Goal: Transaction & Acquisition: Purchase product/service

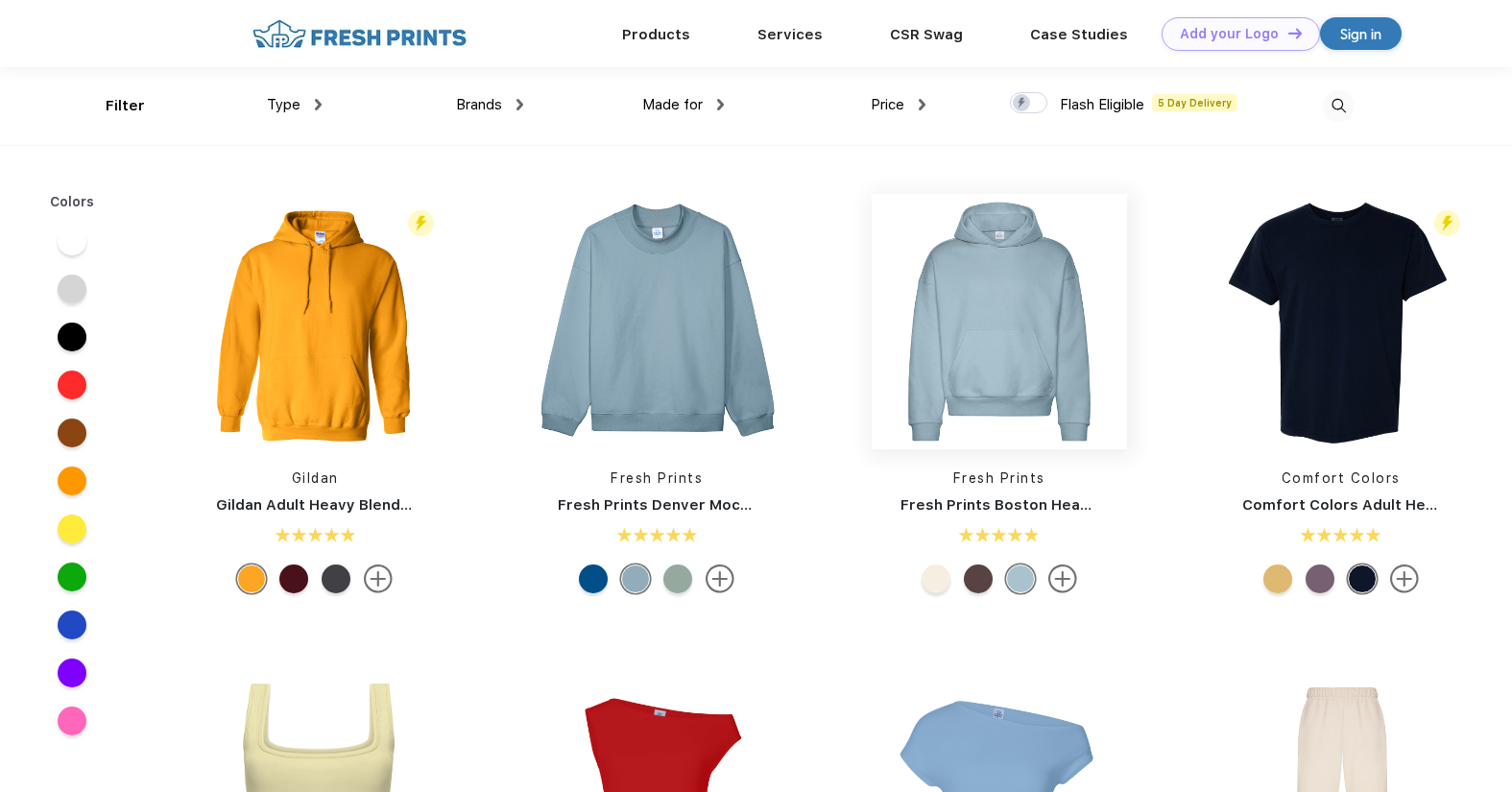
scroll to position [1, 0]
click at [489, 105] on span "Brands" at bounding box center [479, 103] width 46 height 17
click at [517, 103] on img at bounding box center [520, 104] width 7 height 12
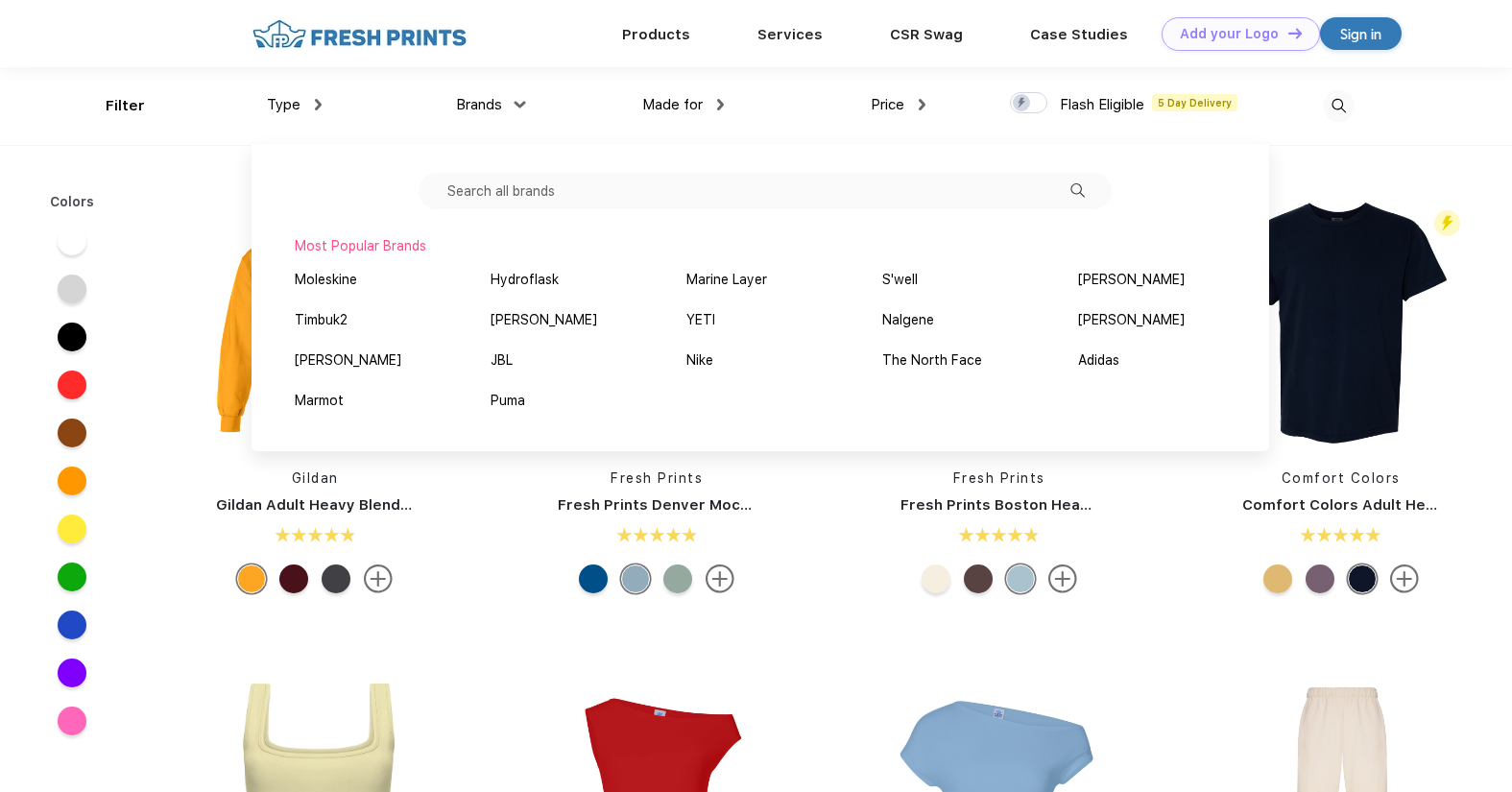
scroll to position [0, 0]
click at [596, 194] on input "text" at bounding box center [765, 191] width 693 height 37
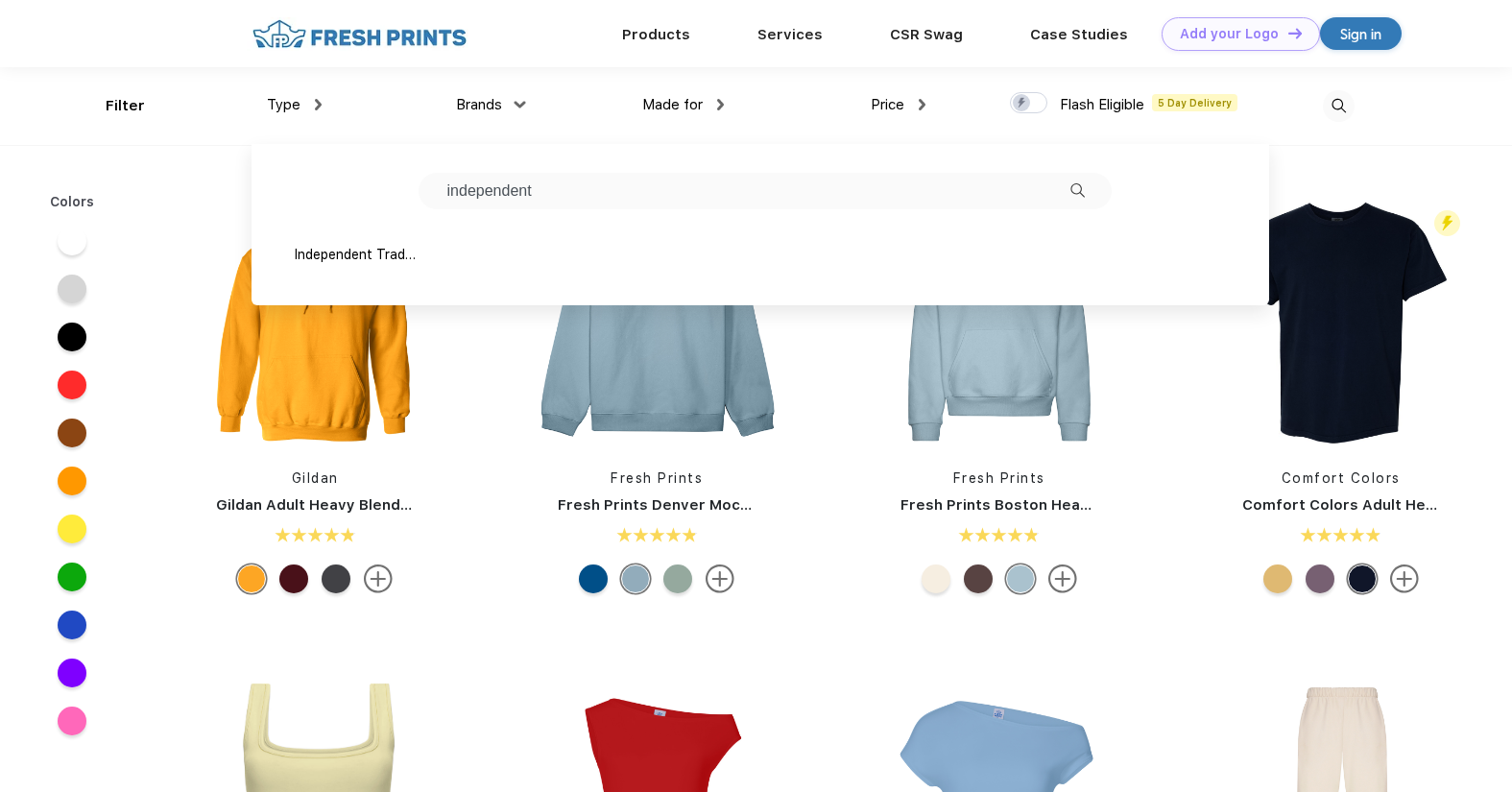
type input "independent"
drag, startPoint x: 462, startPoint y: 227, endPoint x: 325, endPoint y: 259, distance: 140.7
click at [325, 259] on div "Independent Trading Co." at bounding box center [355, 255] width 122 height 20
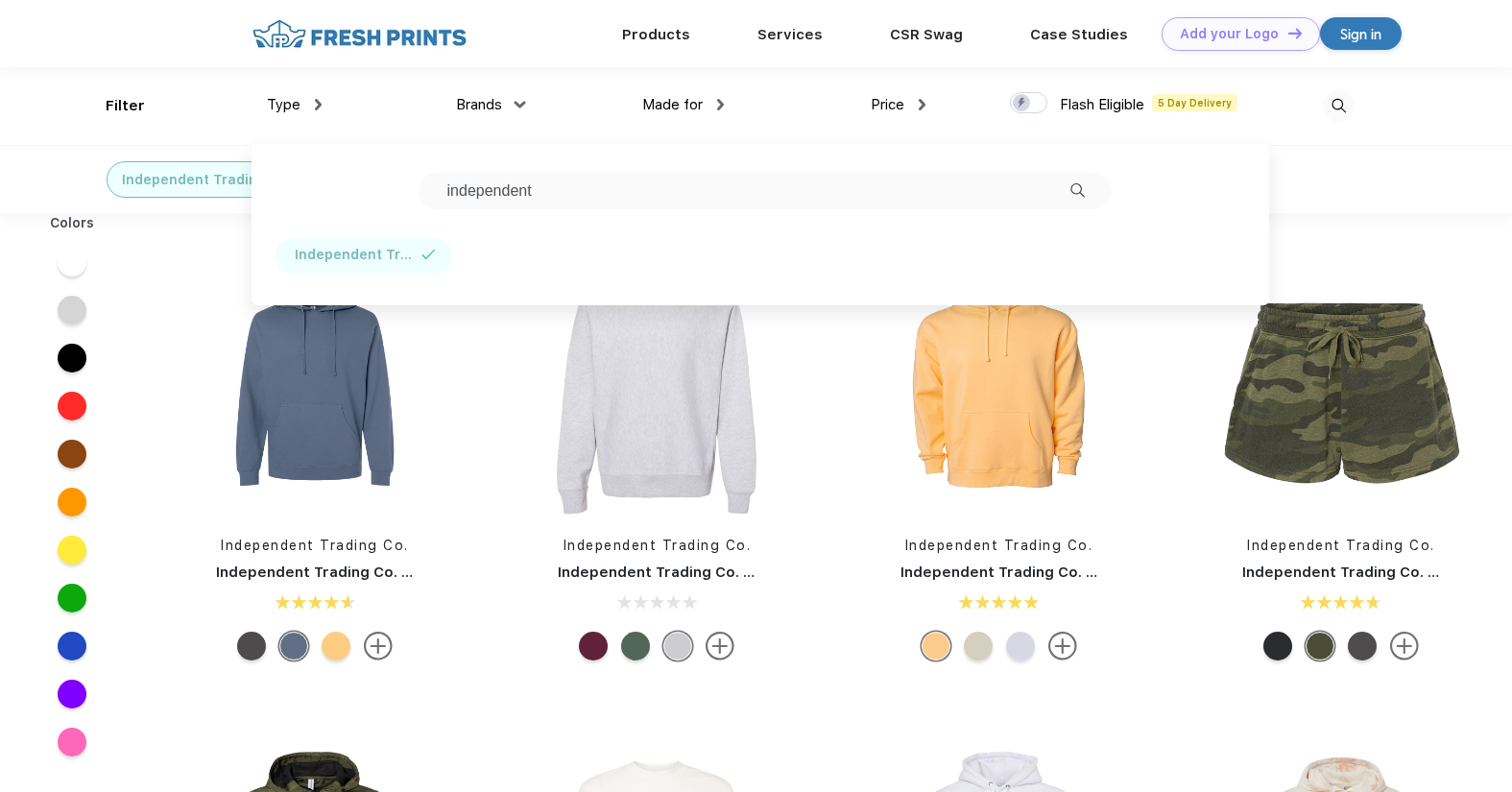
click at [228, 133] on div "Type Shirts Sweaters Bottoms Accessories Hats Tanks Jackets Jerseys Polos" at bounding box center [220, 106] width 201 height 77
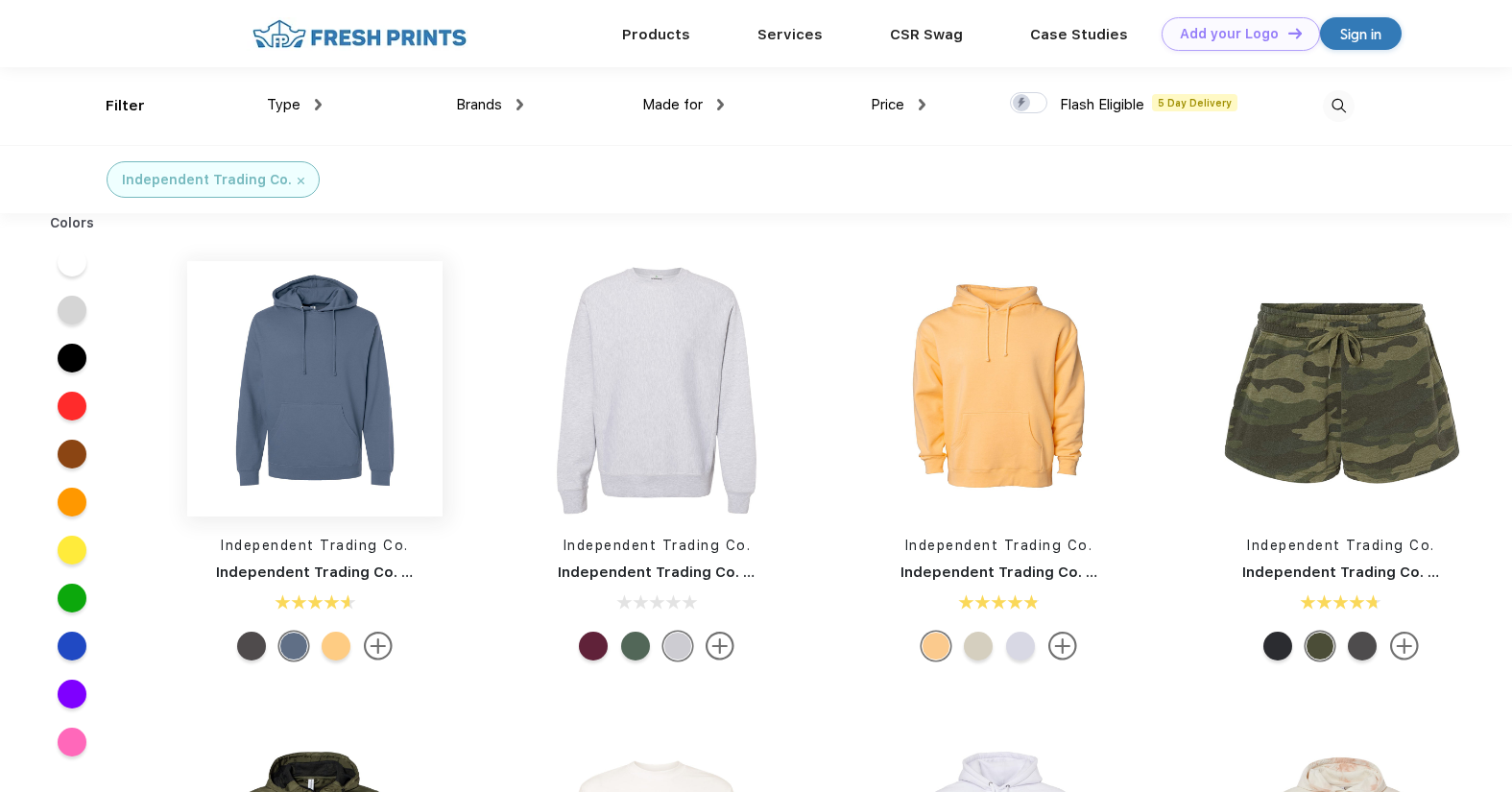
click at [341, 418] on img at bounding box center [315, 388] width 255 height 255
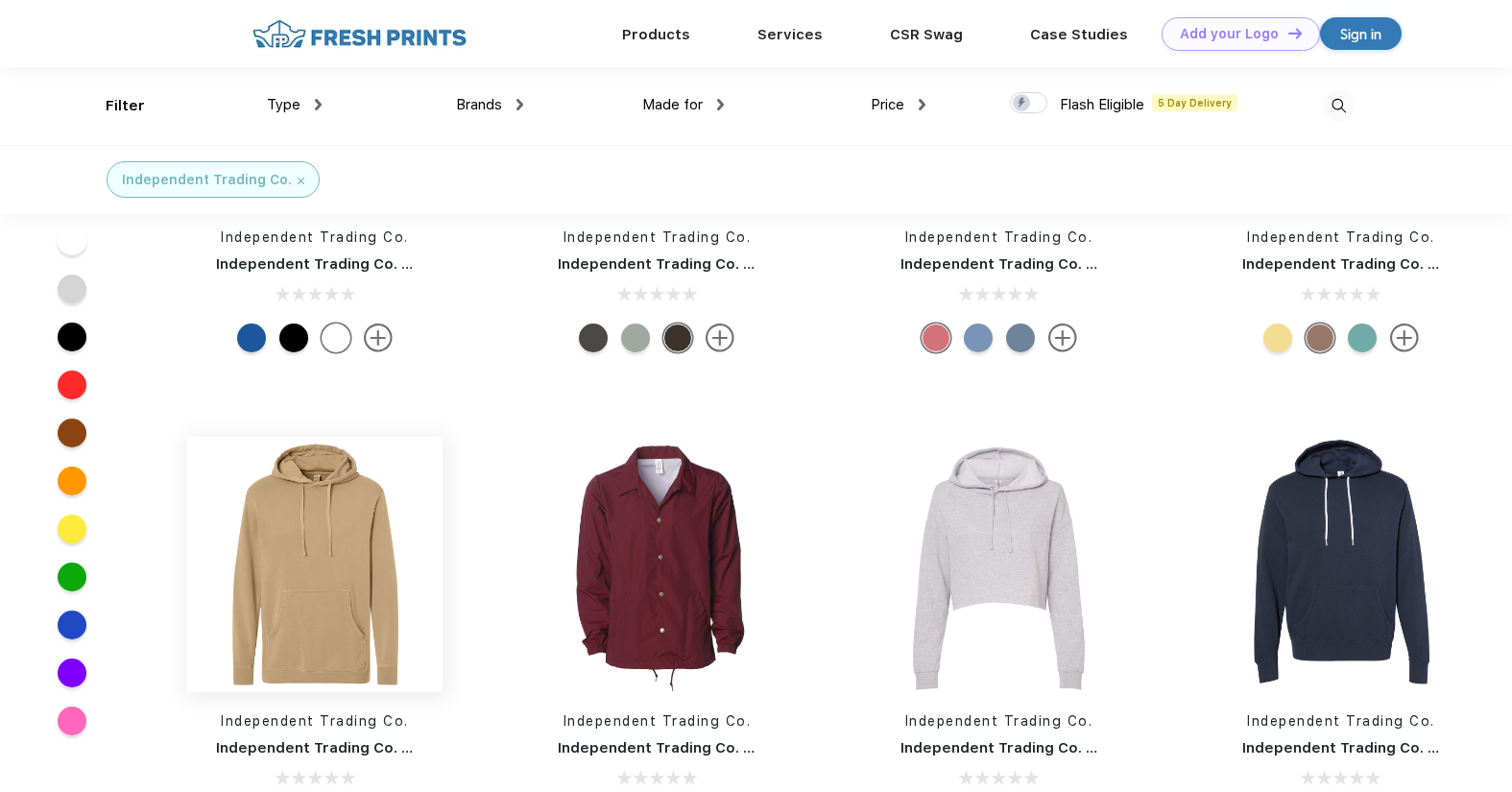
scroll to position [1056, 0]
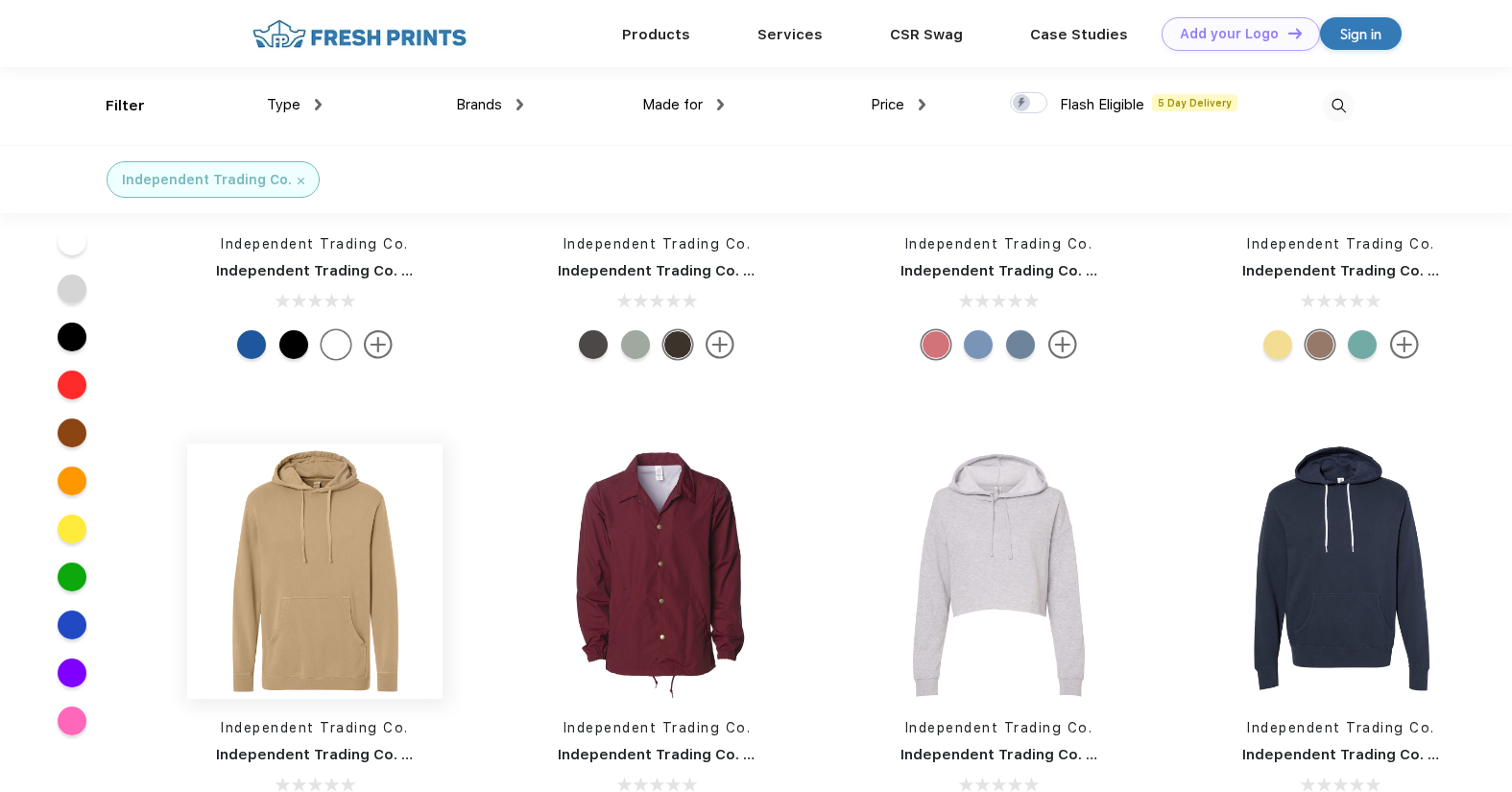
click at [299, 529] on img at bounding box center [315, 571] width 255 height 255
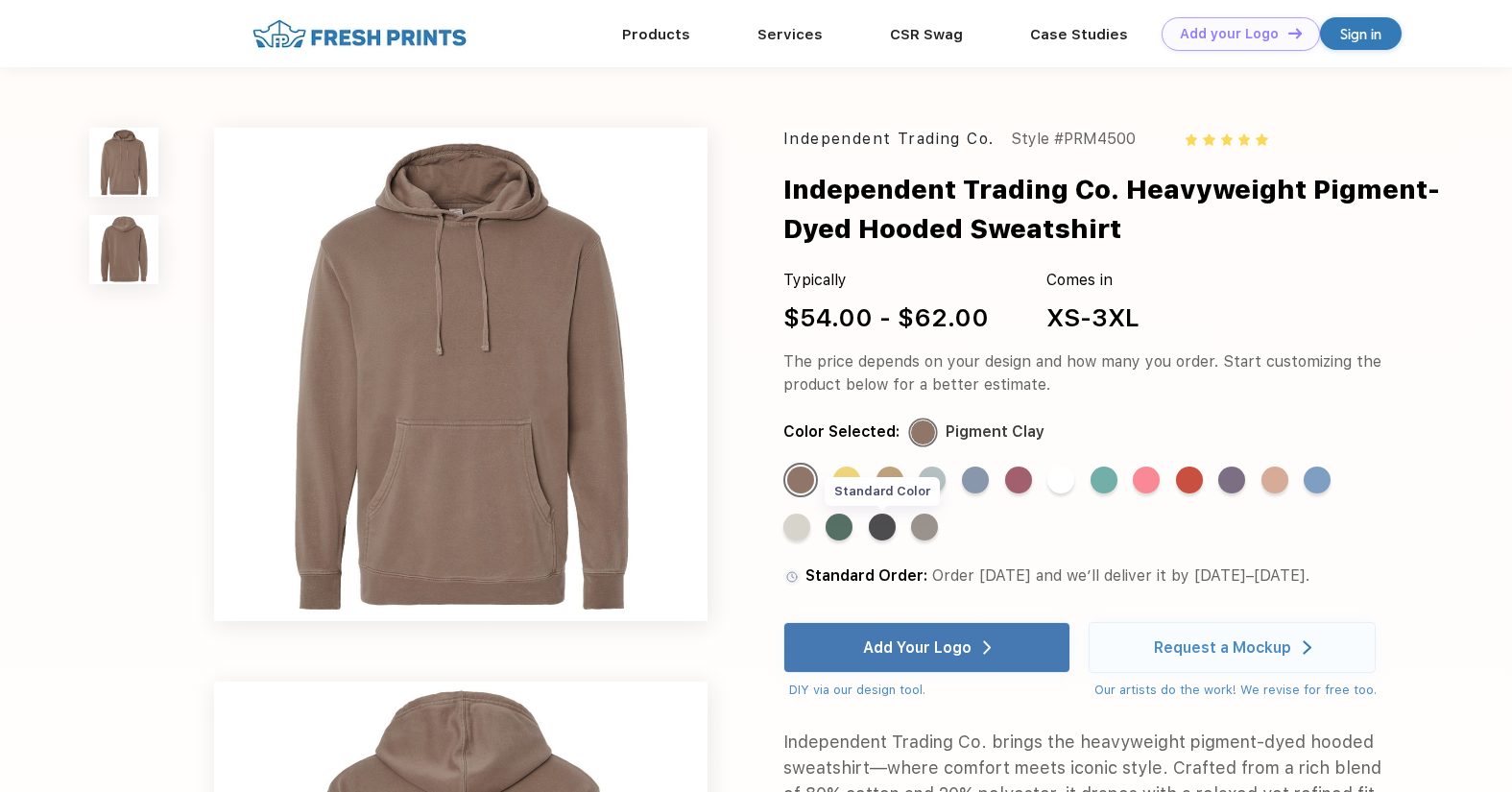
click at [886, 529] on div "Standard Color" at bounding box center [882, 527] width 27 height 27
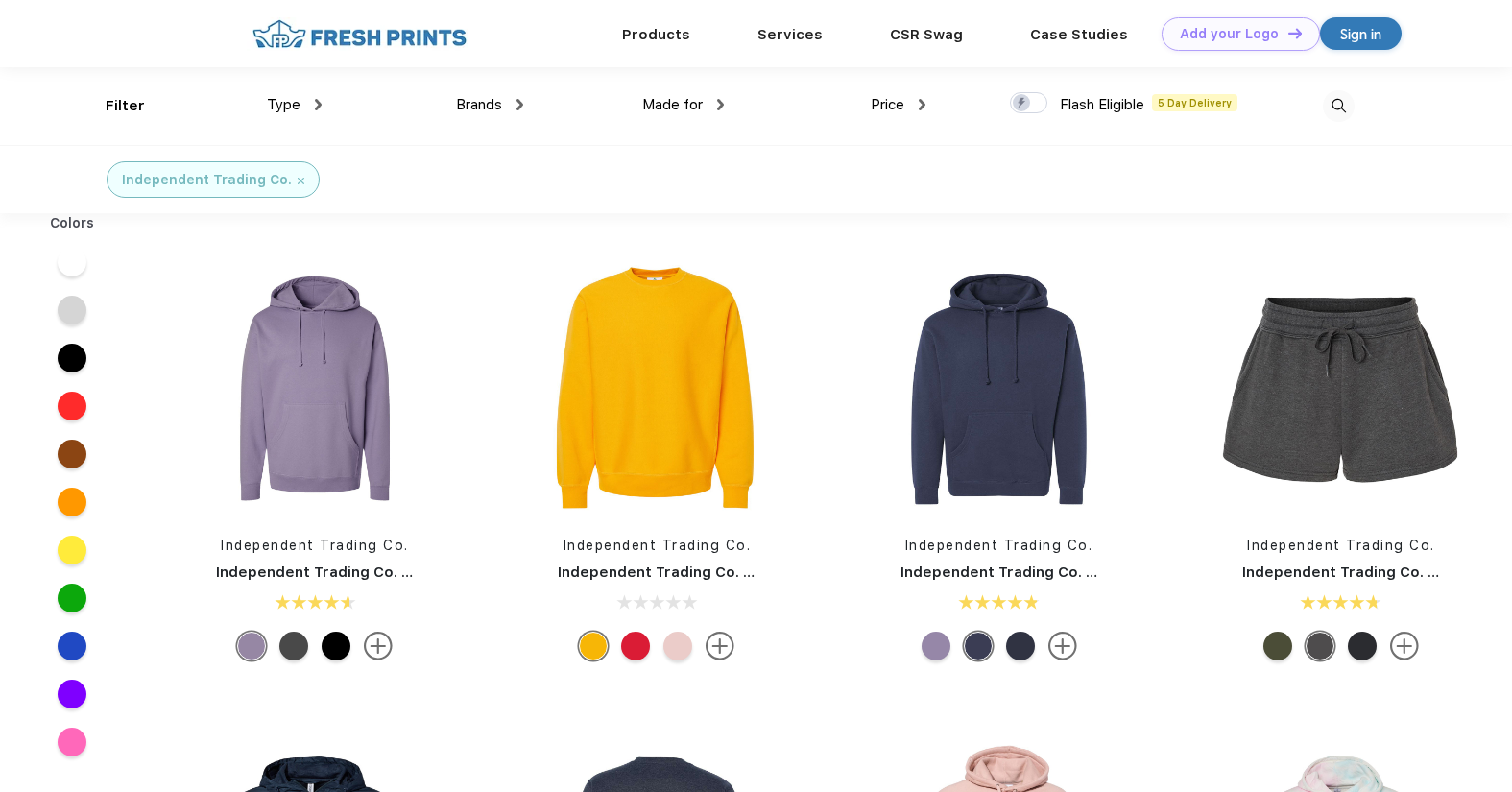
scroll to position [1, 0]
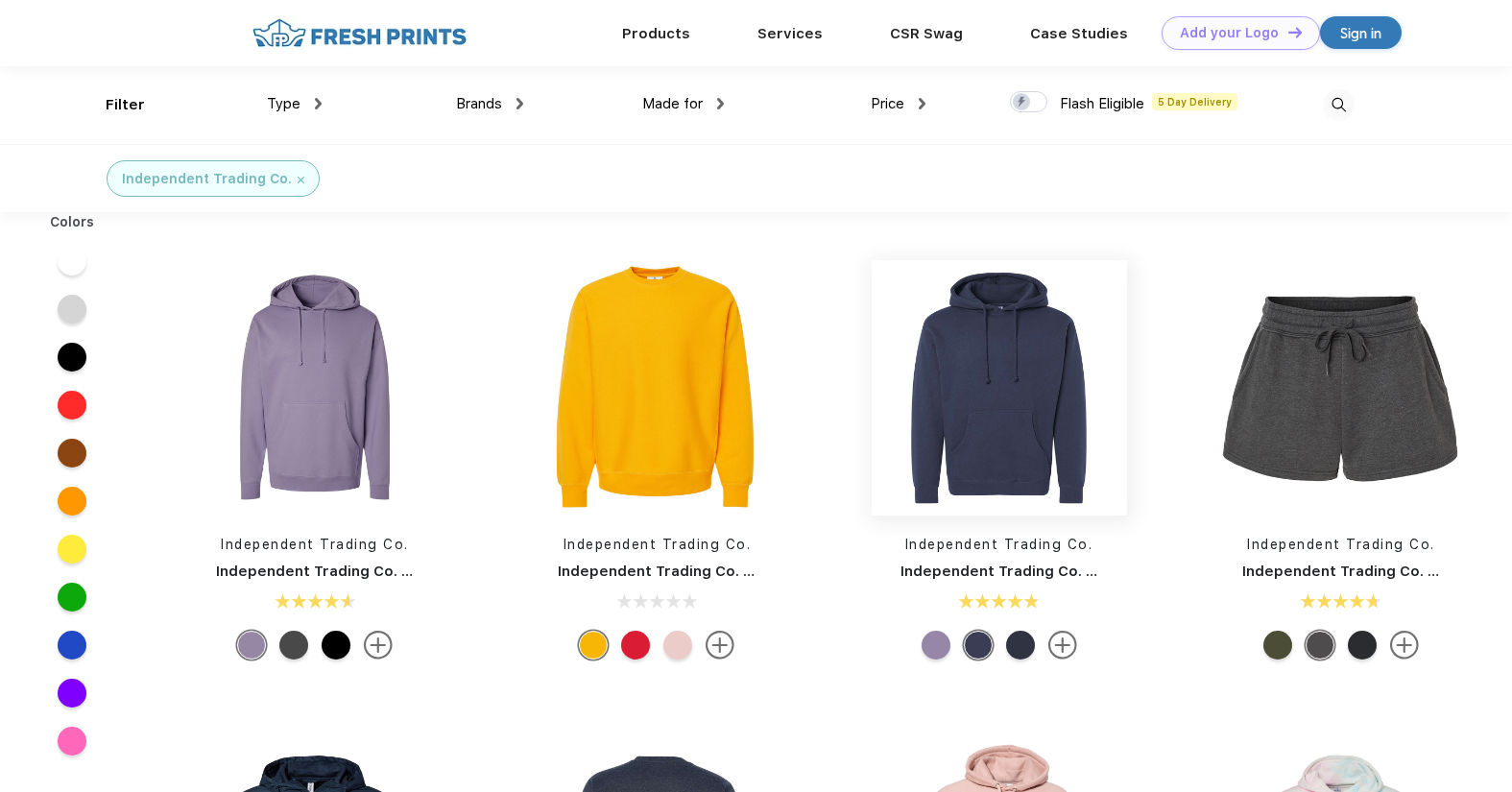
click at [1032, 462] on img at bounding box center [999, 387] width 255 height 255
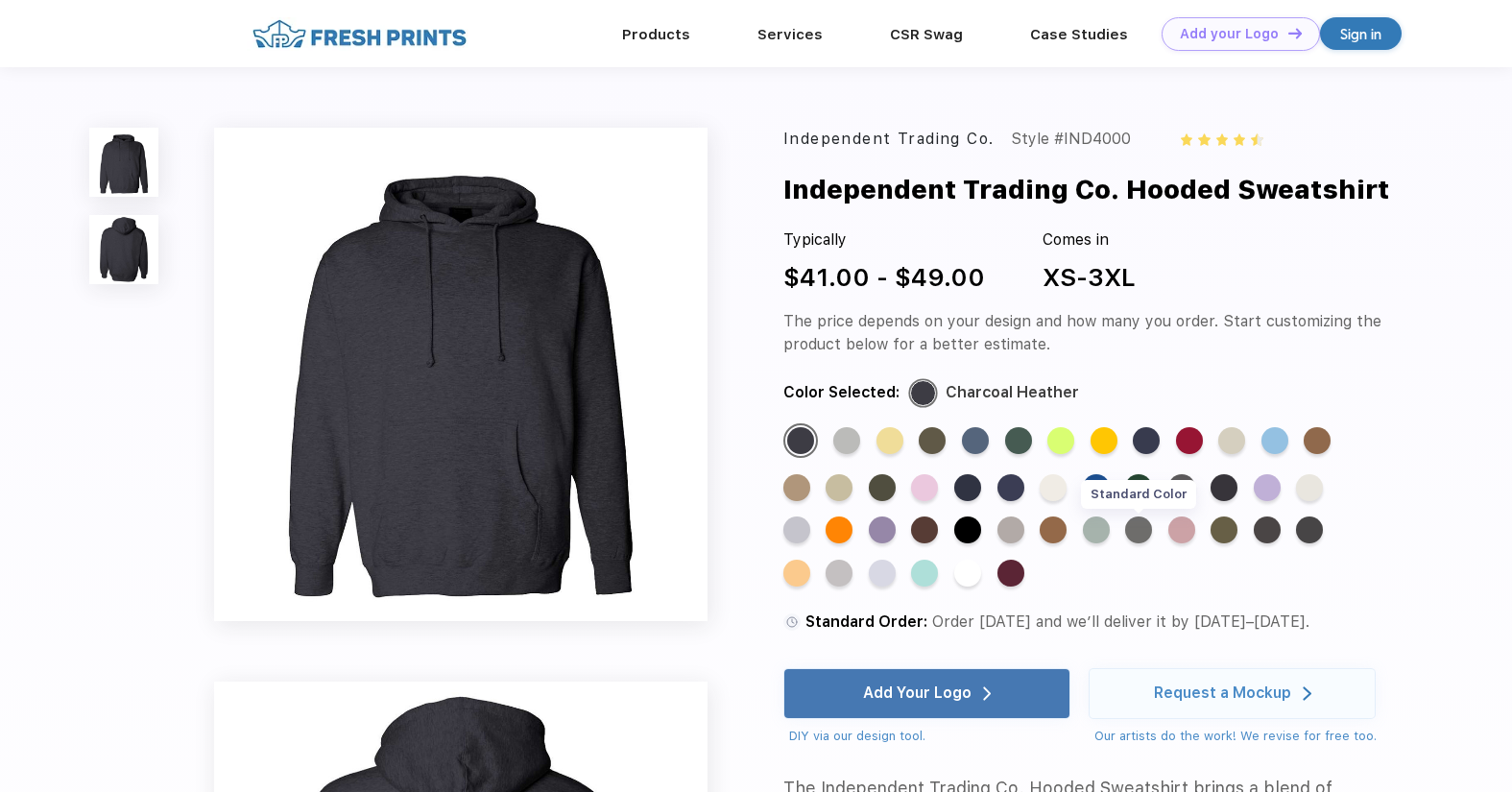
click at [1134, 530] on div "Standard Color" at bounding box center [1138, 530] width 27 height 27
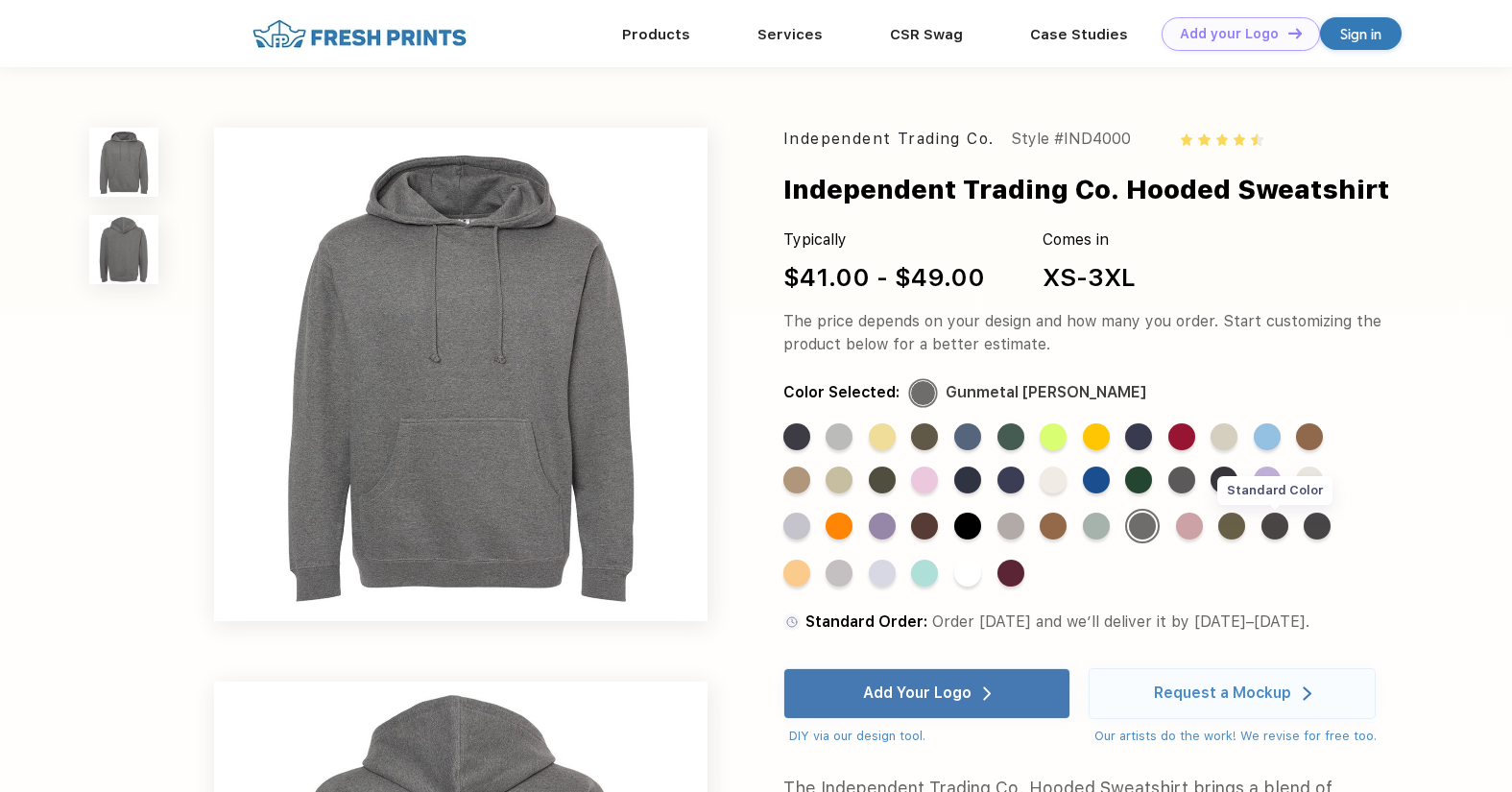
click at [1274, 527] on div "Standard Color" at bounding box center [1274, 526] width 27 height 27
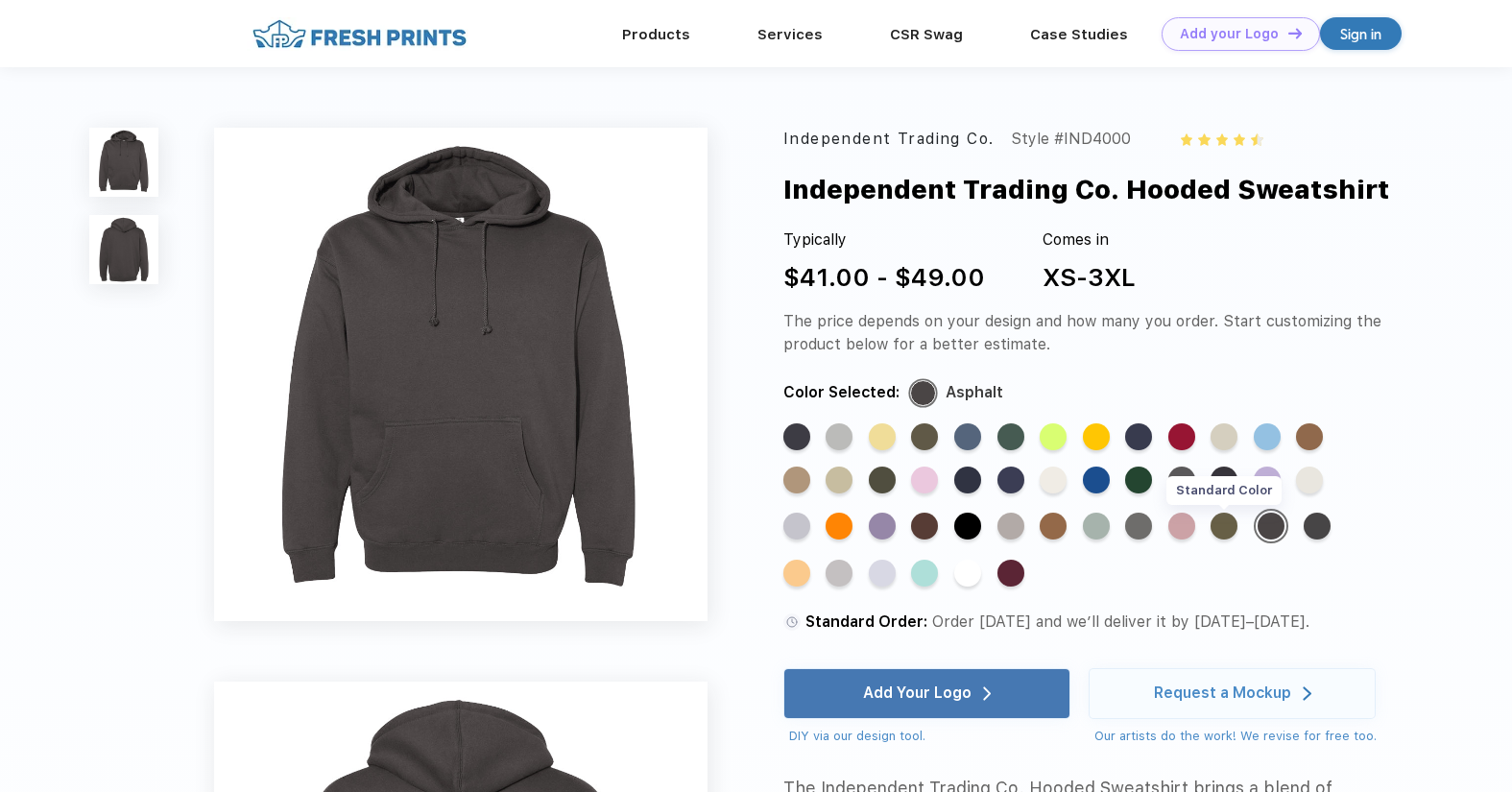
click at [1219, 527] on div "Standard Color" at bounding box center [1223, 526] width 27 height 27
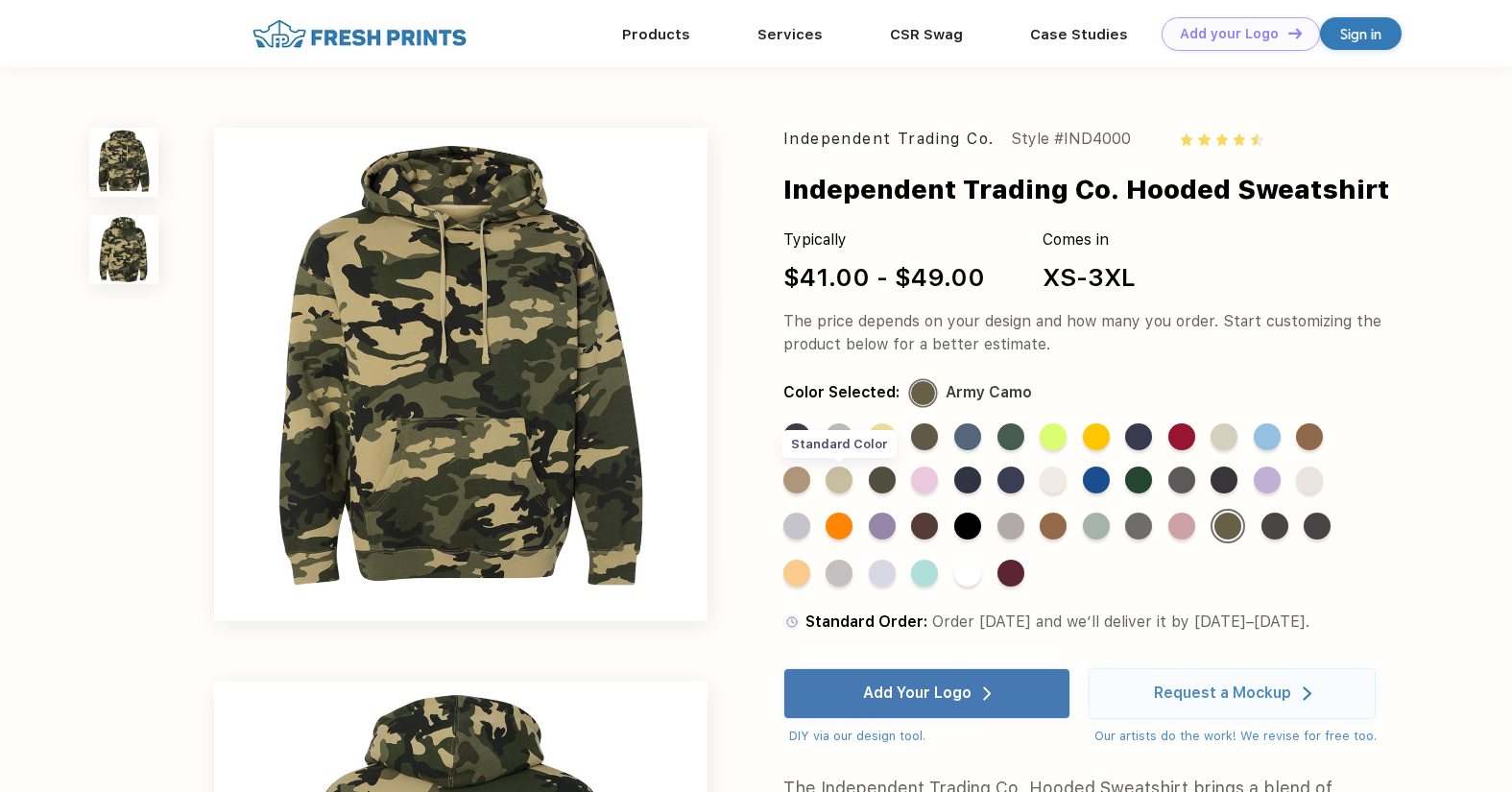
click at [846, 483] on div "Standard Color" at bounding box center [838, 479] width 27 height 27
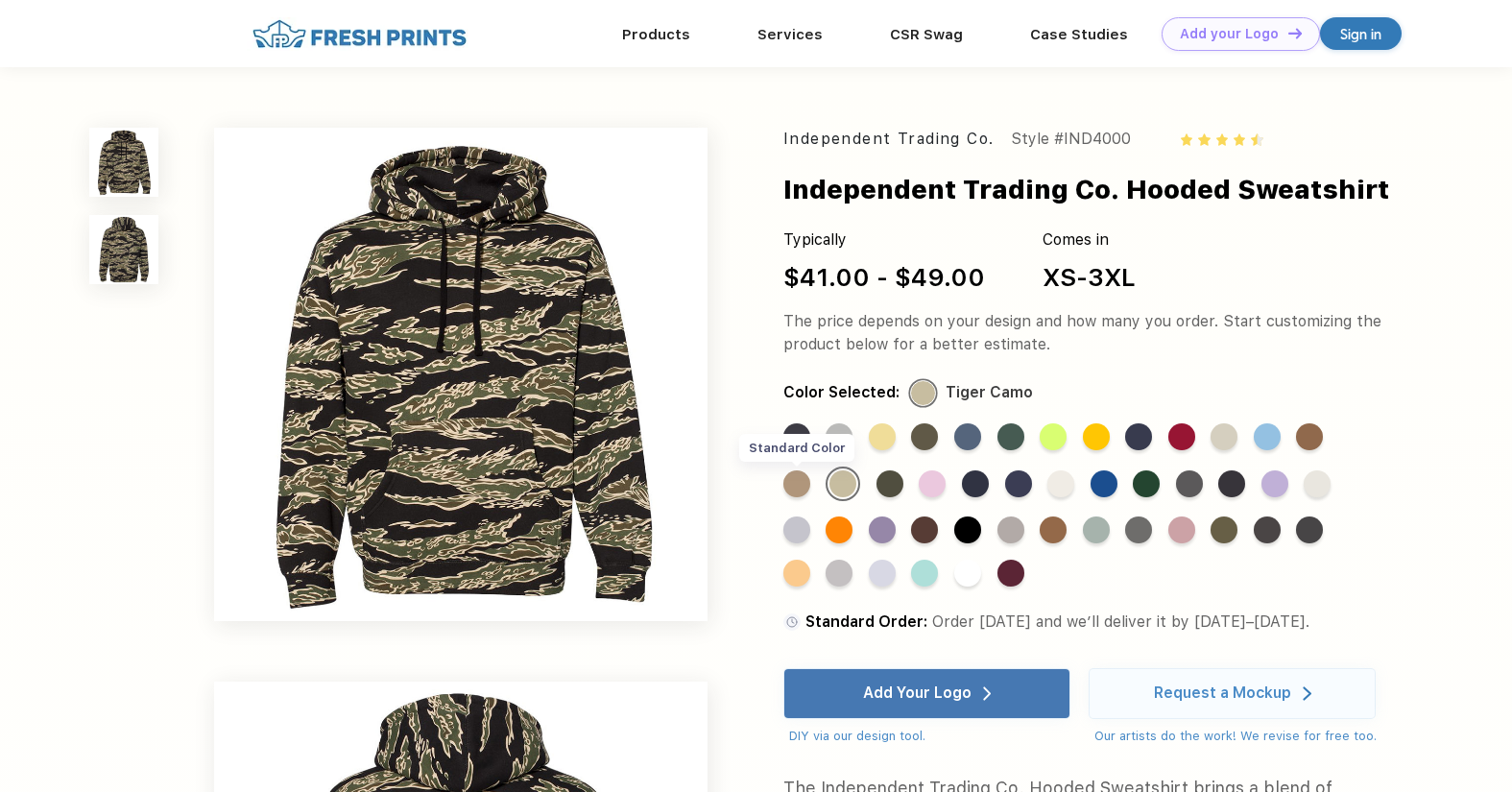
click at [803, 484] on div "Standard Color" at bounding box center [797, 483] width 27 height 27
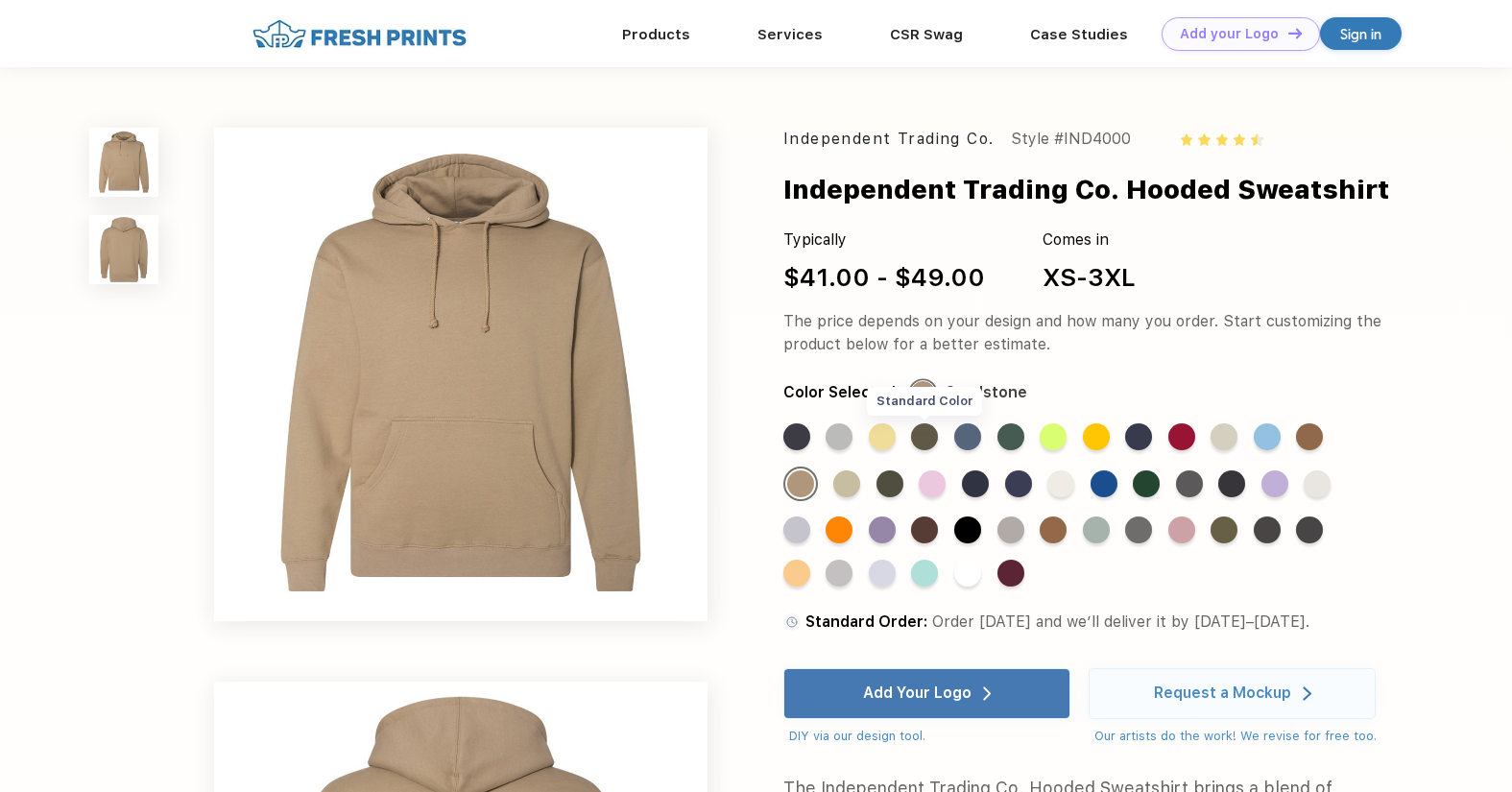
click at [919, 439] on div "Standard Color" at bounding box center [924, 437] width 27 height 27
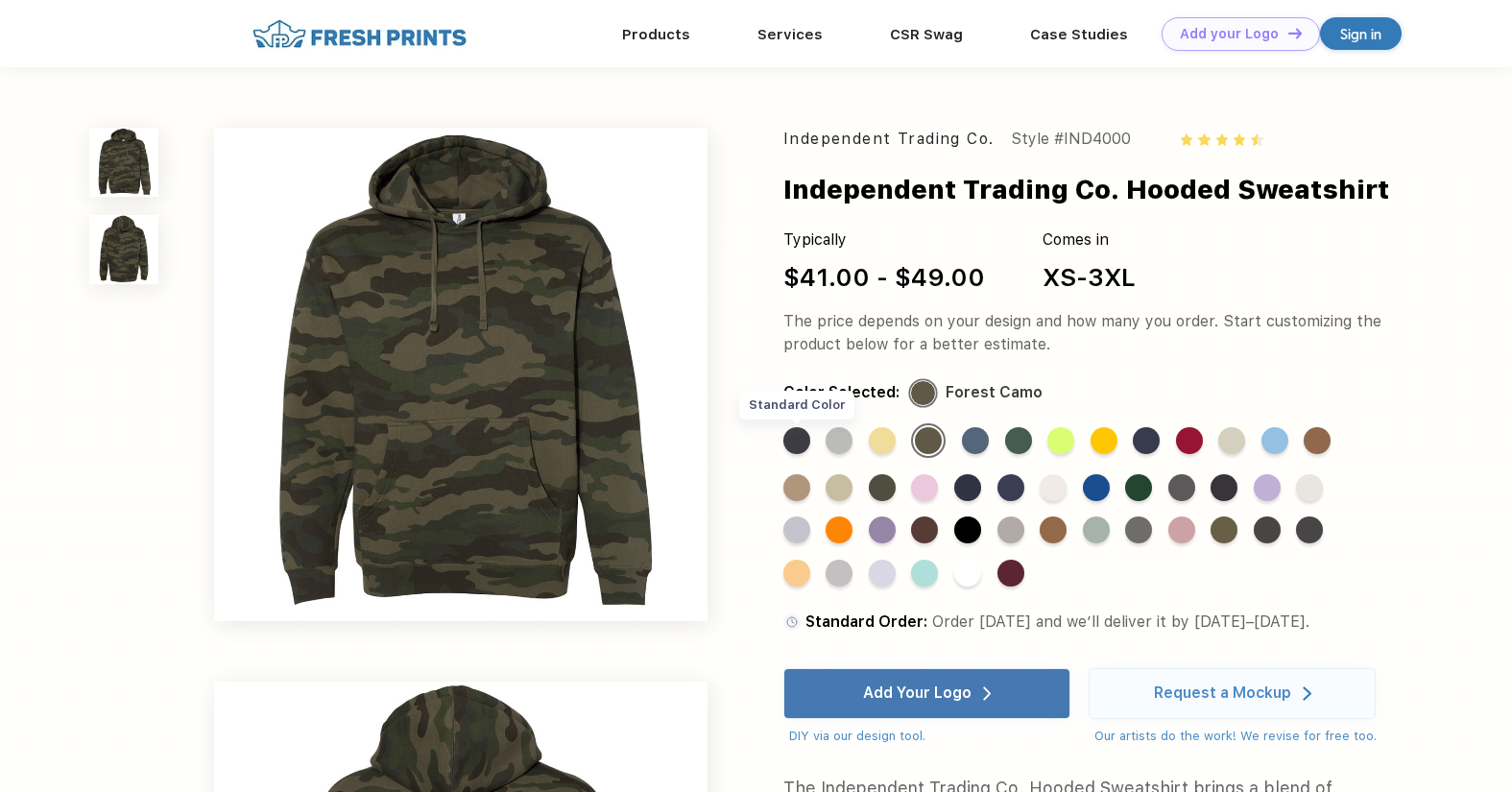
click at [795, 441] on div "Standard Color" at bounding box center [797, 441] width 27 height 27
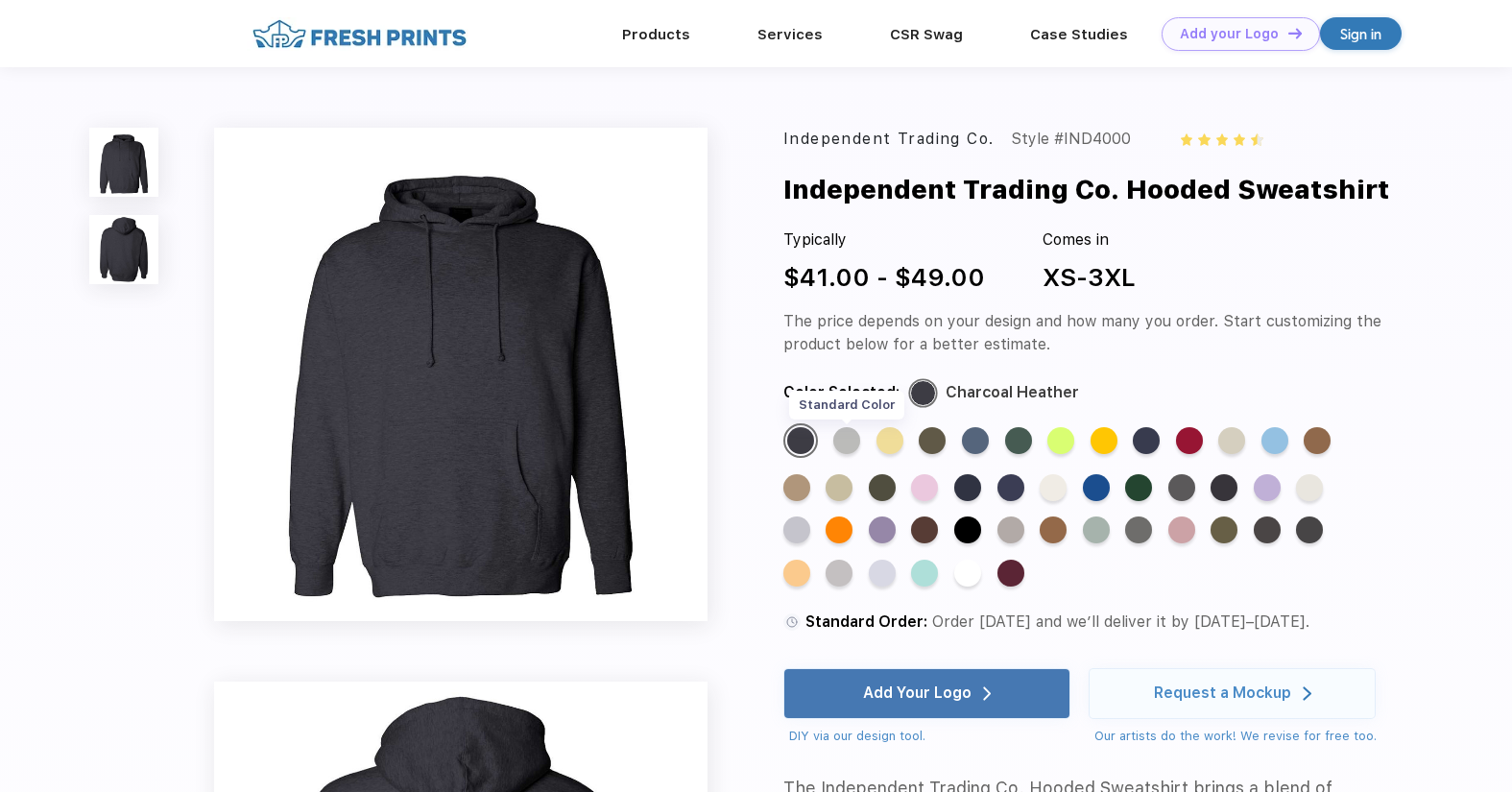
click at [848, 440] on div "Standard Color" at bounding box center [846, 441] width 27 height 27
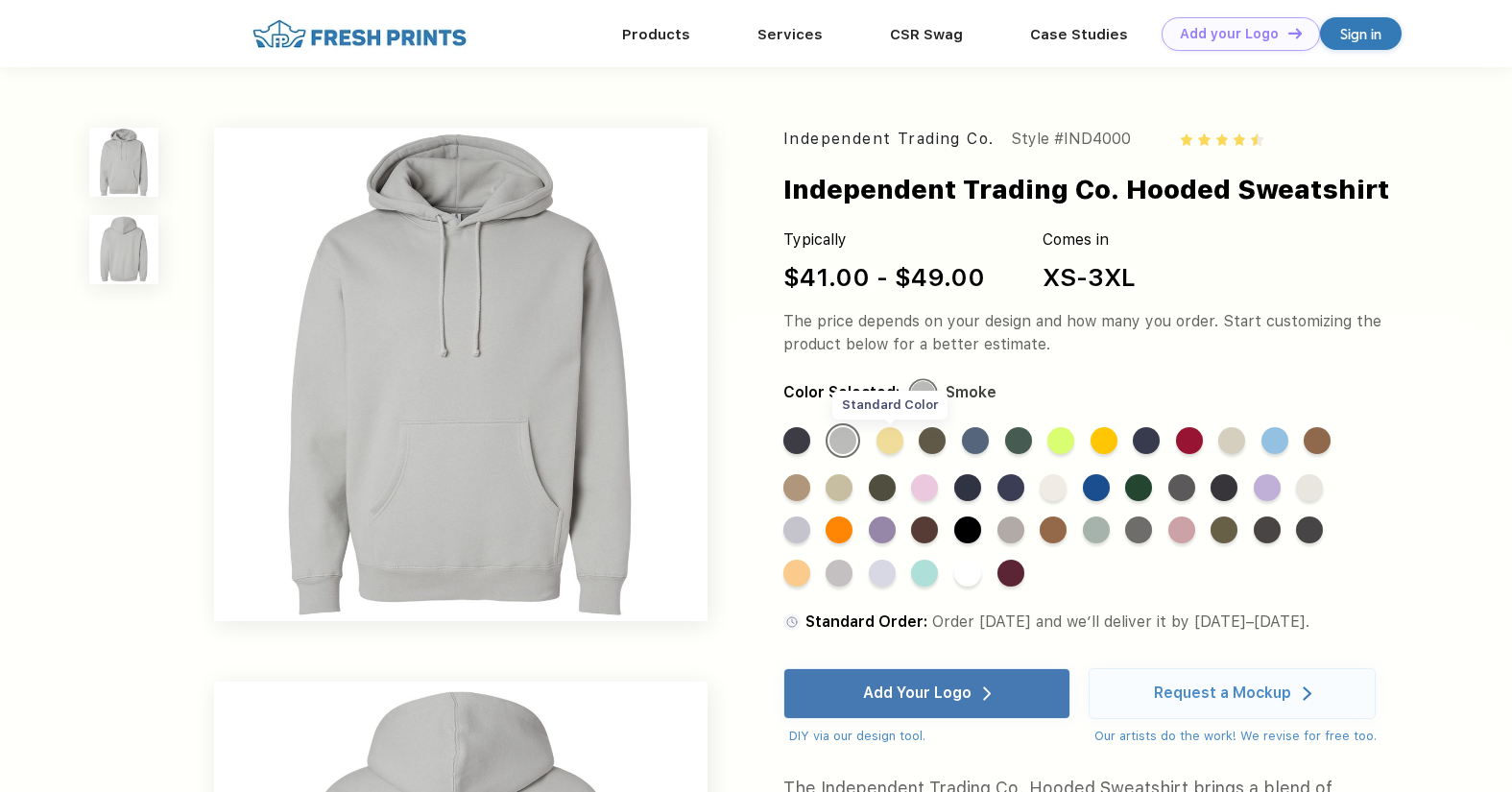
click at [894, 443] on div "Standard Color" at bounding box center [889, 441] width 27 height 27
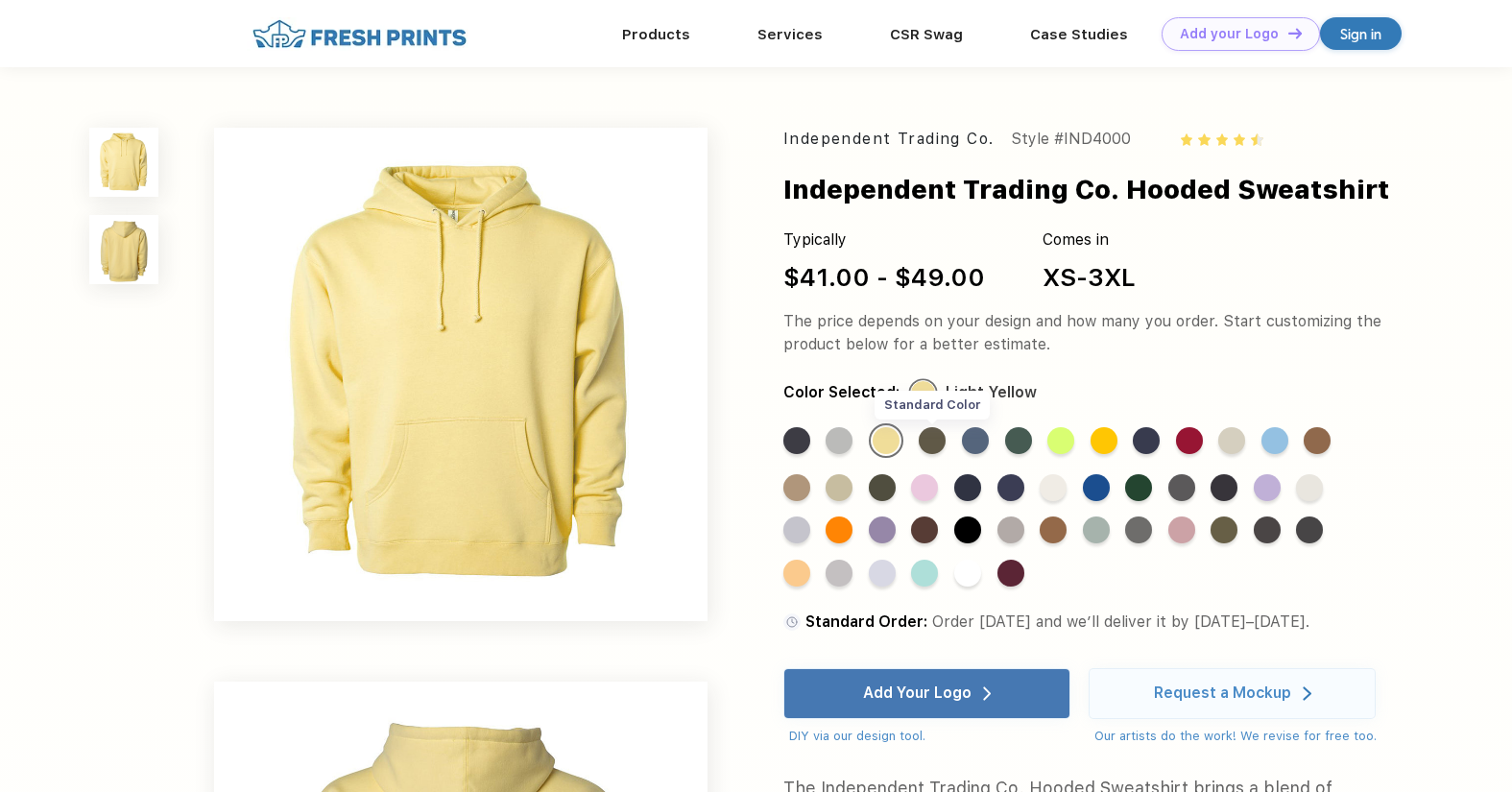
click at [940, 436] on div "Standard Color" at bounding box center [932, 441] width 27 height 27
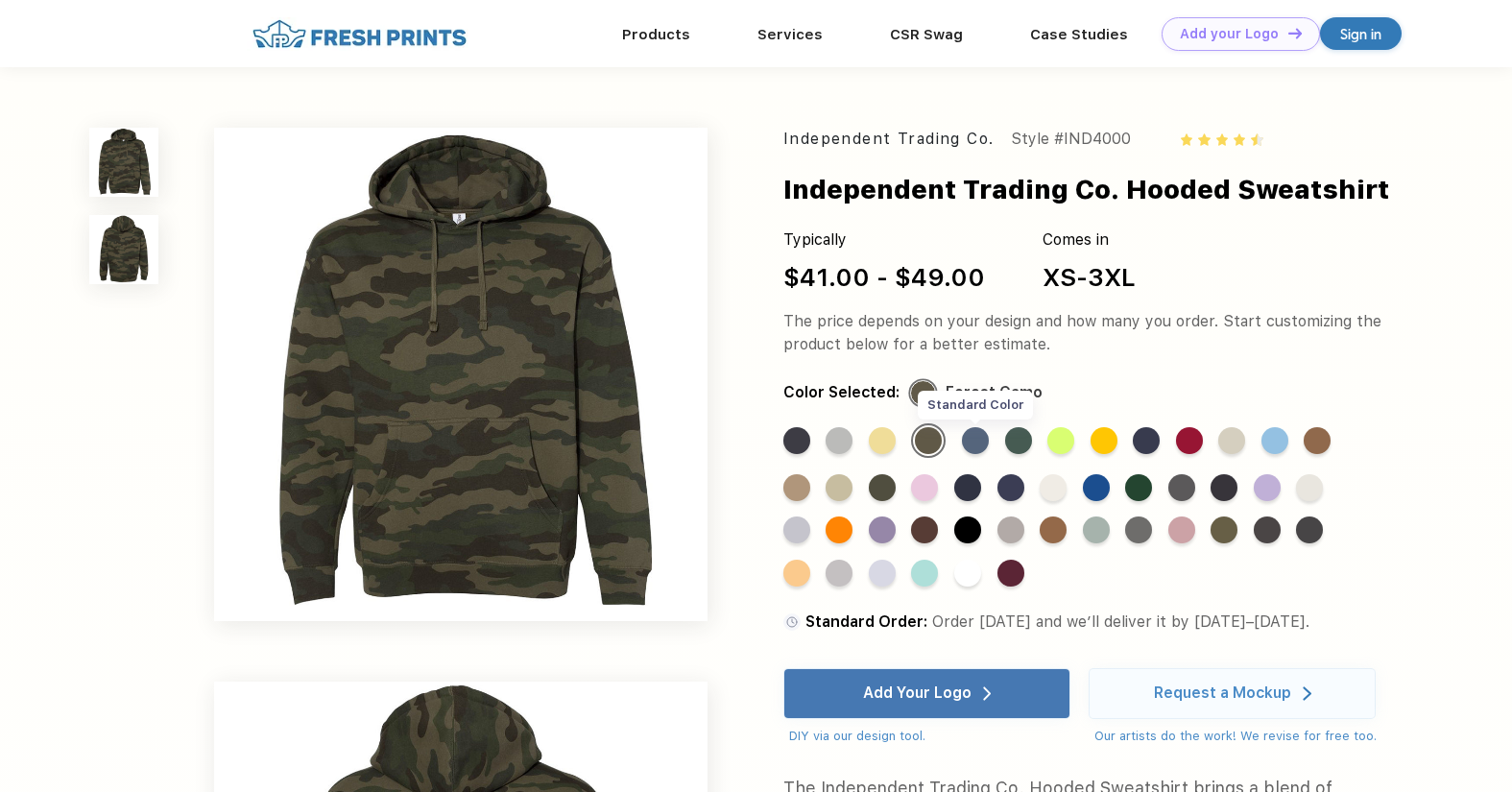
click at [977, 437] on div "Standard Color" at bounding box center [975, 441] width 27 height 27
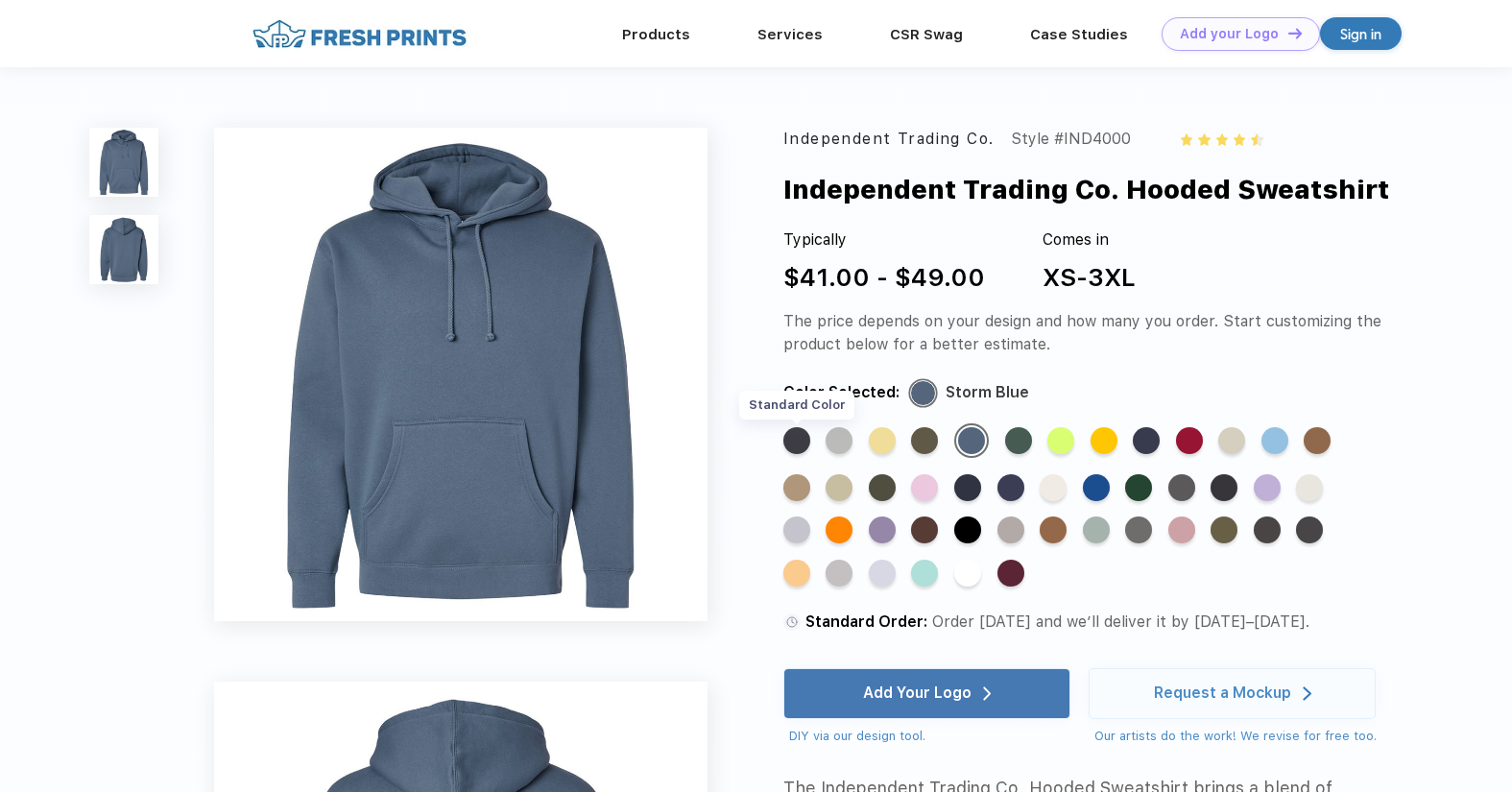
click at [787, 443] on div "Standard Color" at bounding box center [797, 441] width 27 height 27
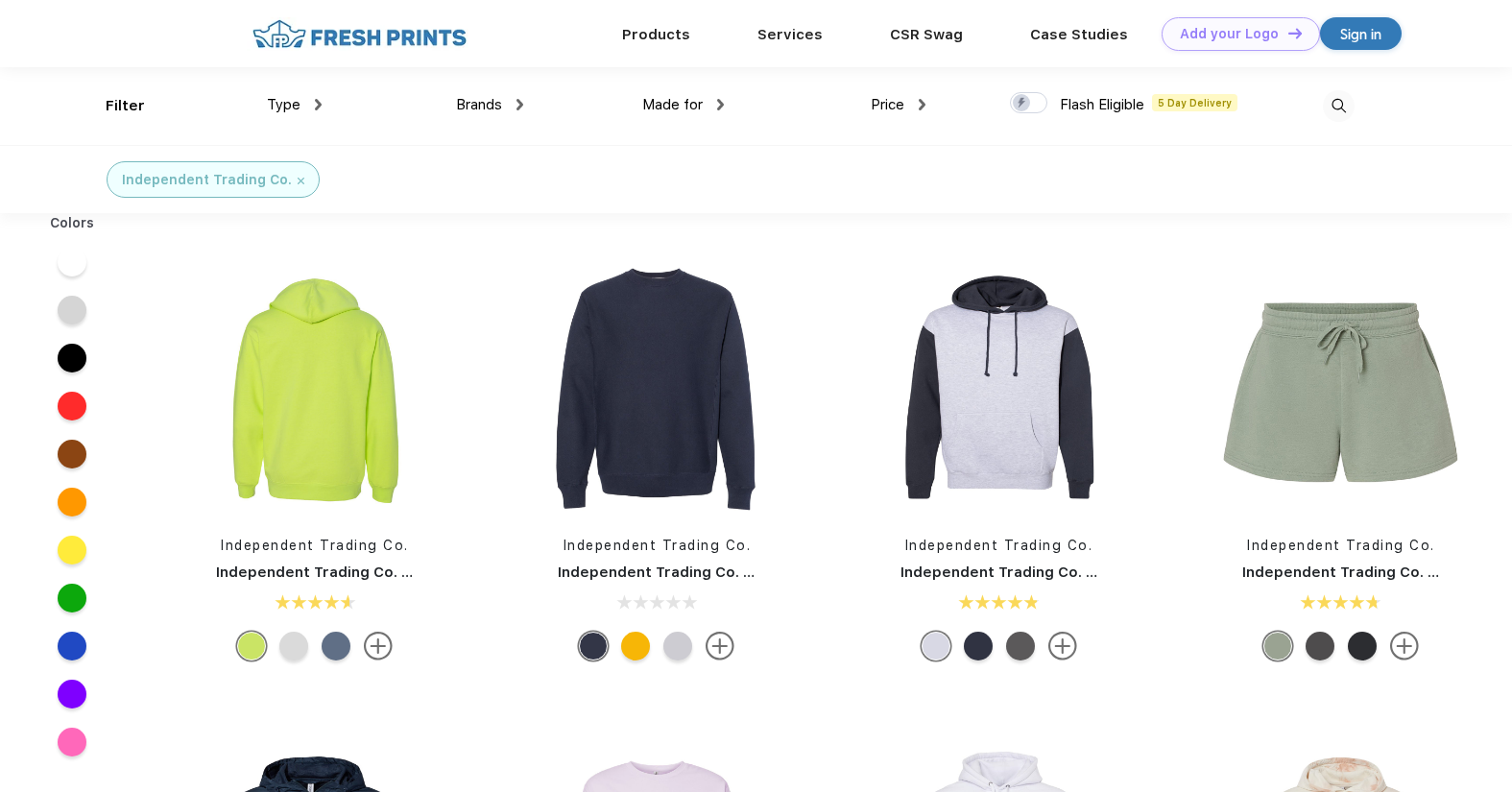
click at [315, 103] on img at bounding box center [317, 105] width 7 height 12
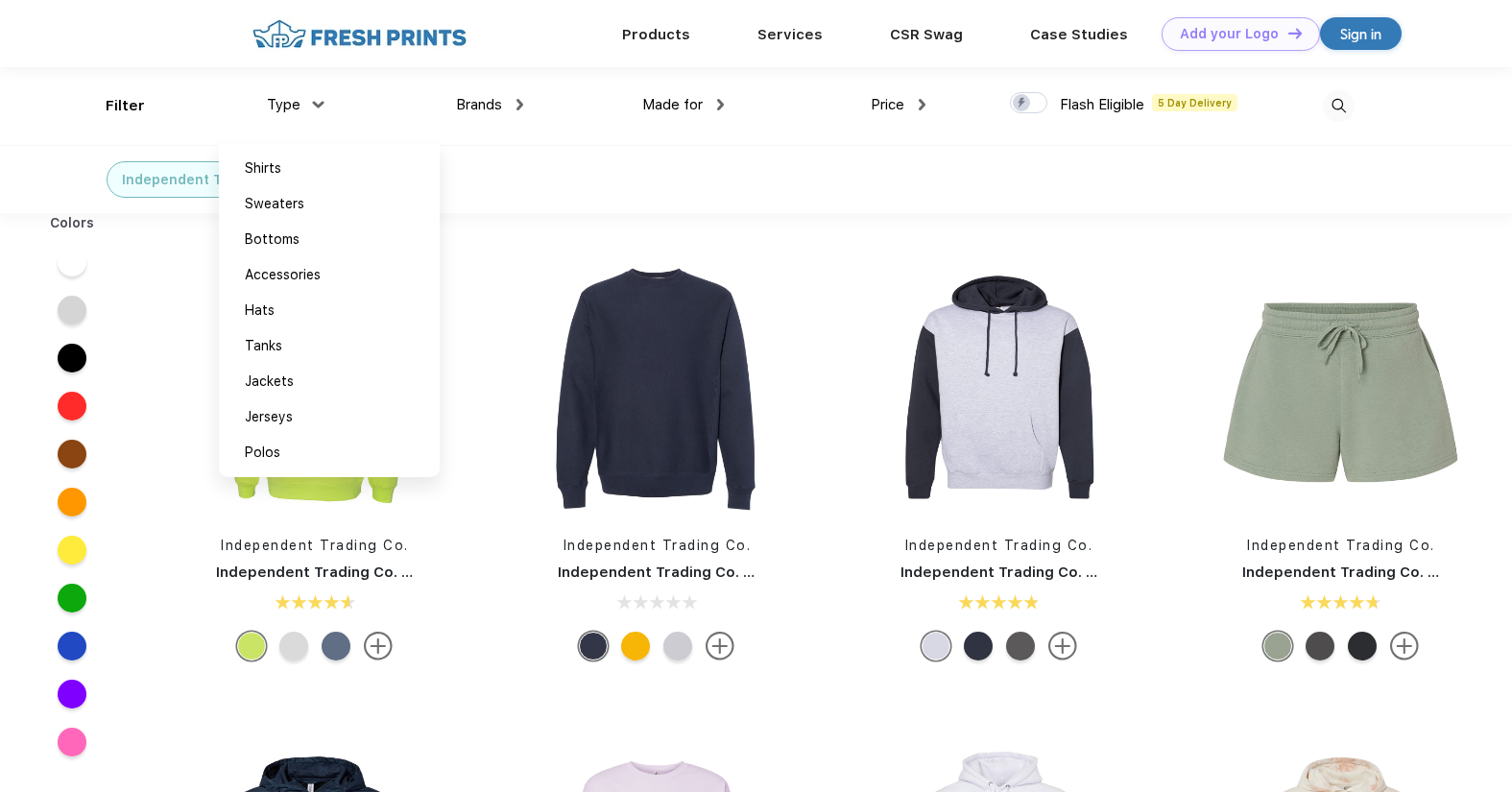
click at [312, 103] on img at bounding box center [317, 104] width 12 height 7
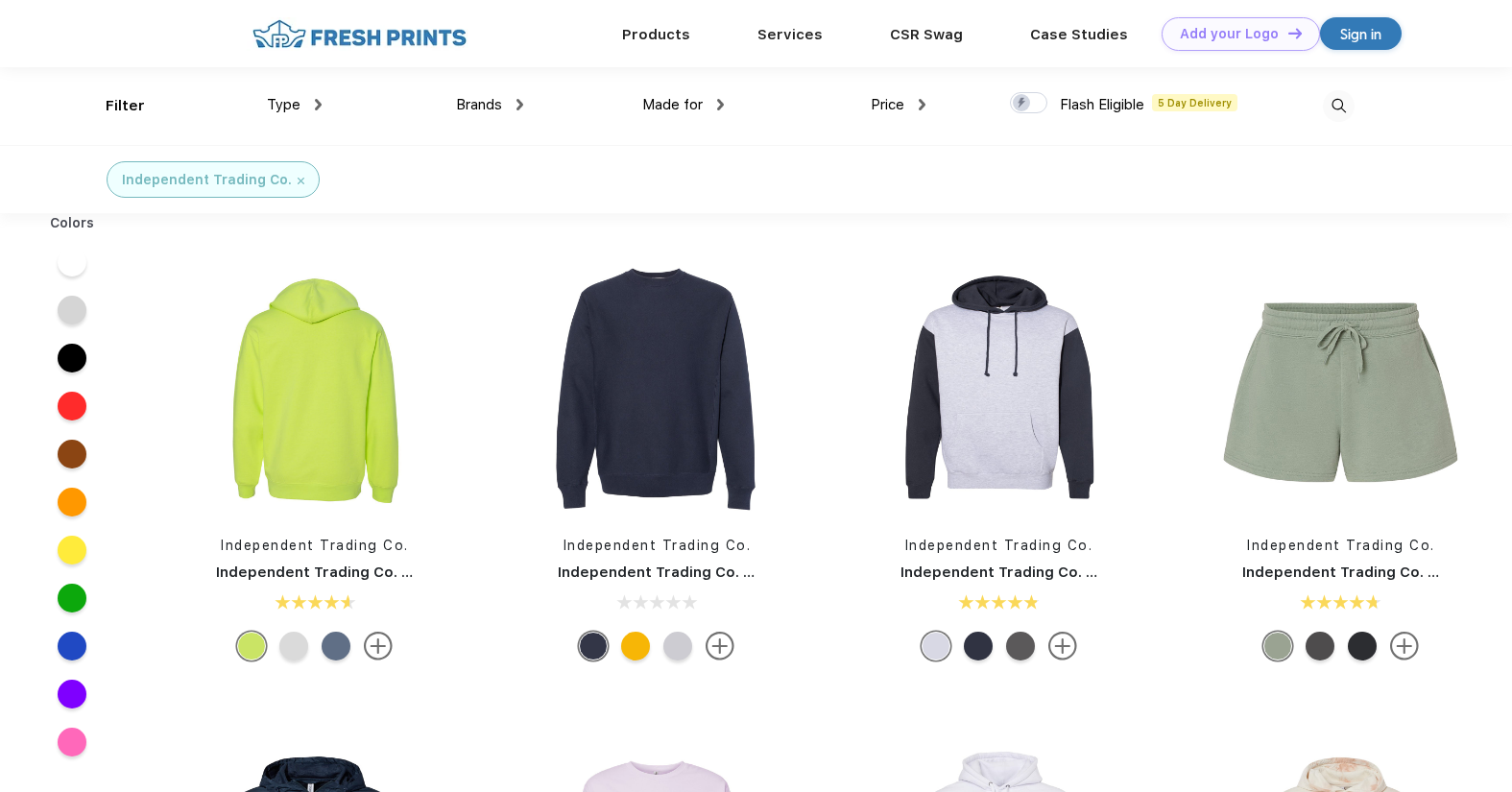
click at [137, 103] on div "Type Shirts Sweaters Bottoms Accessories Hats Tanks Jackets Jerseys Polos" at bounding box center [220, 106] width 201 height 77
click at [506, 103] on div "Brands" at bounding box center [490, 105] width 67 height 22
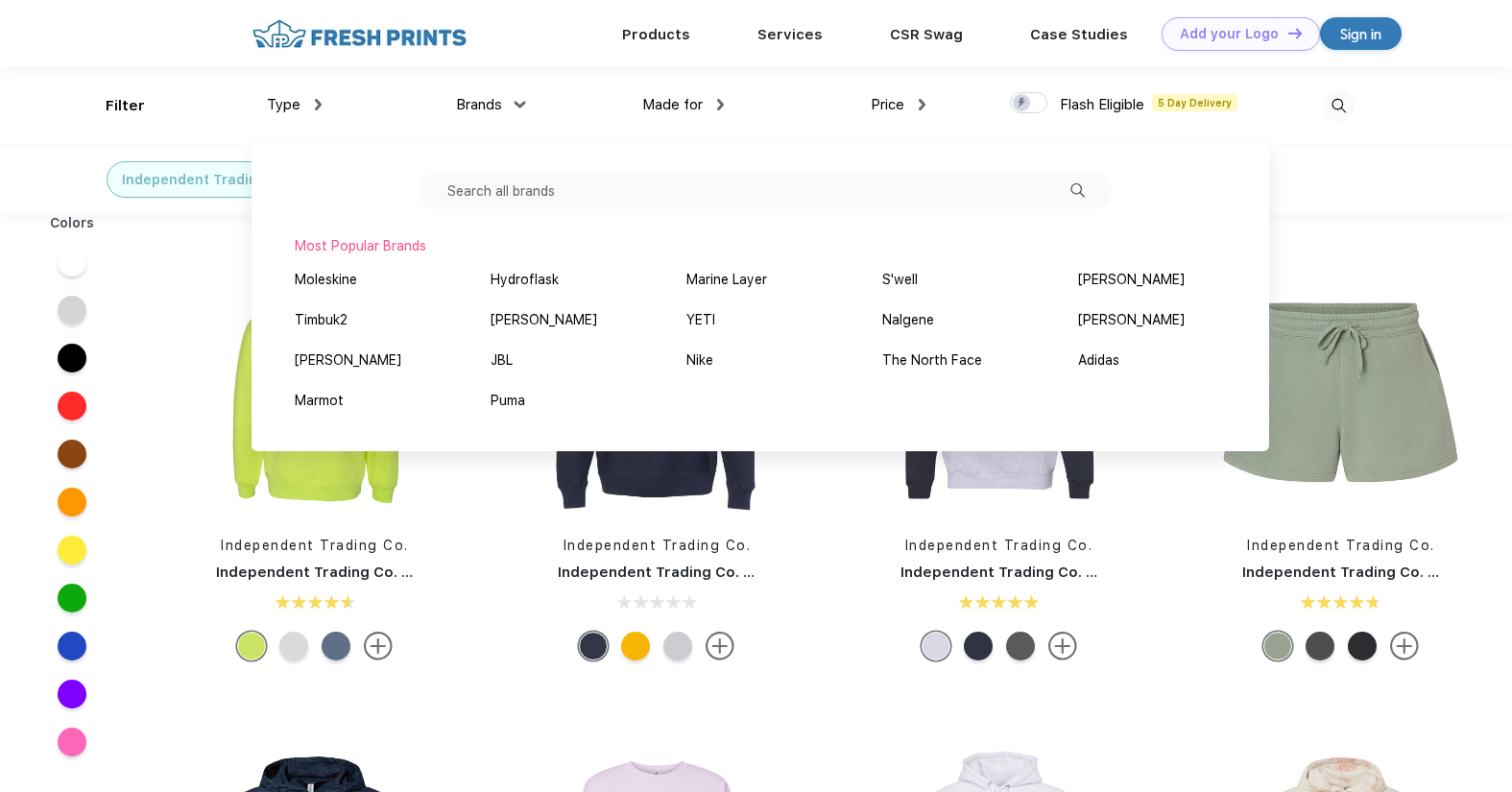
click at [506, 103] on div "Brands" at bounding box center [490, 105] width 67 height 22
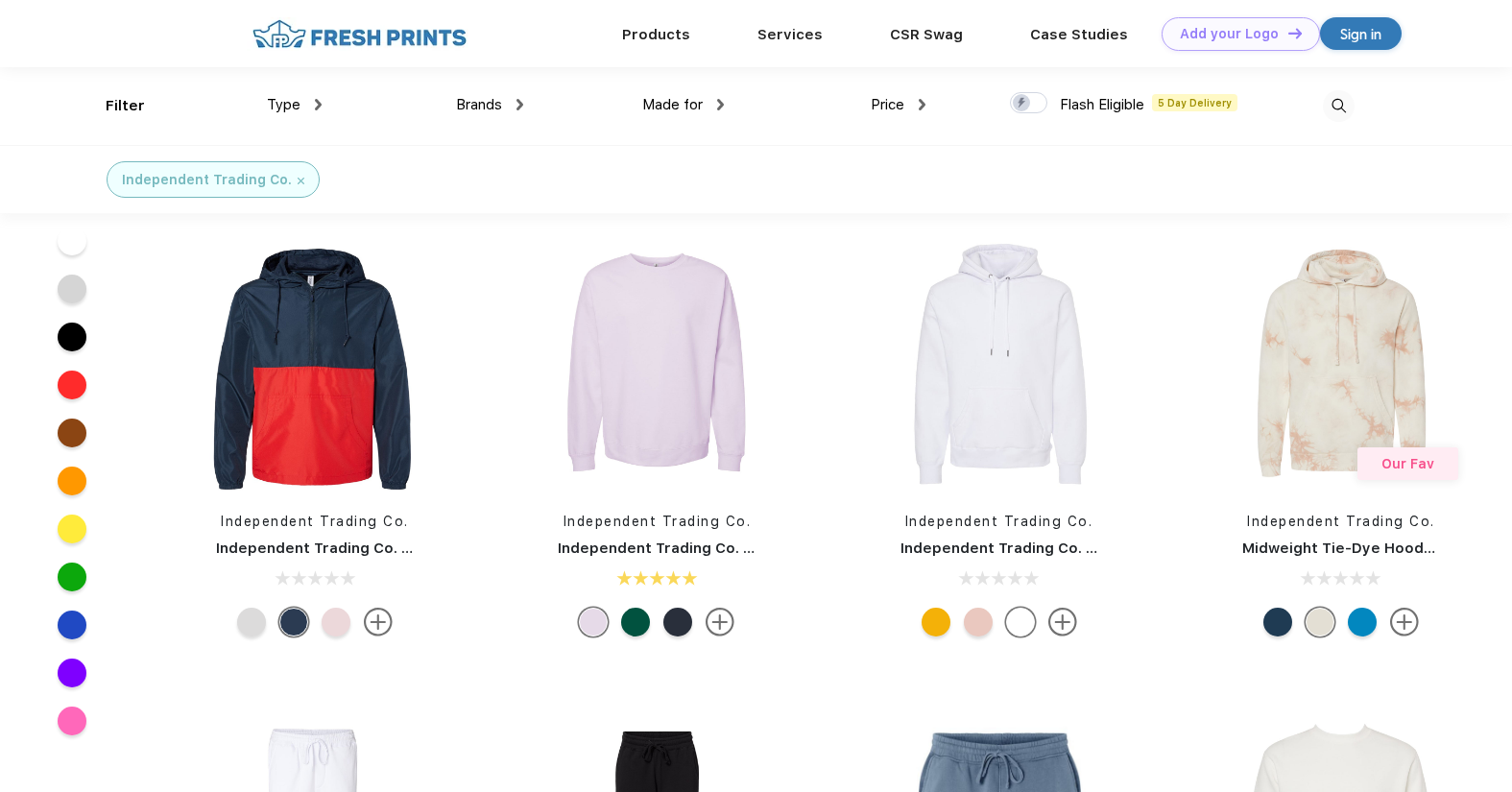
scroll to position [460, 0]
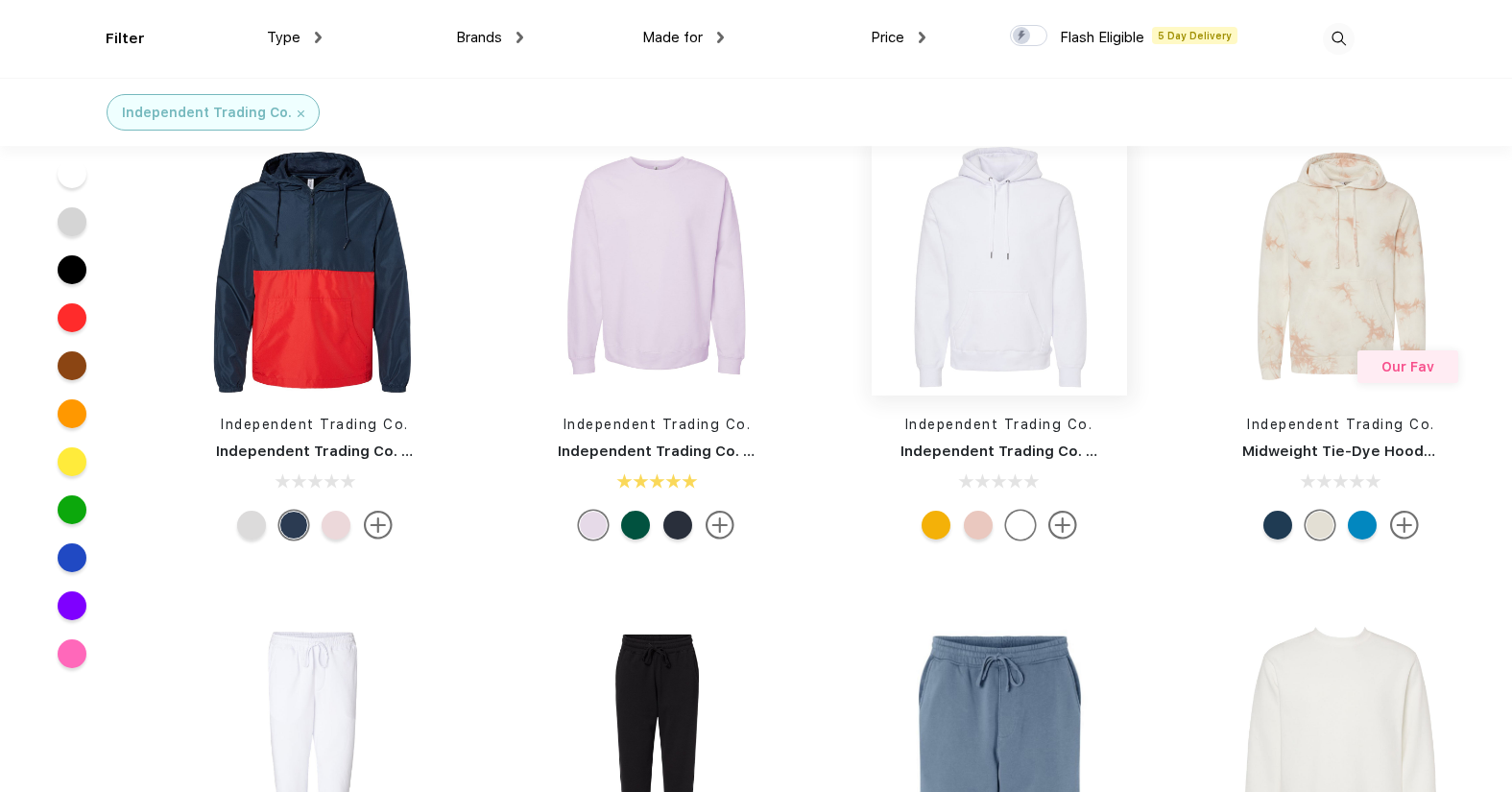
click at [1007, 319] on img at bounding box center [999, 267] width 255 height 255
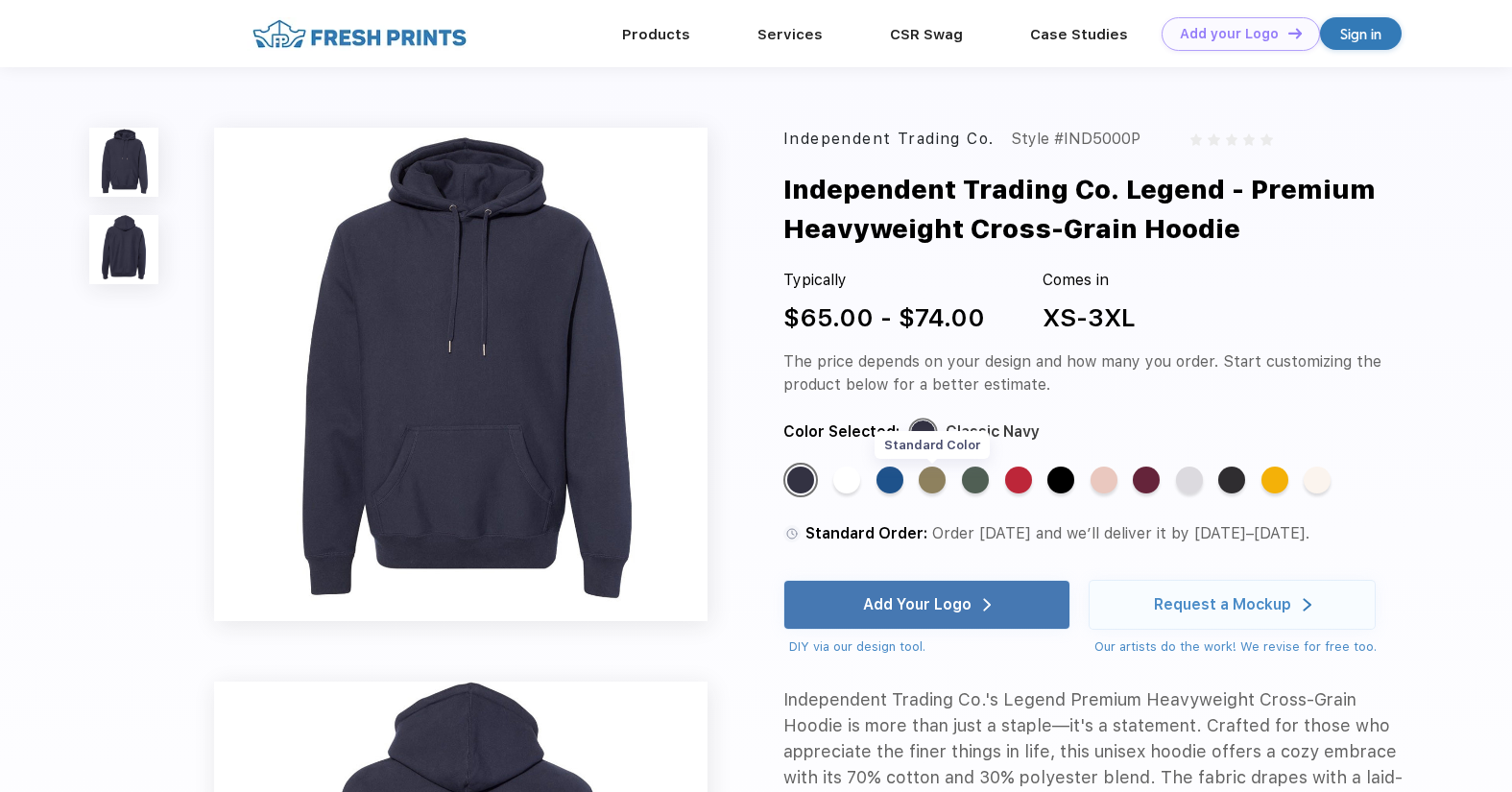
click at [936, 479] on div "Standard Color" at bounding box center [932, 479] width 27 height 27
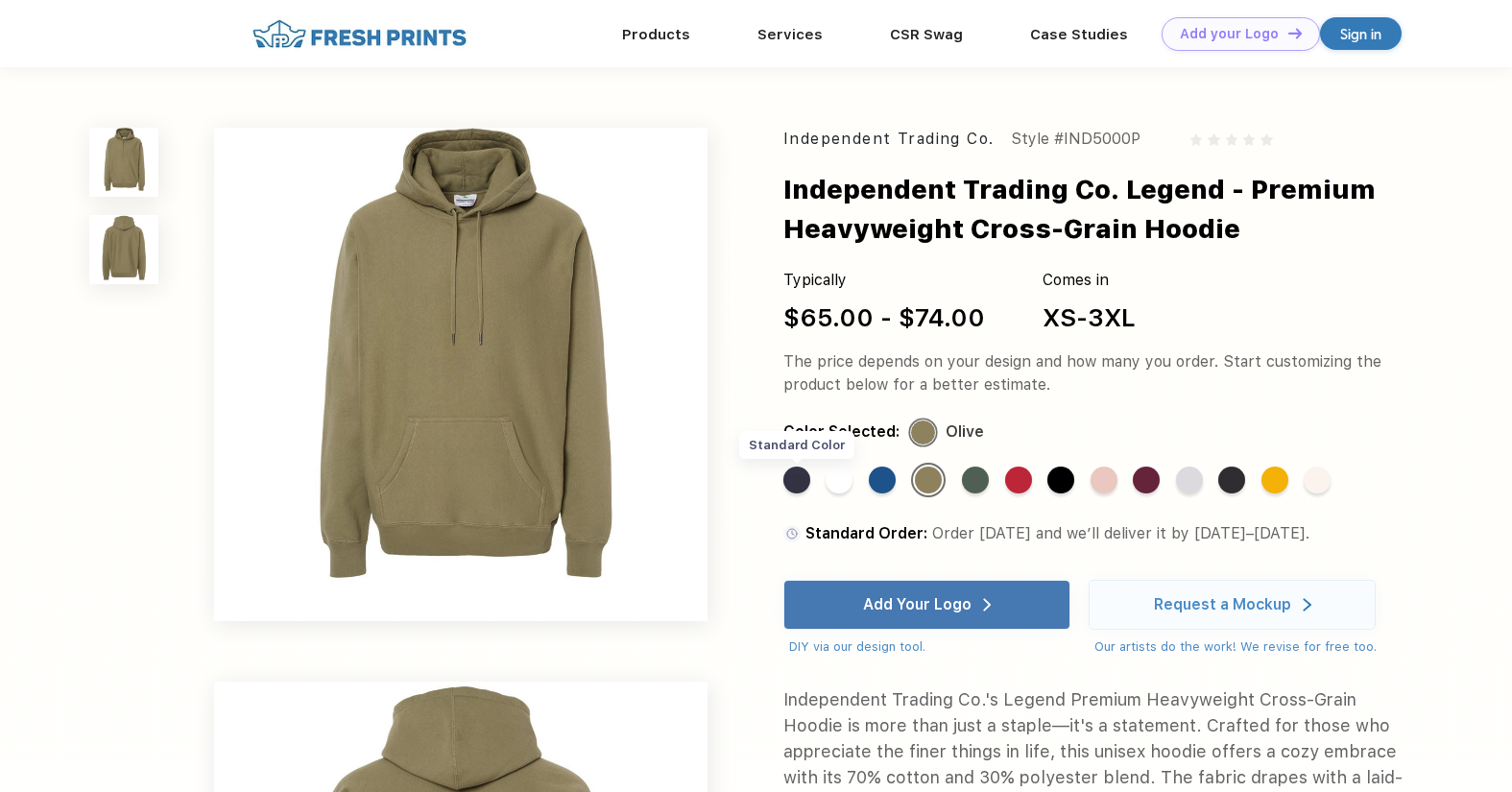
click at [795, 481] on div "Standard Color" at bounding box center [797, 479] width 27 height 27
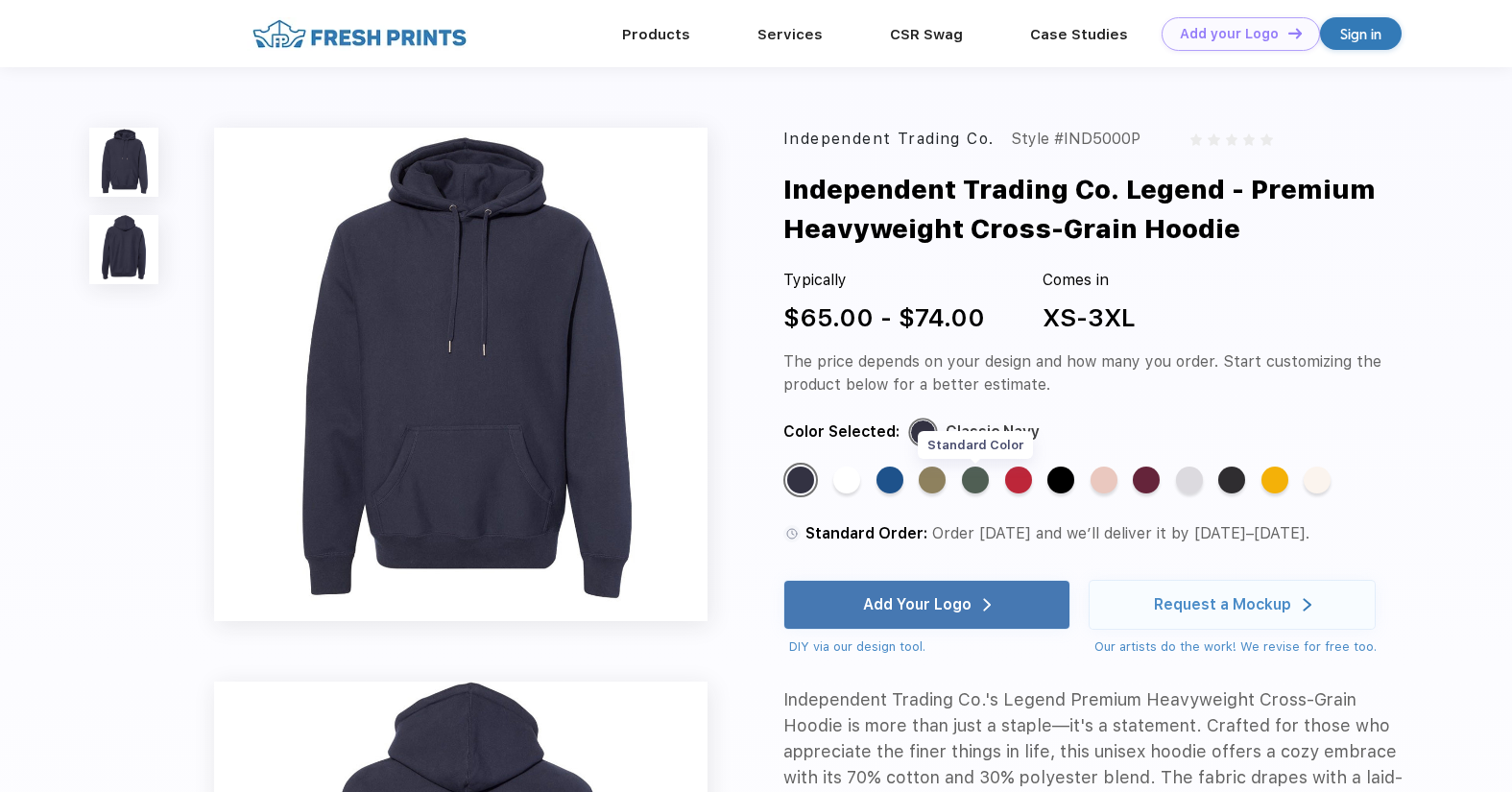
click at [976, 479] on div "Standard Color" at bounding box center [975, 479] width 27 height 27
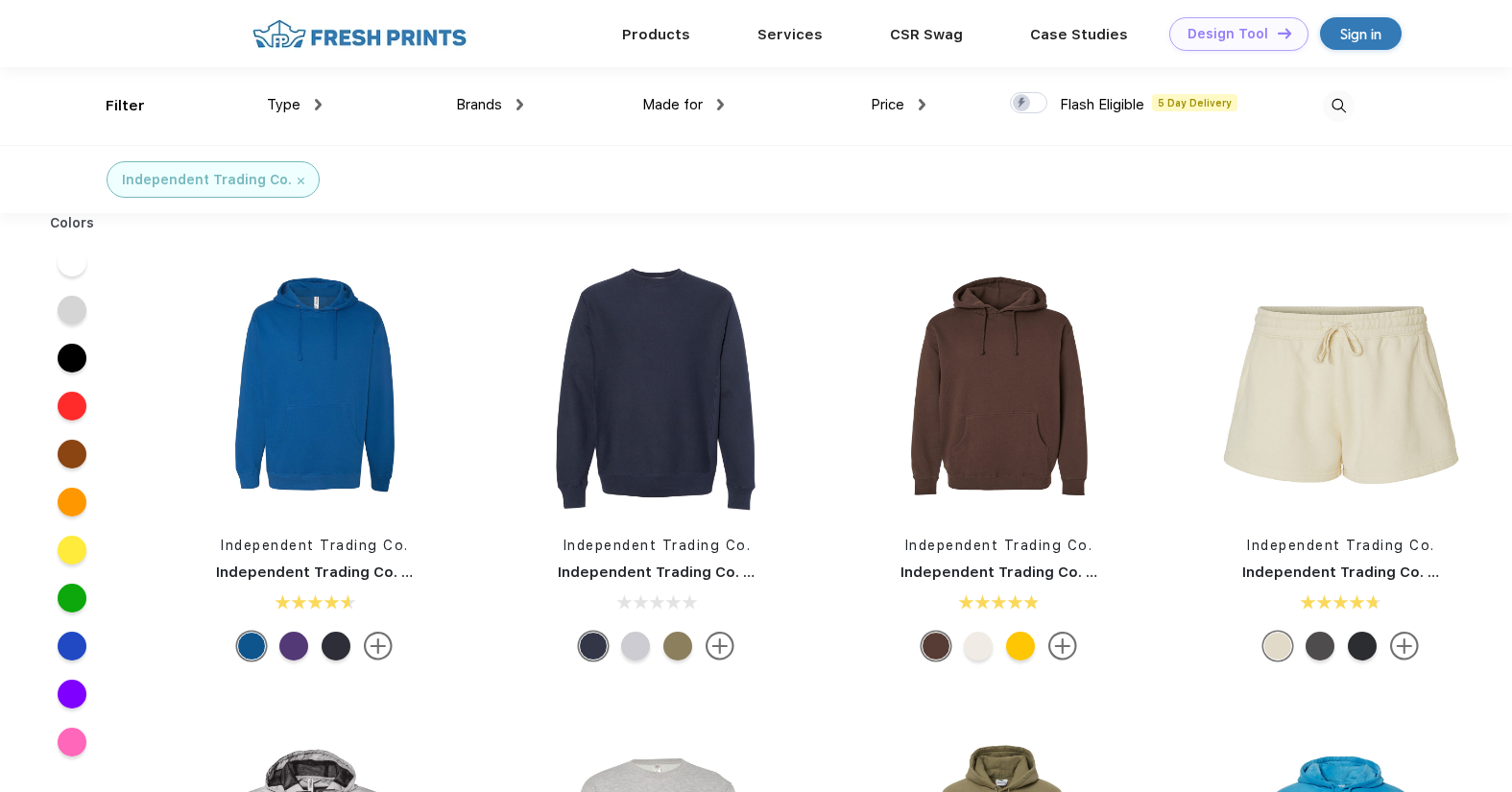
scroll to position [1, 0]
click at [655, 33] on link "Products" at bounding box center [656, 32] width 68 height 17
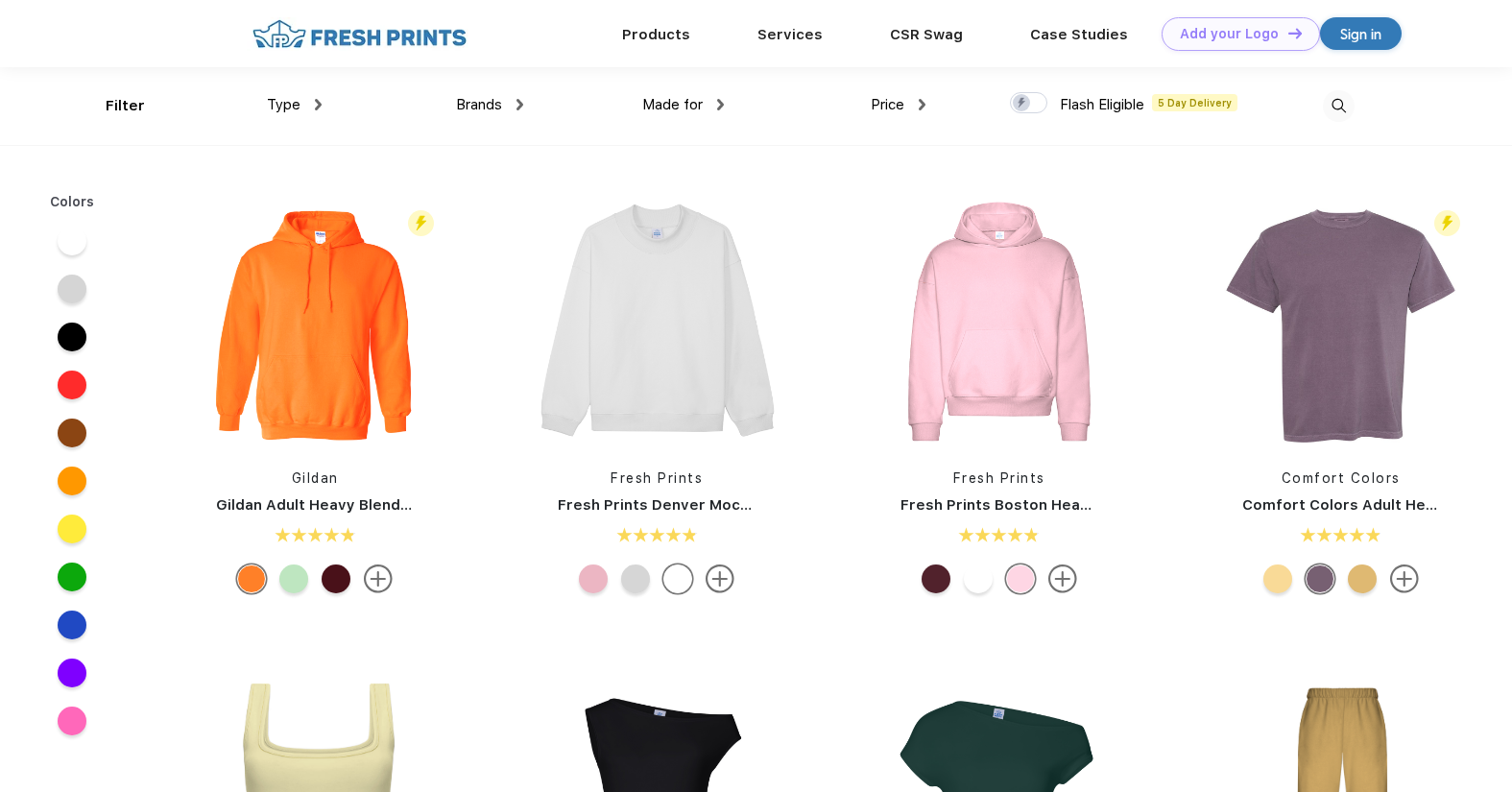
scroll to position [1, 0]
click at [1329, 102] on img at bounding box center [1338, 105] width 32 height 32
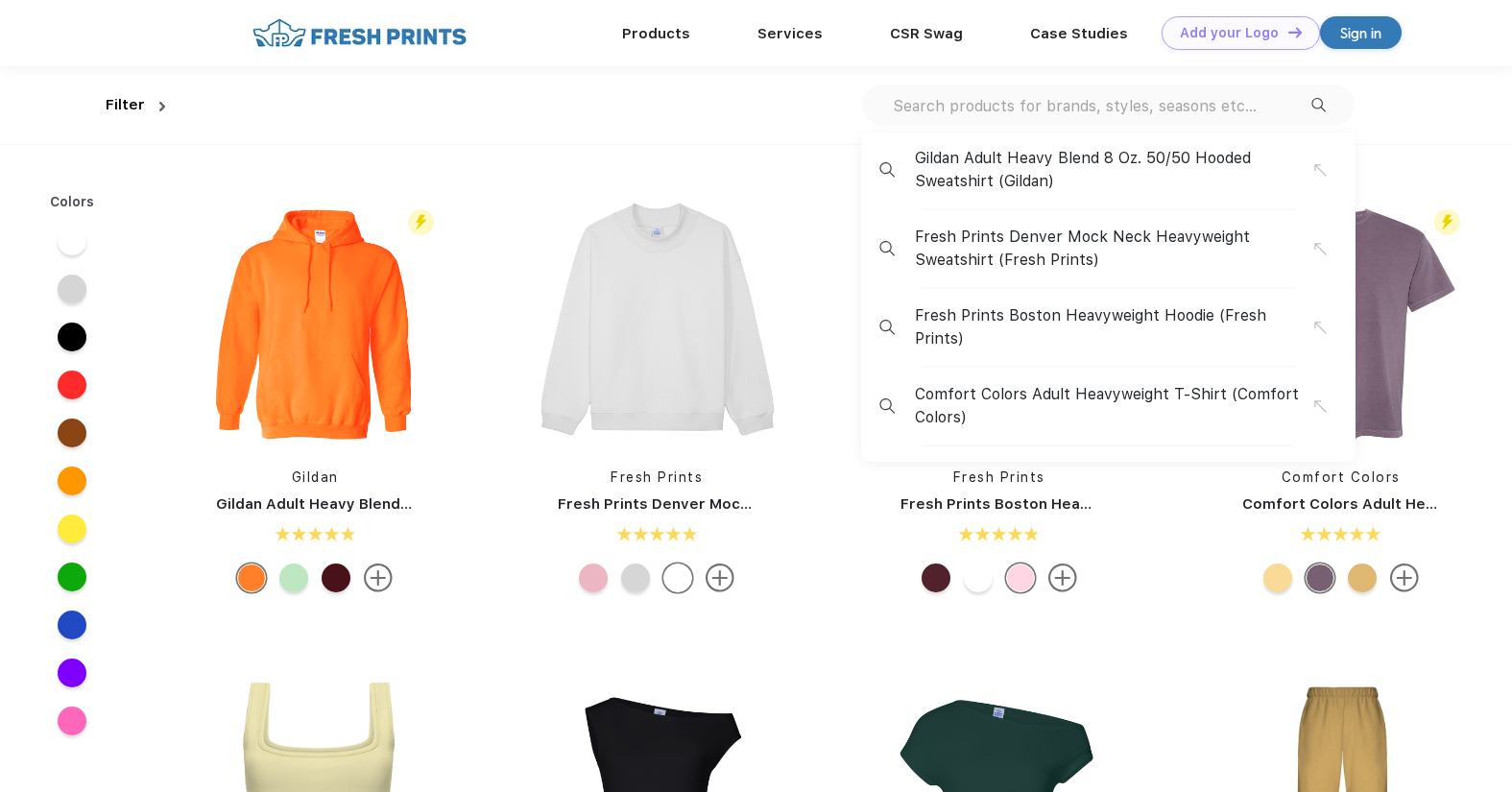
click at [1134, 103] on input "text" at bounding box center [1101, 105] width 421 height 21
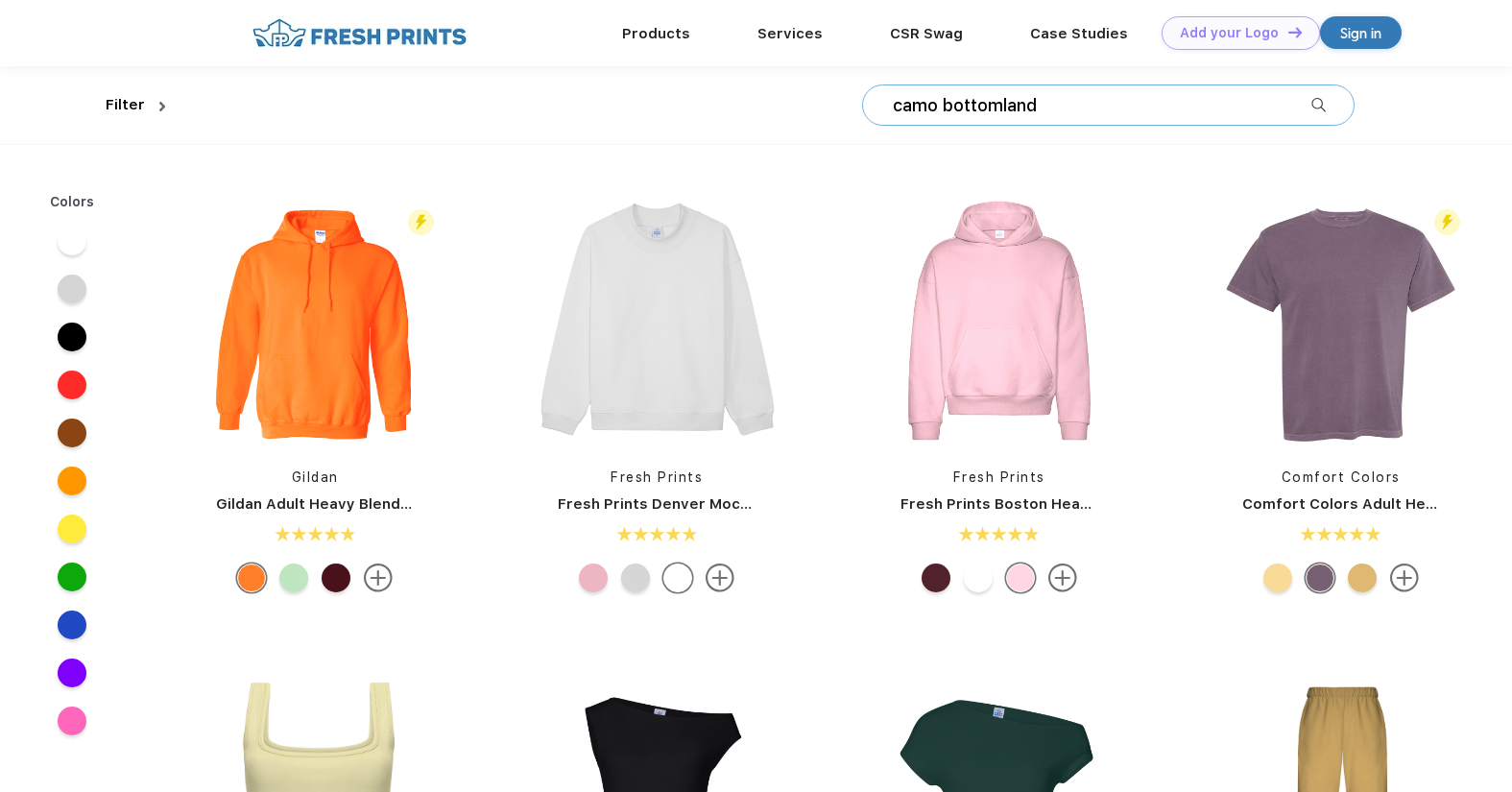
type input "camo bottomland"
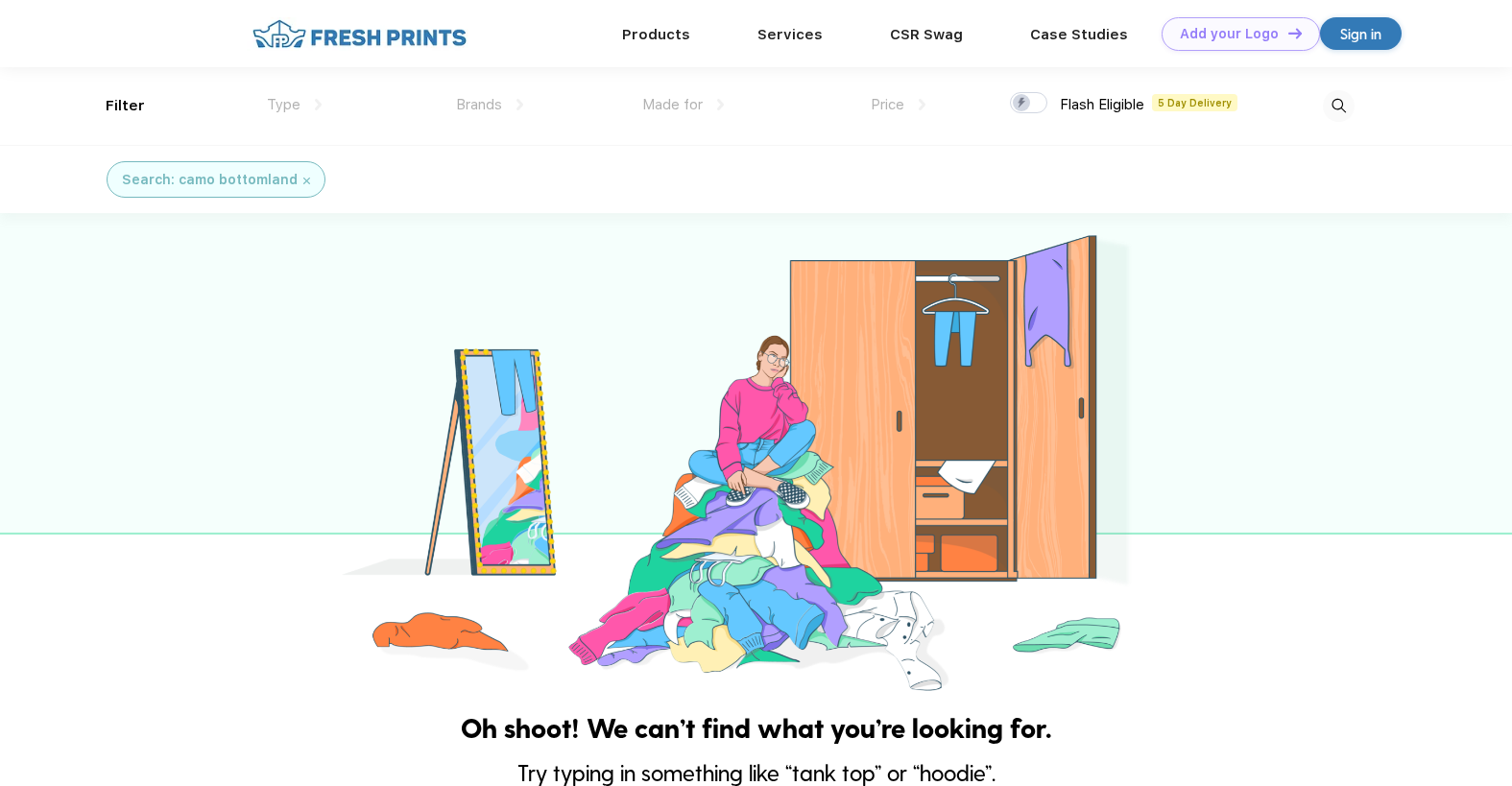
click at [304, 182] on img at bounding box center [307, 181] width 7 height 7
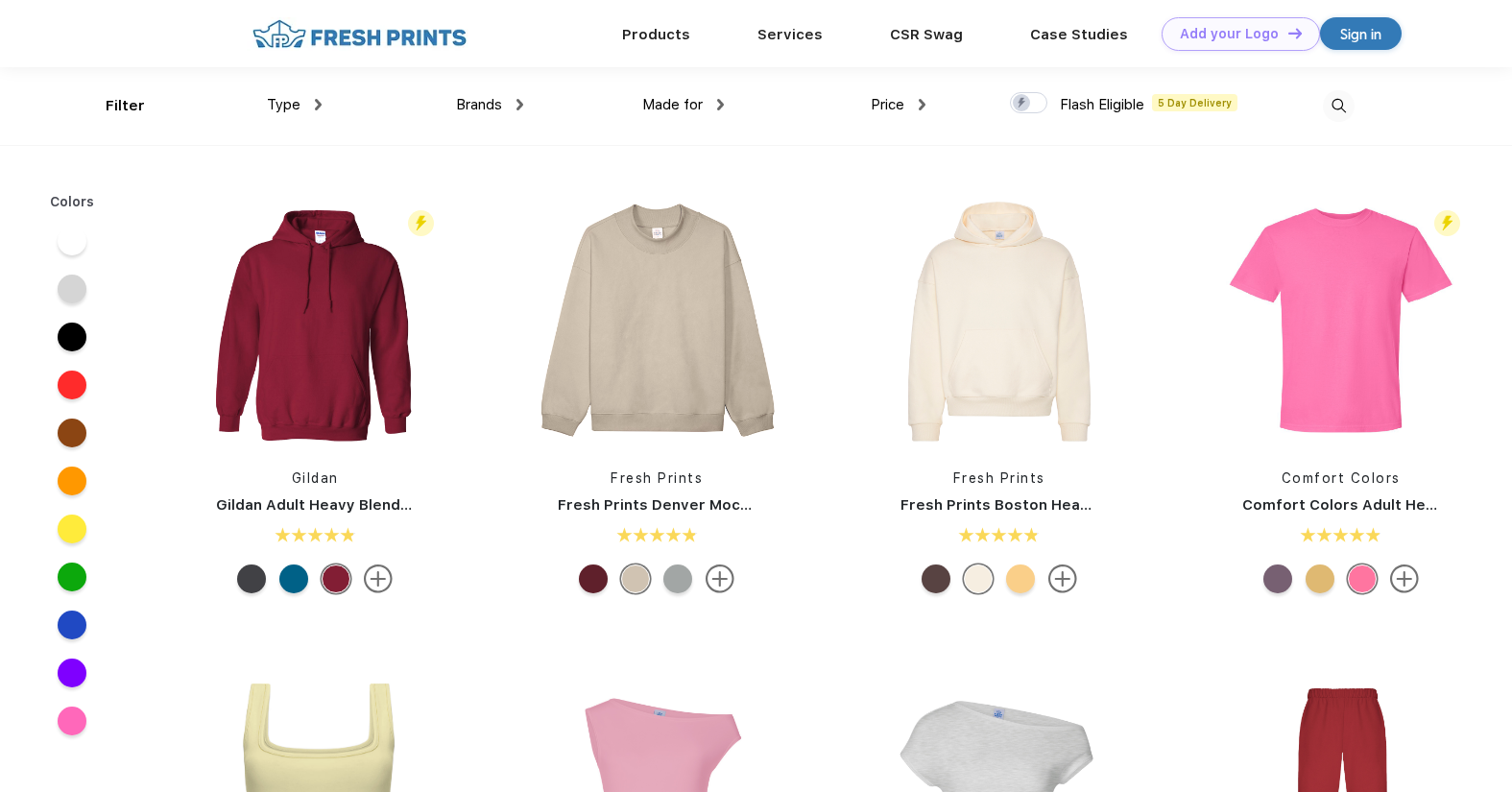
click at [1331, 99] on img at bounding box center [1338, 106] width 32 height 32
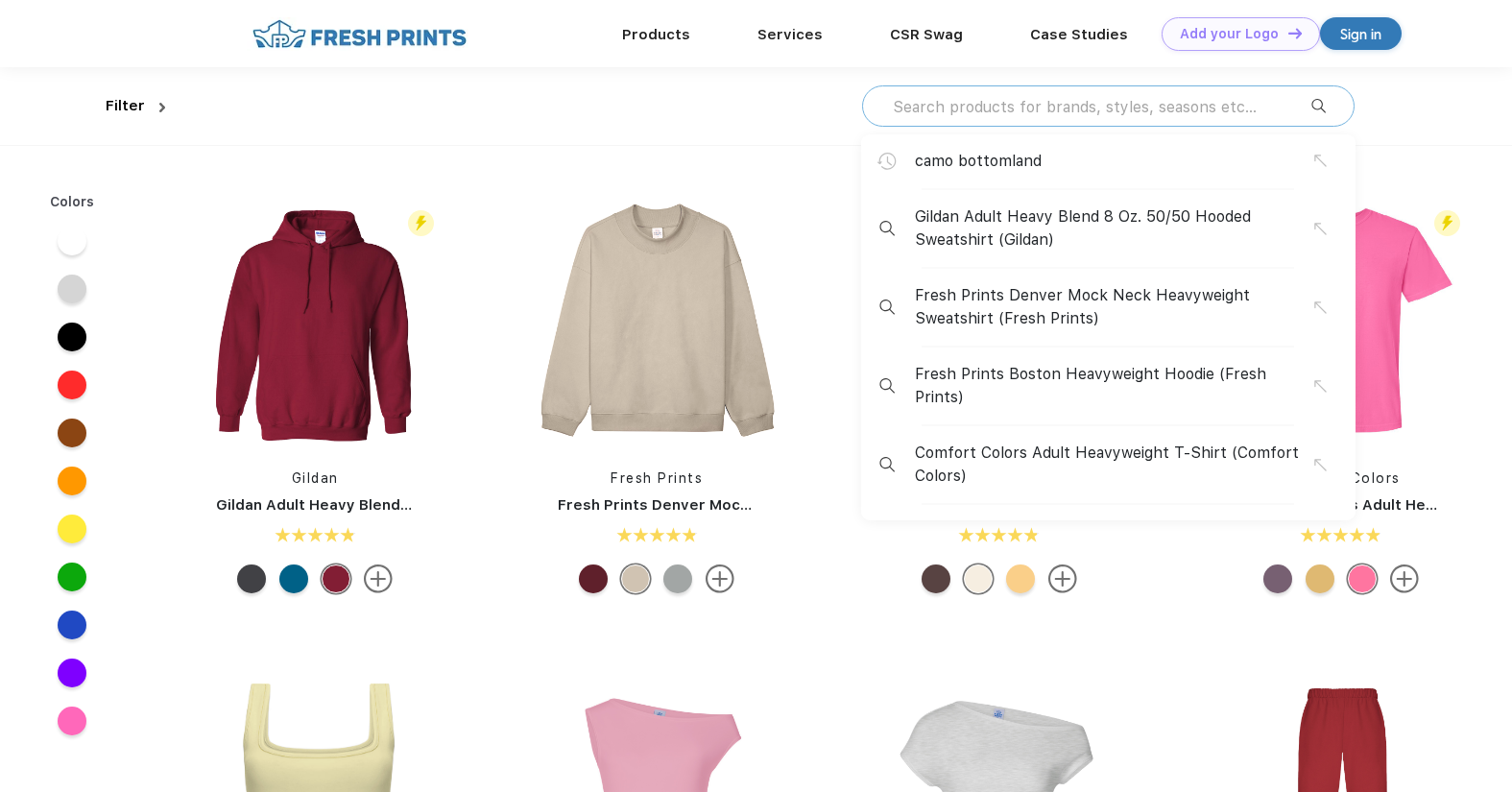
click at [1245, 108] on input "text" at bounding box center [1101, 106] width 421 height 21
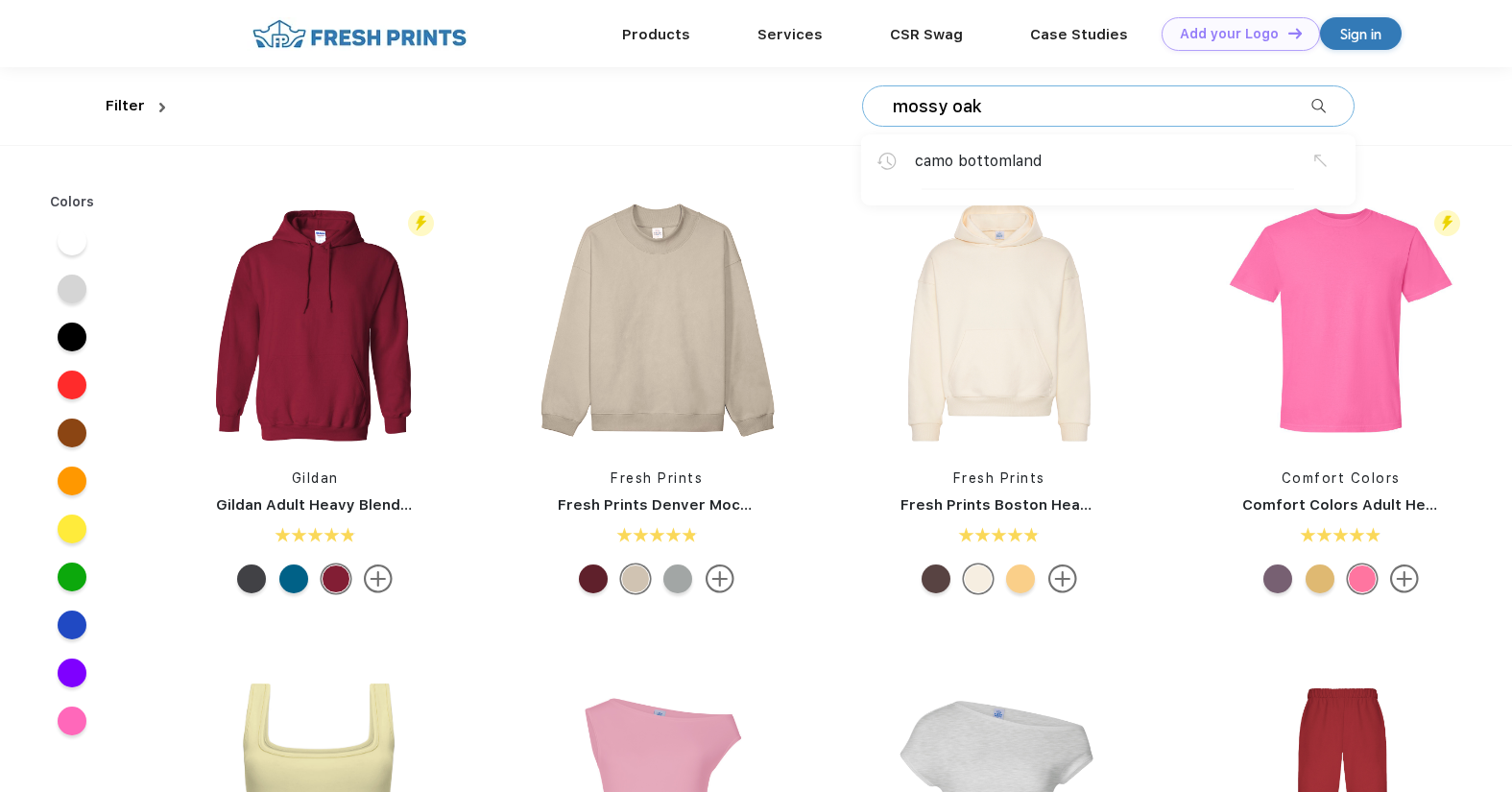
type input "mossy oak"
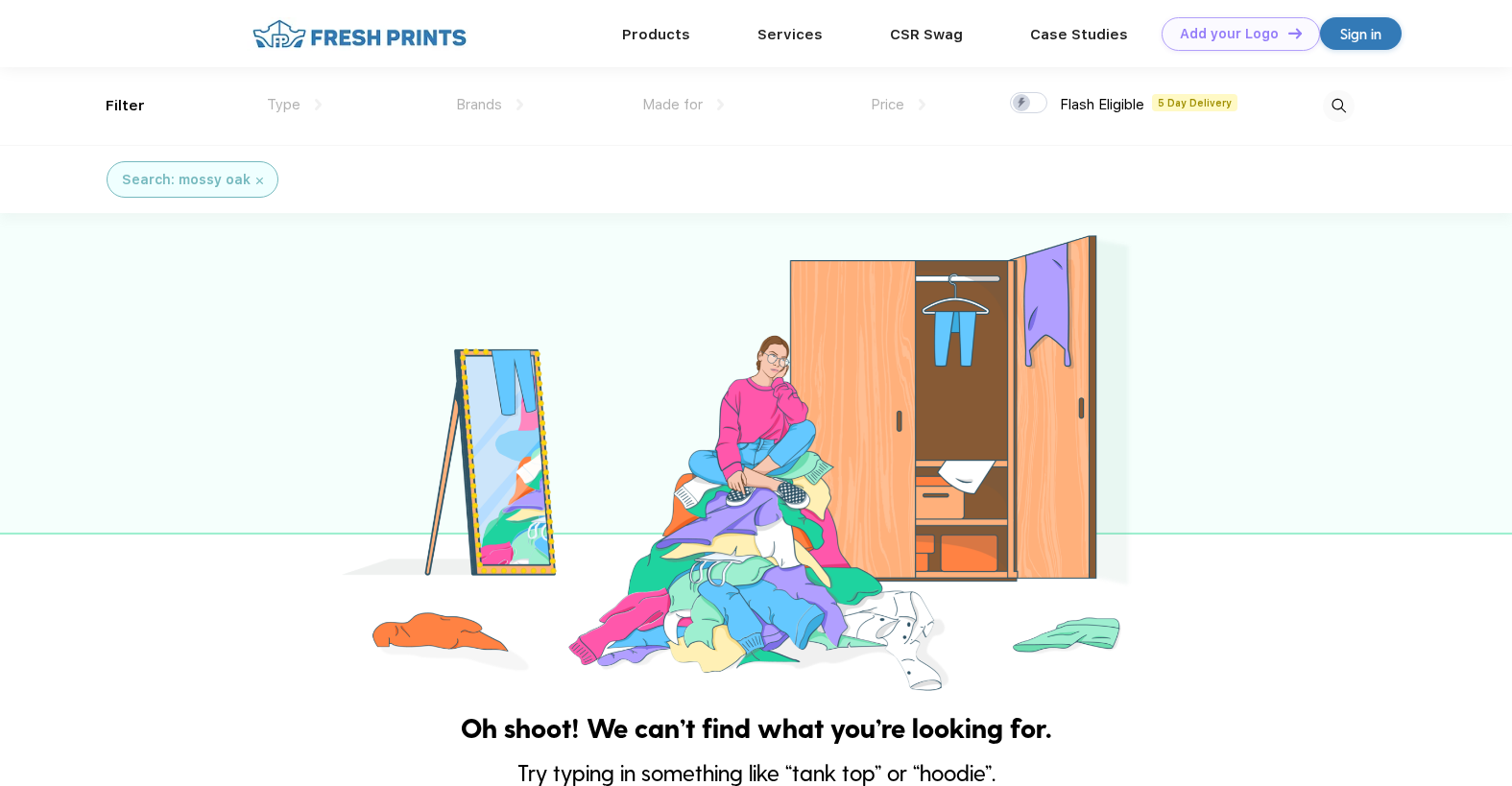
click at [256, 180] on img at bounding box center [259, 181] width 7 height 7
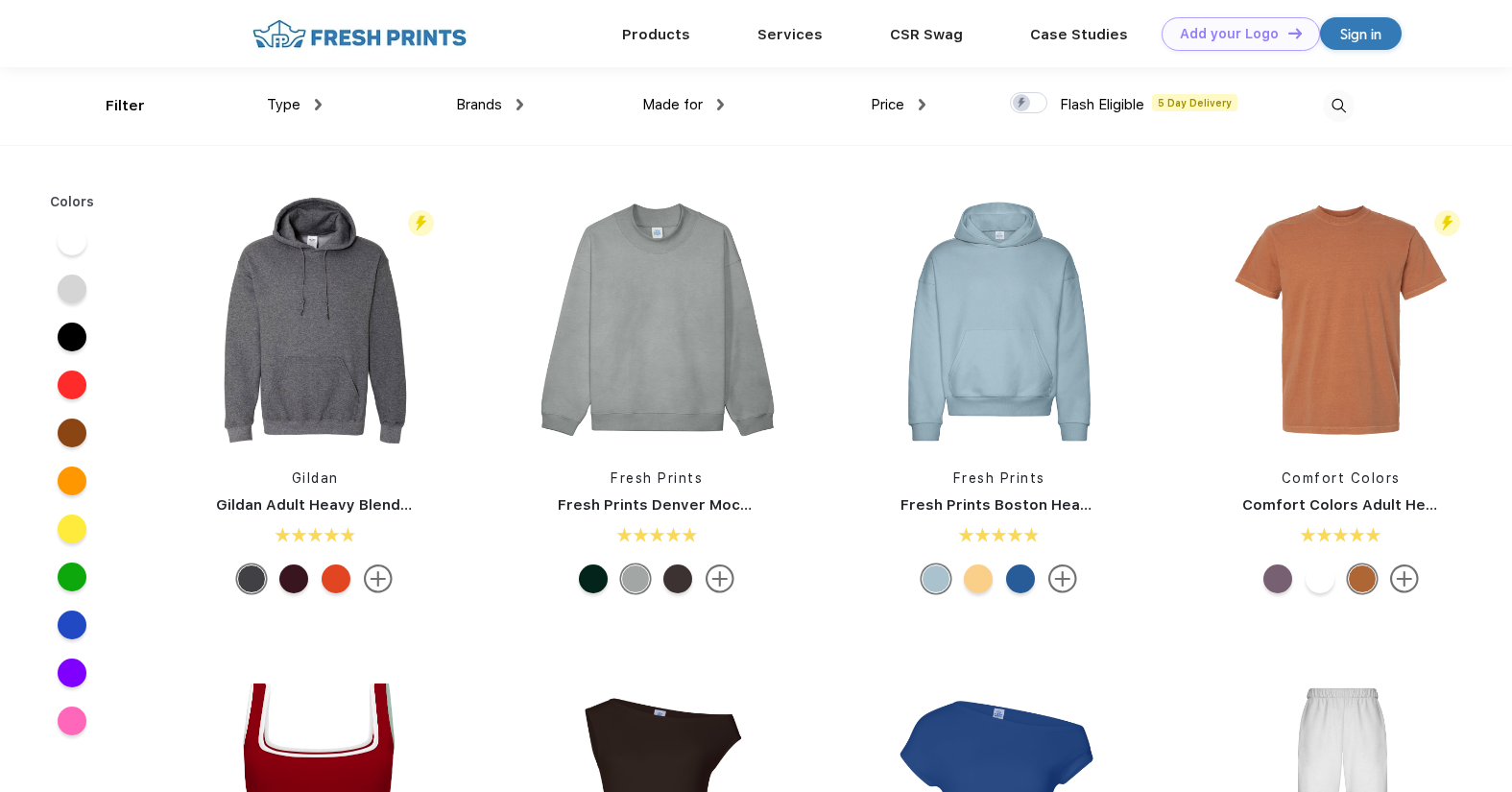
click at [1344, 105] on img at bounding box center [1338, 106] width 32 height 32
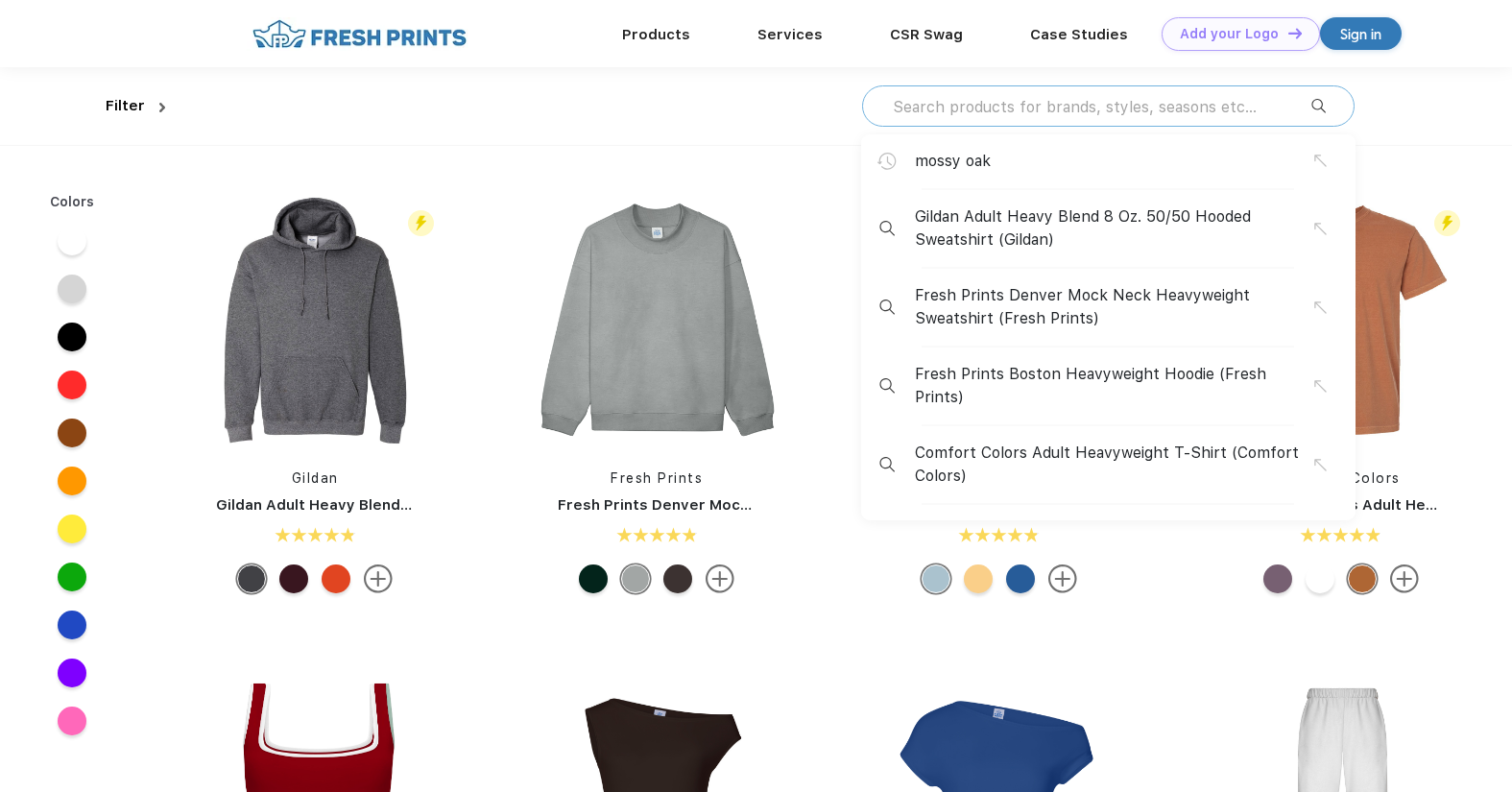
click at [1200, 117] on div "mossy oak Gildan Adult Heavy Blend 8 Oz. 50/50 Hooded Sweatshirt (Gildan) Fresh…" at bounding box center [1108, 106] width 492 height 42
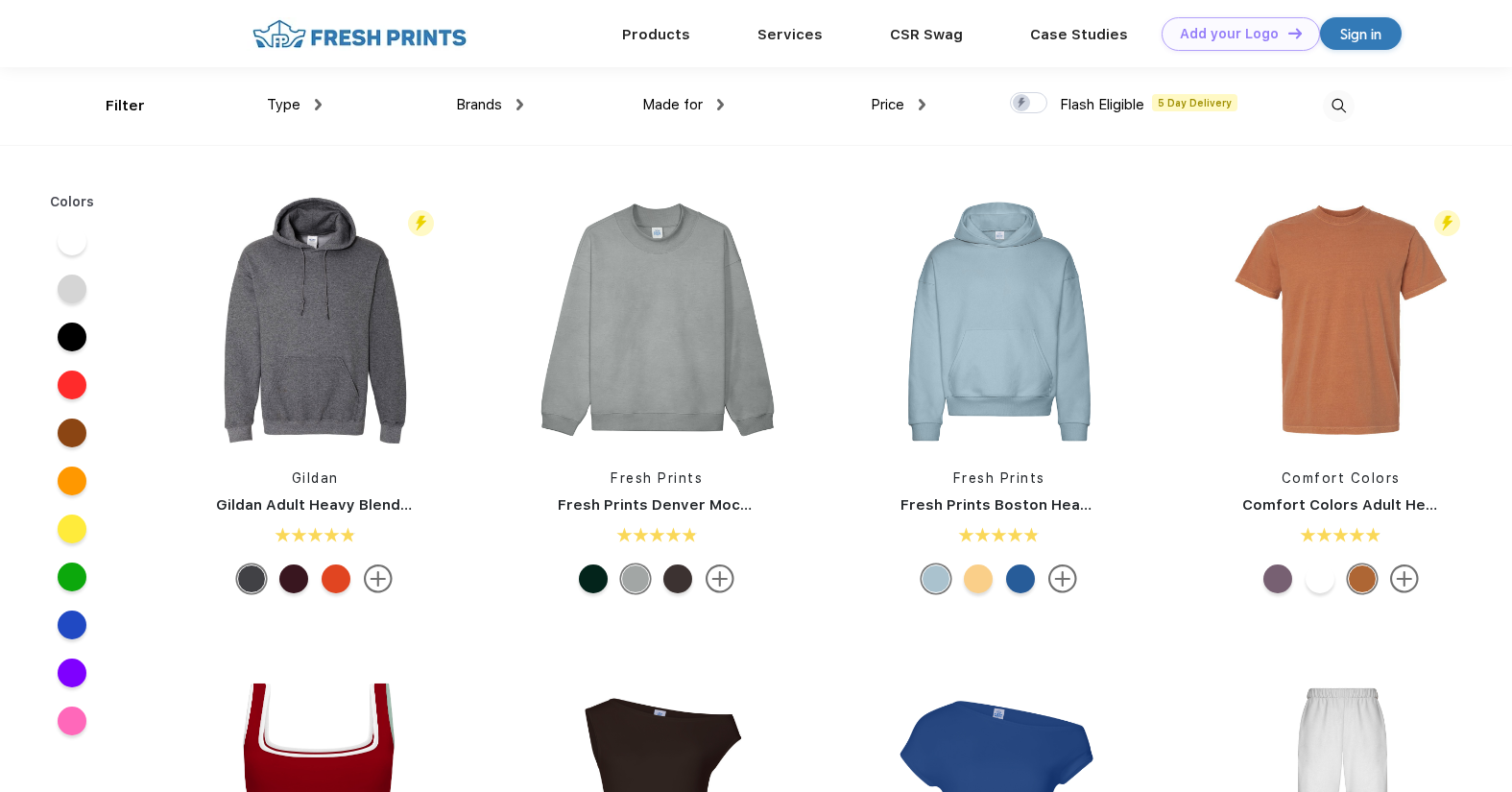
click at [1337, 110] on img at bounding box center [1338, 106] width 32 height 32
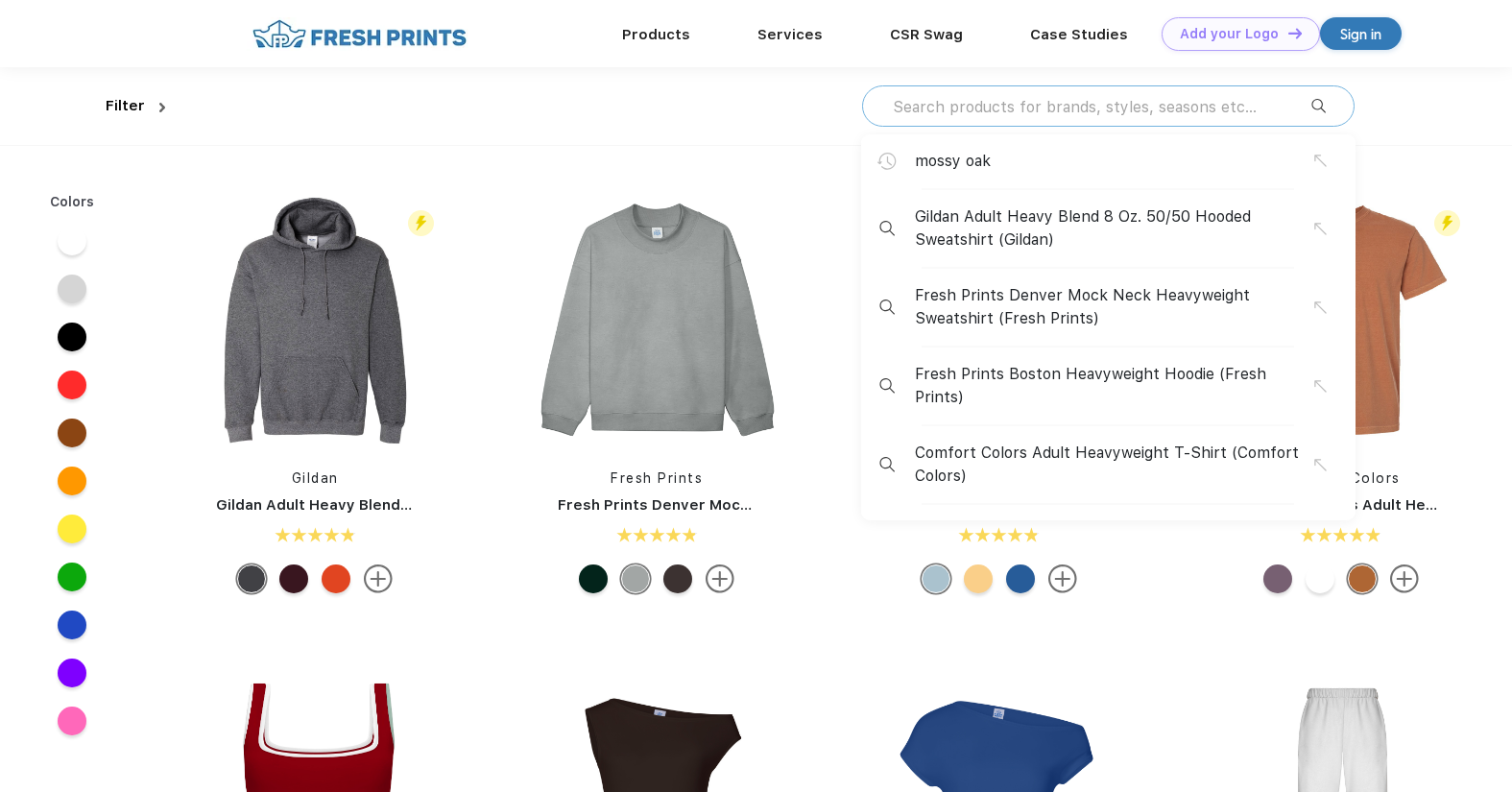
click at [1151, 107] on input "text" at bounding box center [1101, 106] width 421 height 21
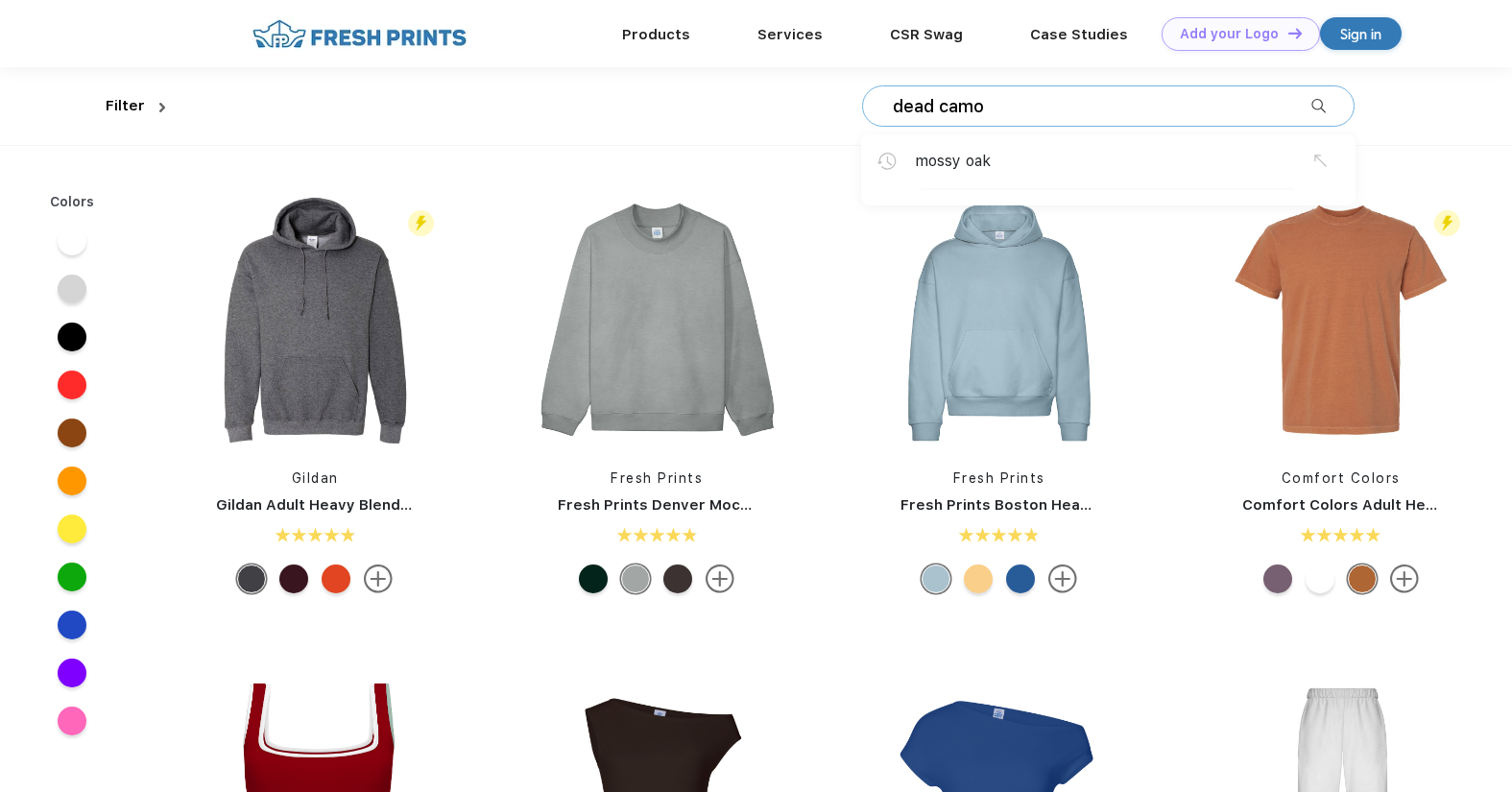
type input "dead camo"
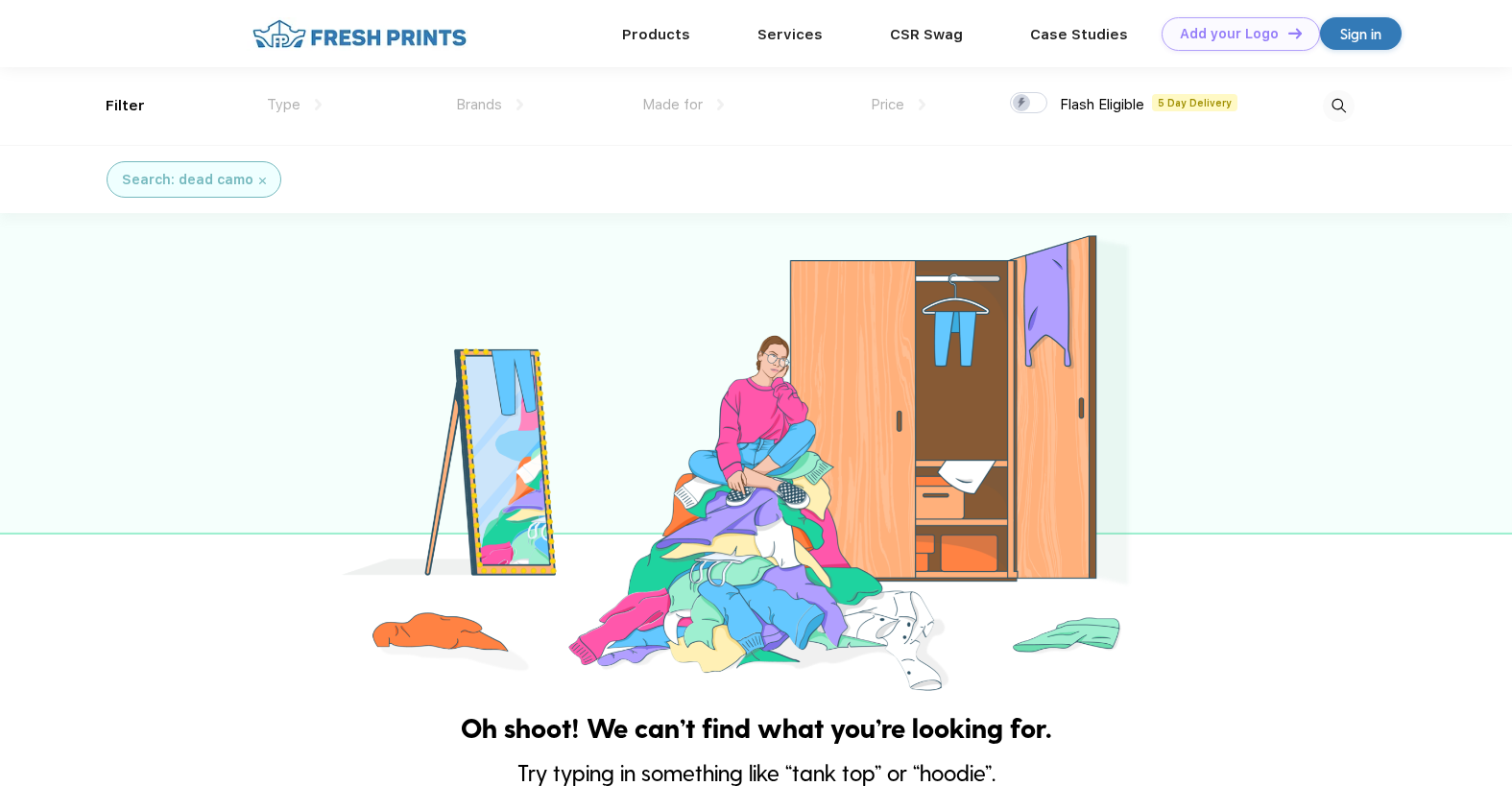
drag, startPoint x: 257, startPoint y: 181, endPoint x: 290, endPoint y: 176, distance: 33.4
click at [259, 181] on img at bounding box center [262, 181] width 7 height 7
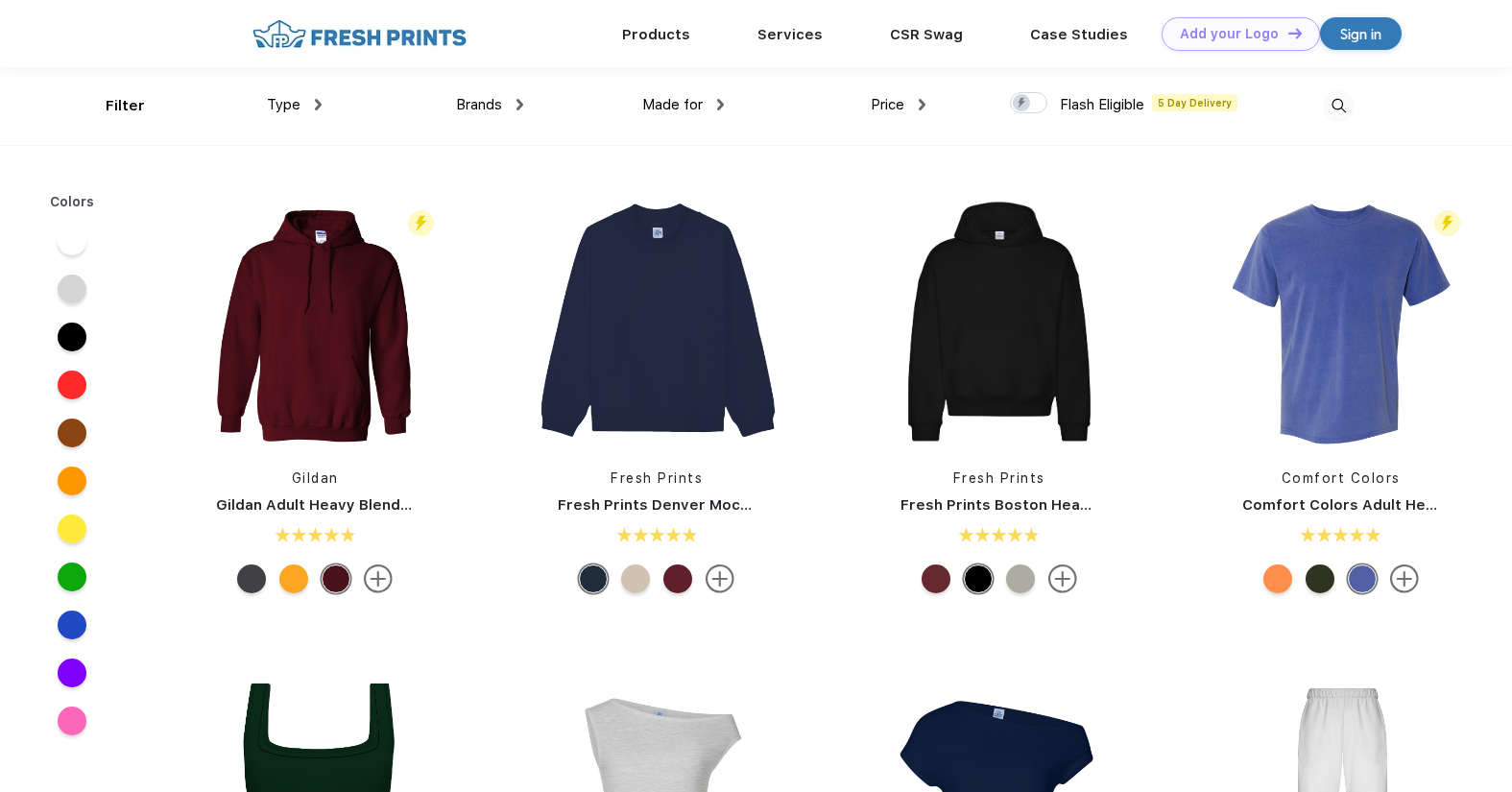
click at [1335, 111] on img at bounding box center [1338, 106] width 32 height 32
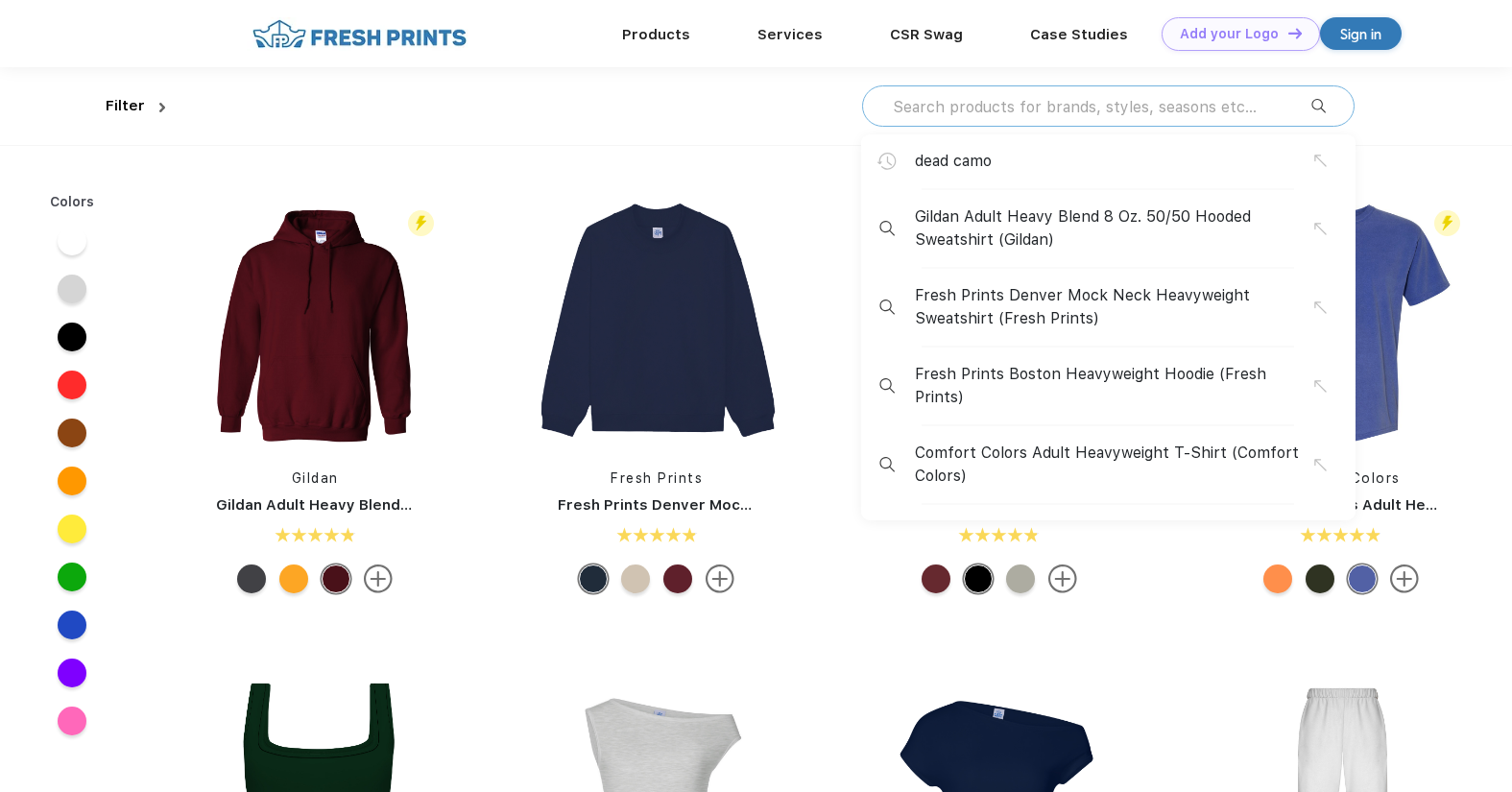
click at [1187, 97] on input "text" at bounding box center [1101, 106] width 421 height 21
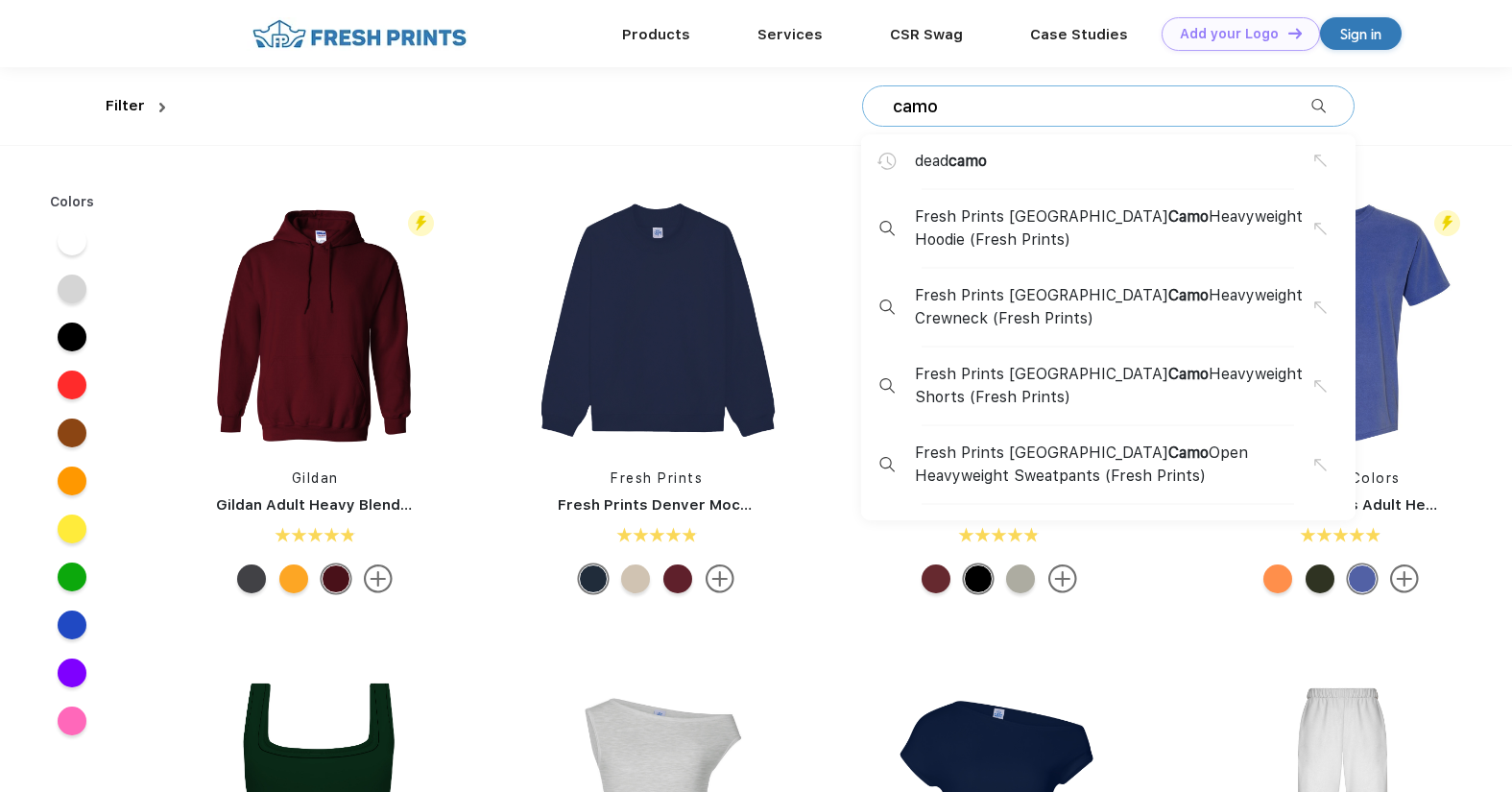
type input "camo"
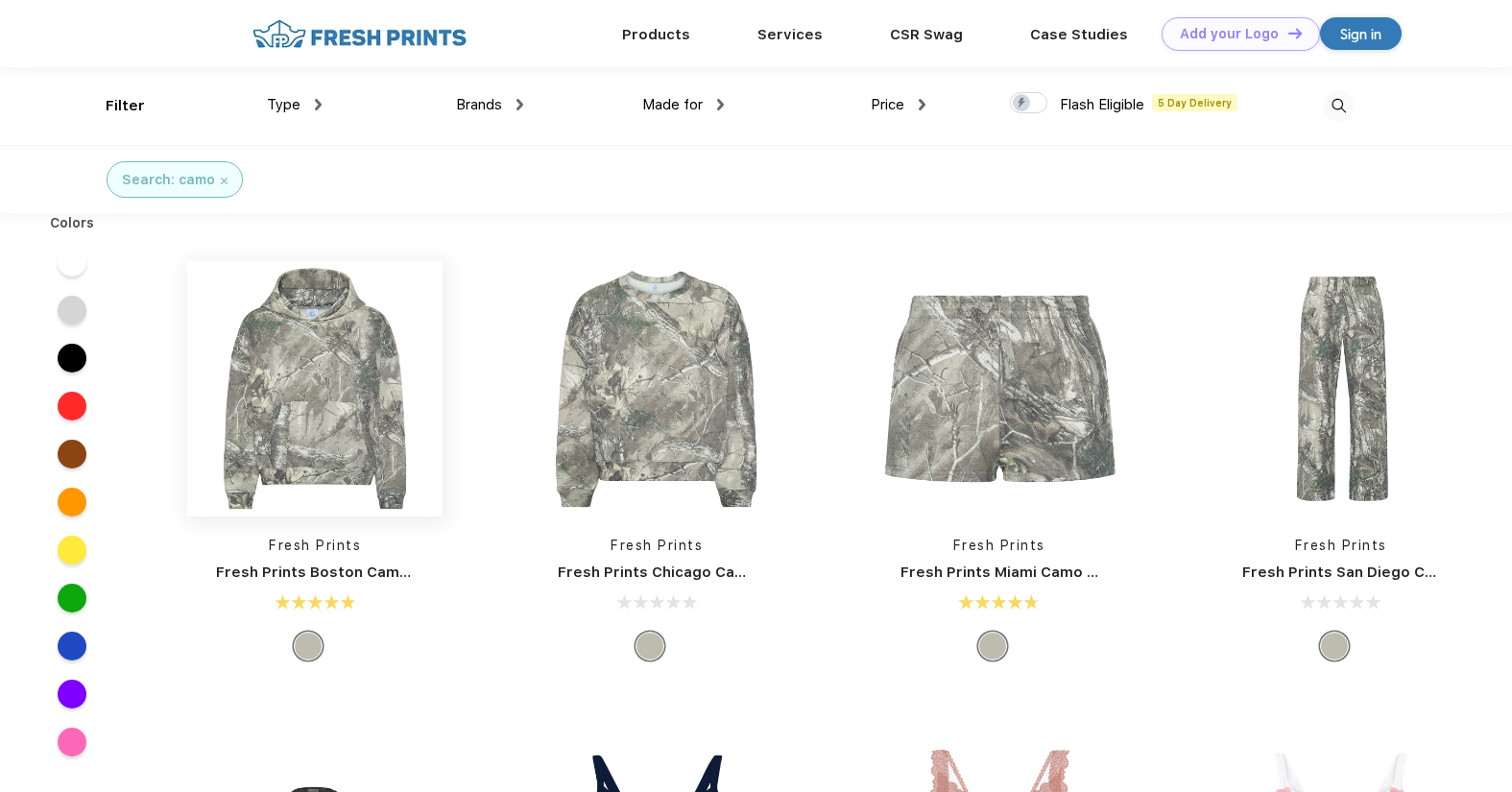
click at [364, 428] on img at bounding box center [315, 388] width 255 height 255
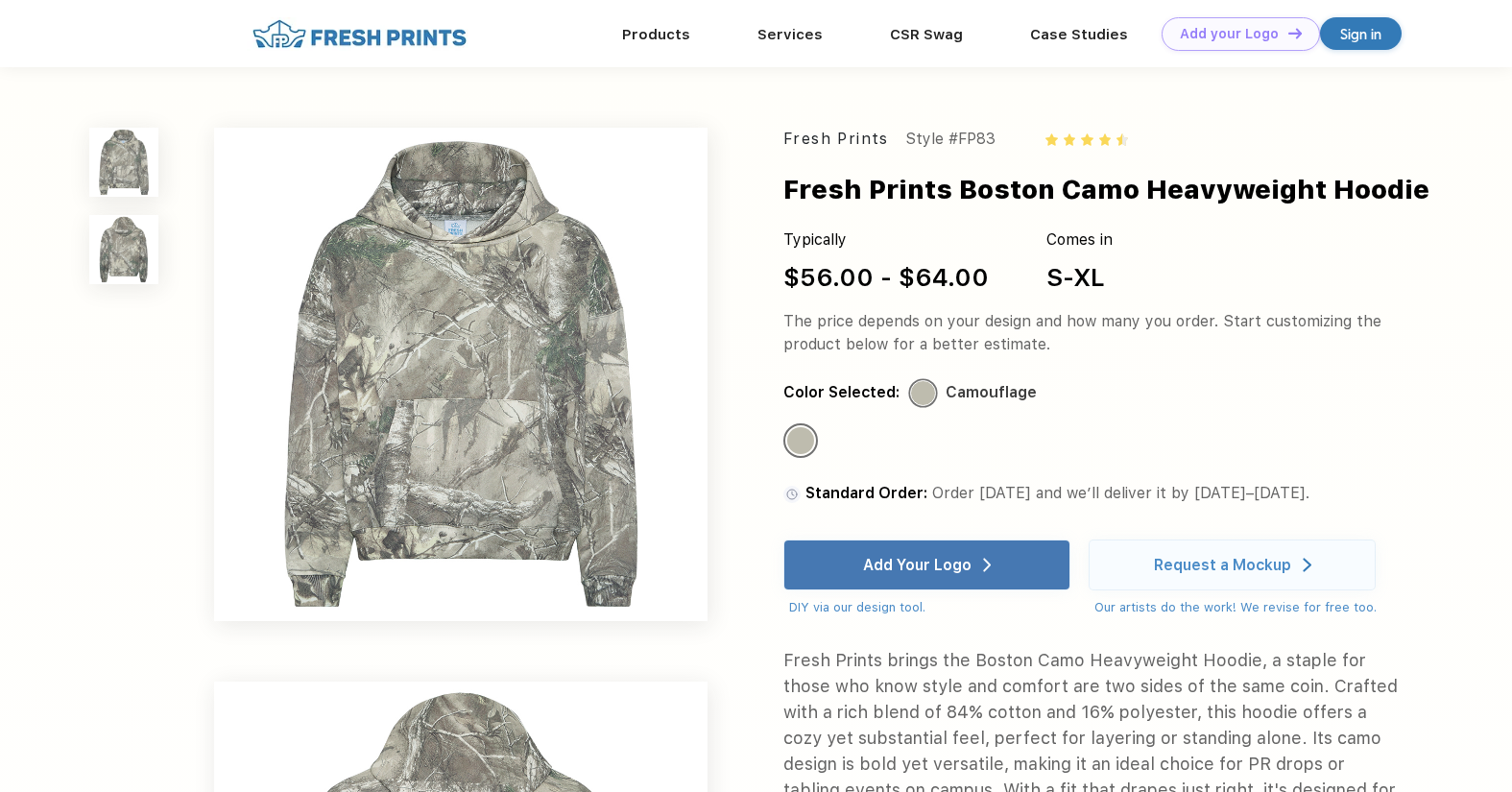
click at [124, 245] on img at bounding box center [124, 250] width 69 height 69
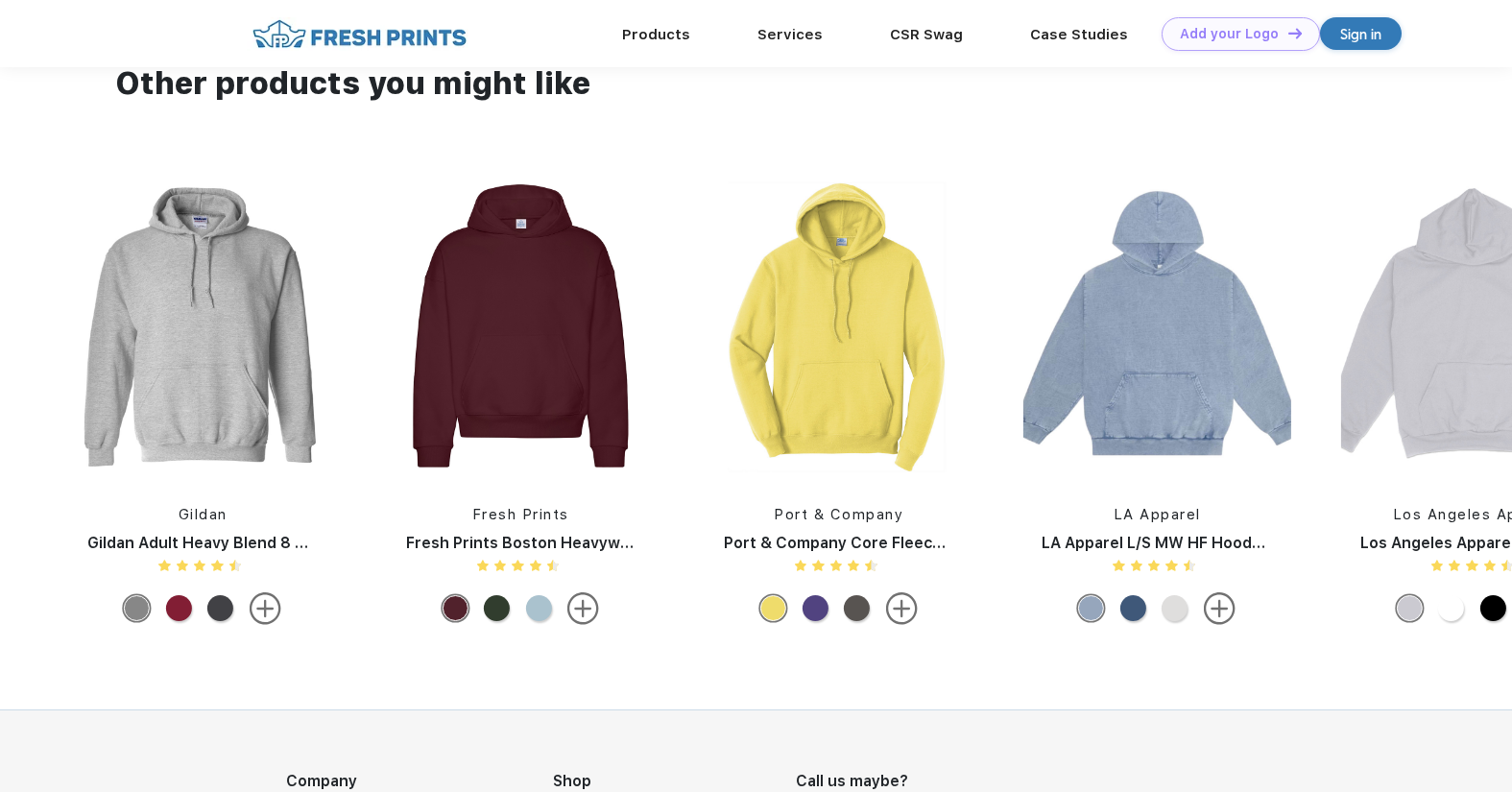
scroll to position [1472, 0]
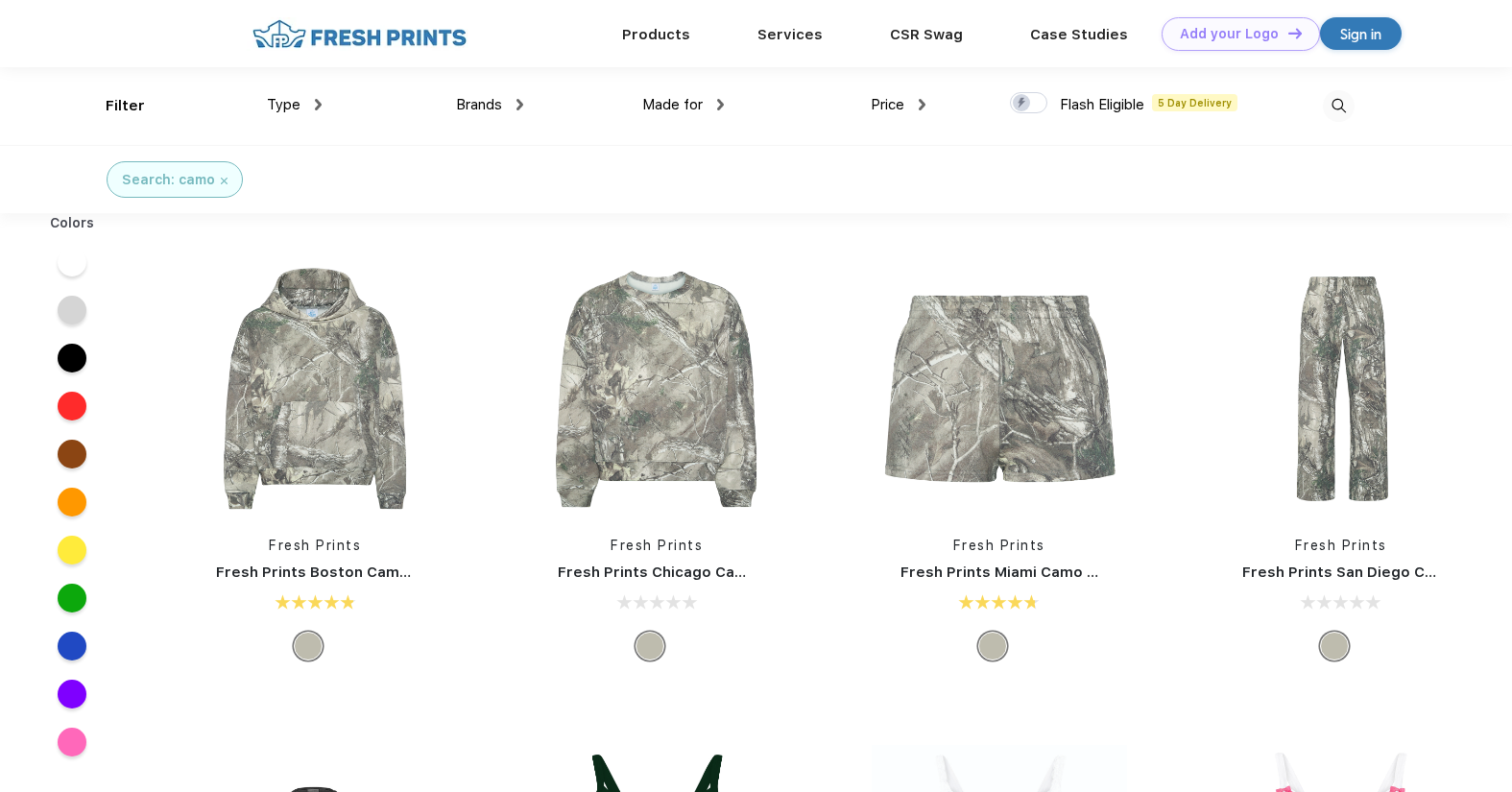
scroll to position [1, 0]
click at [575, 183] on div "Search: camo" at bounding box center [756, 178] width 1512 height 68
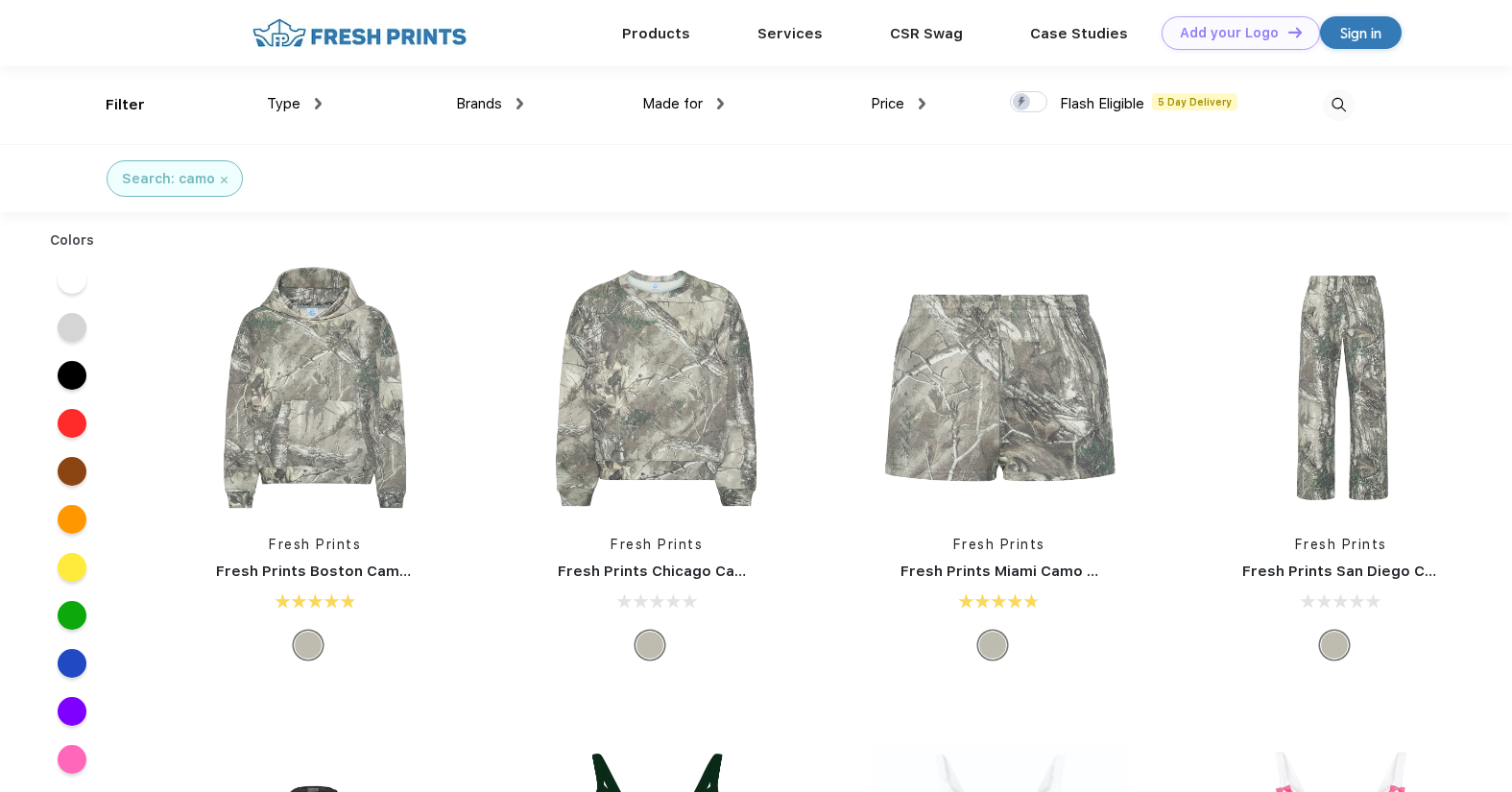
click at [702, 100] on div "Made for" at bounding box center [683, 104] width 81 height 22
click at [496, 98] on span "Brands" at bounding box center [479, 103] width 46 height 17
click at [517, 102] on img at bounding box center [520, 104] width 7 height 12
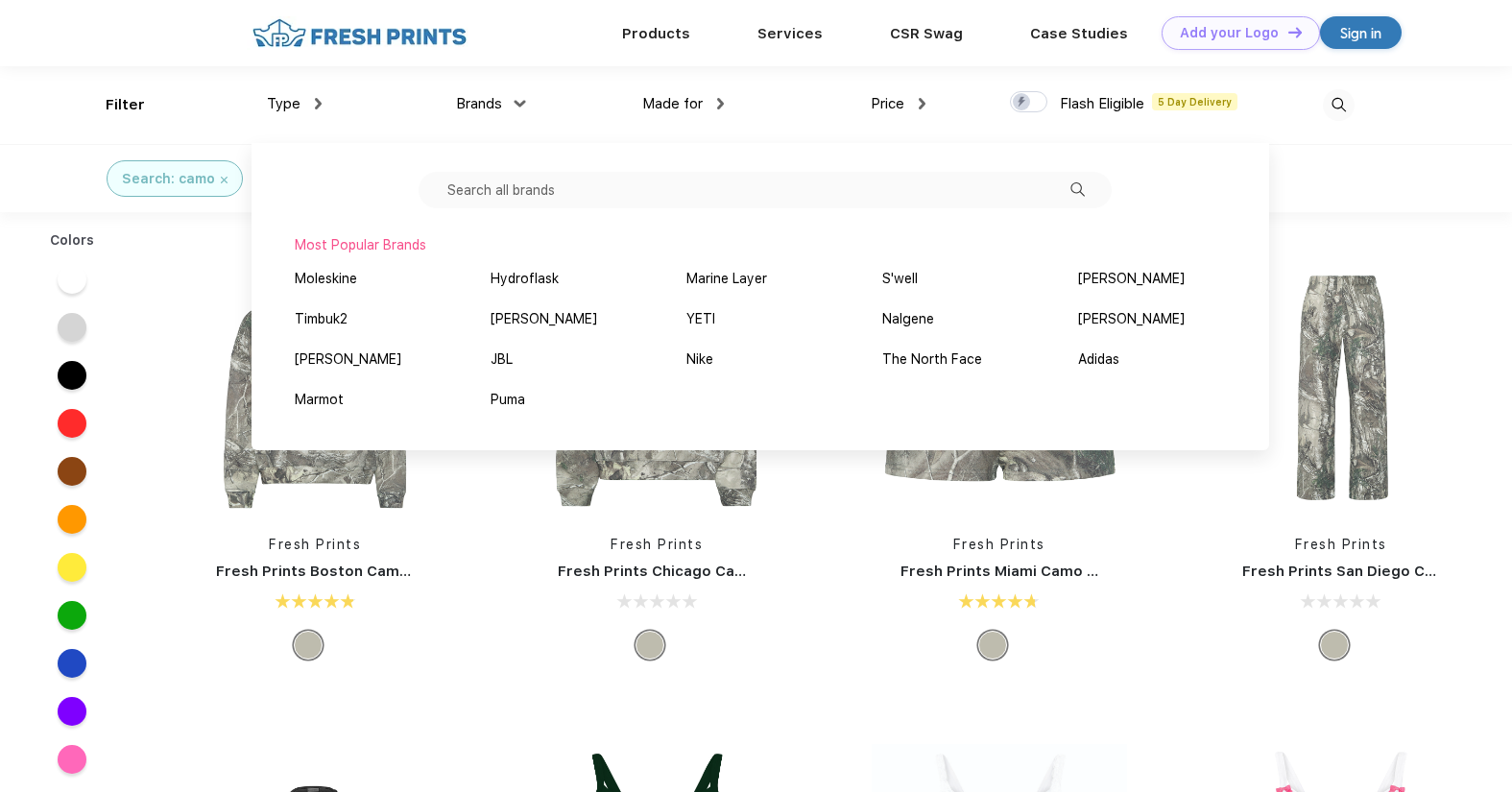
click at [520, 187] on input "text" at bounding box center [765, 190] width 693 height 37
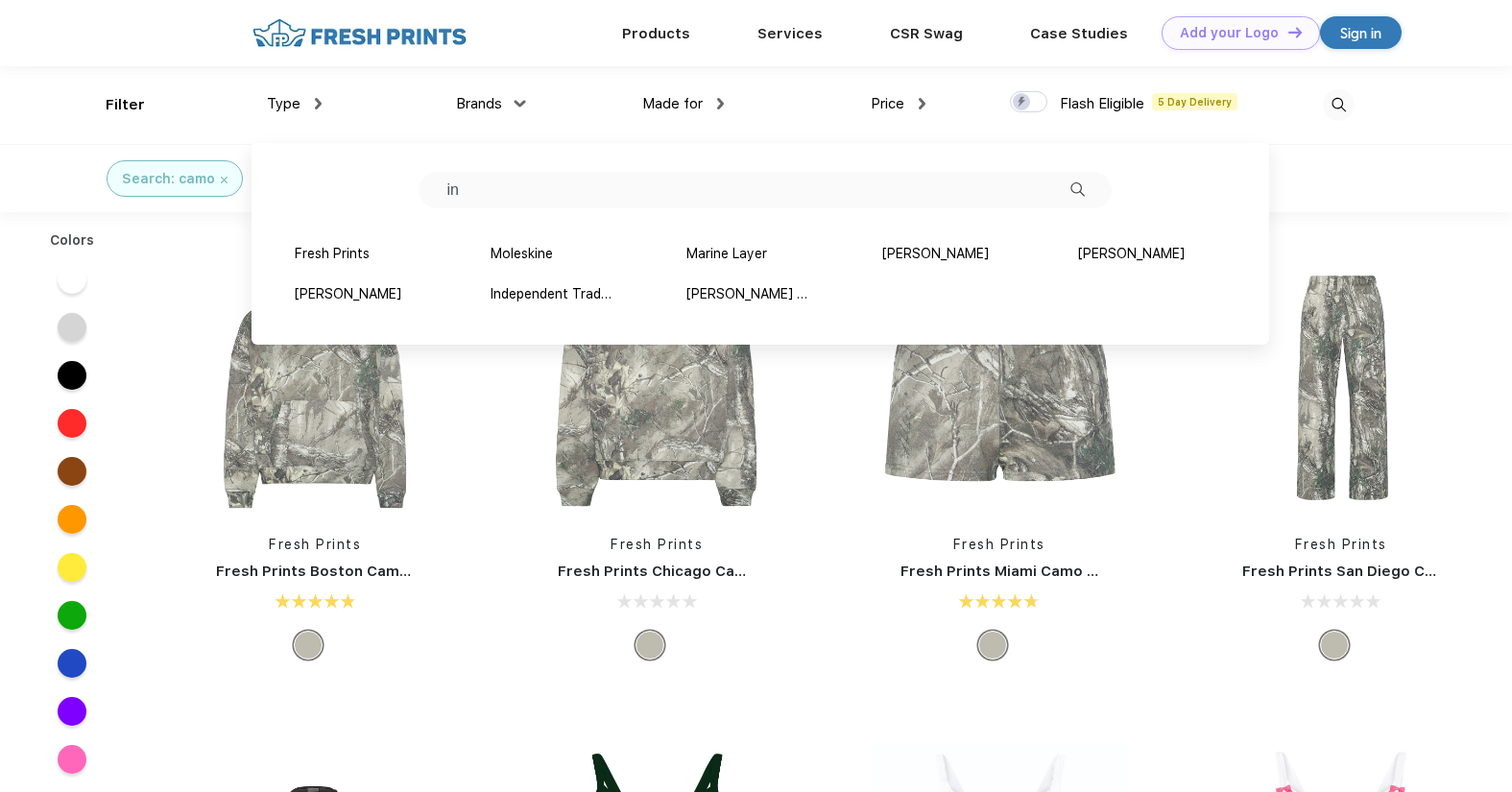
type input "i"
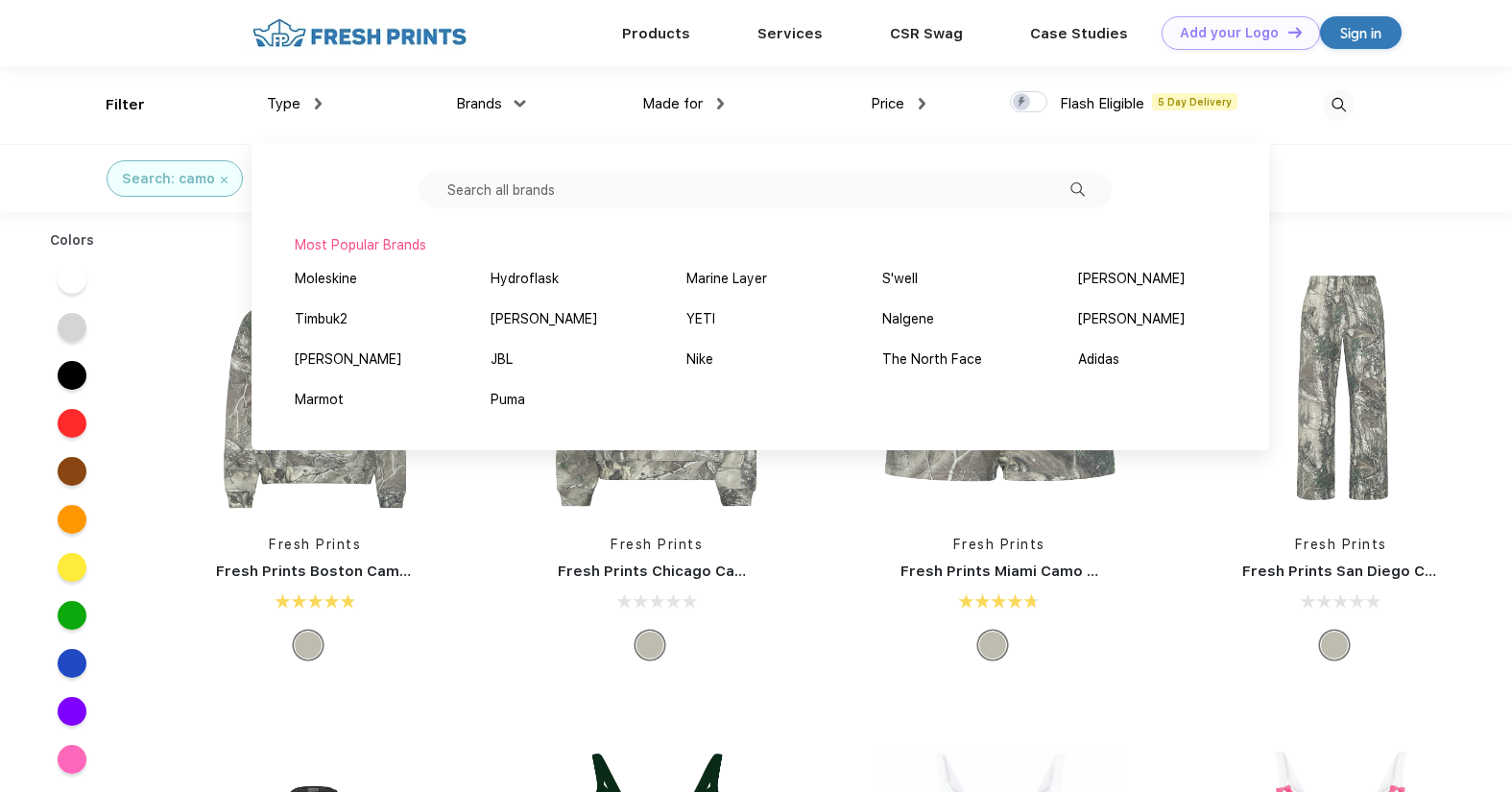
click at [221, 177] on img at bounding box center [224, 180] width 7 height 7
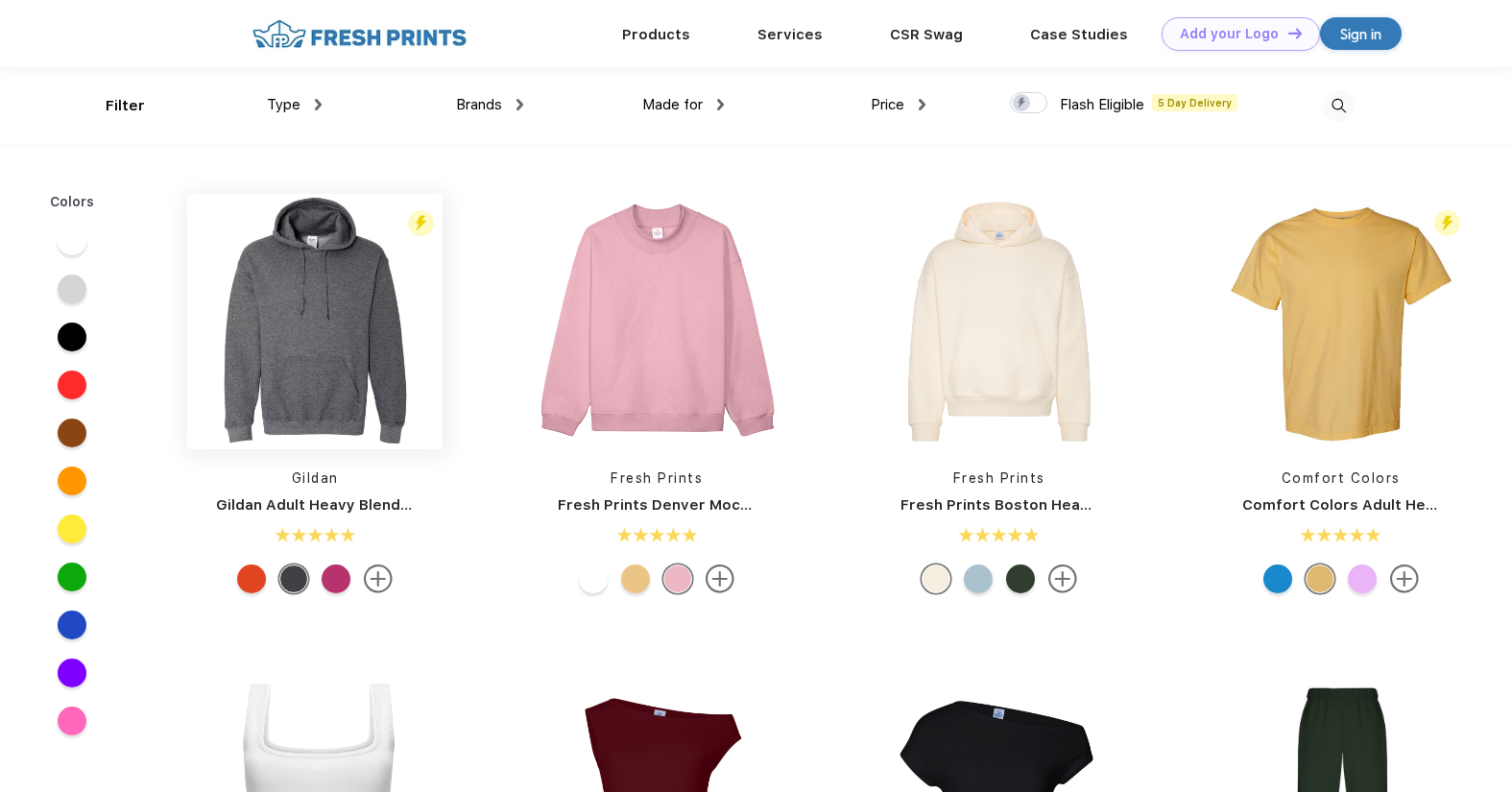
click at [308, 365] on img at bounding box center [315, 321] width 255 height 255
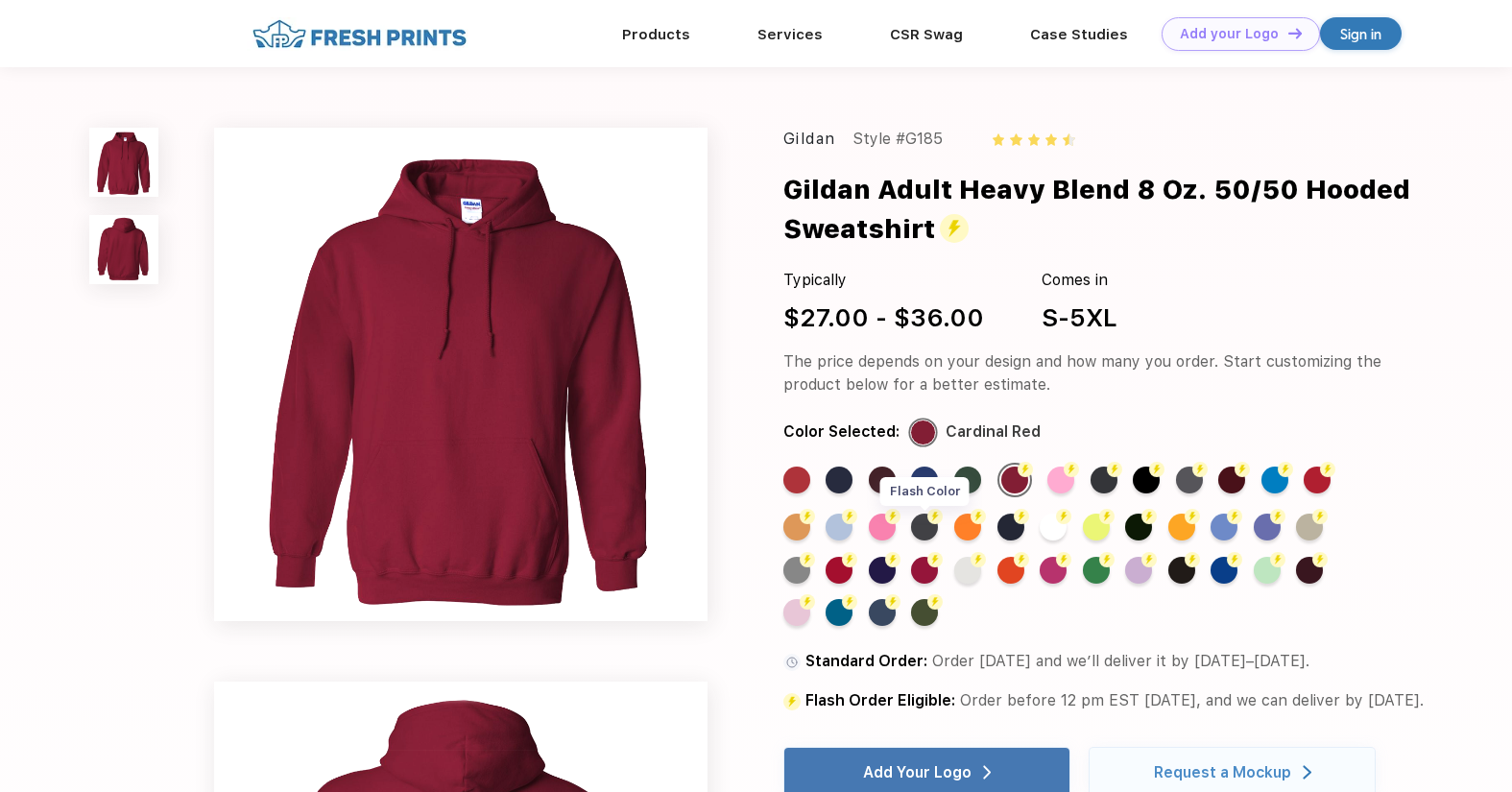
click at [931, 521] on img at bounding box center [935, 516] width 15 height 15
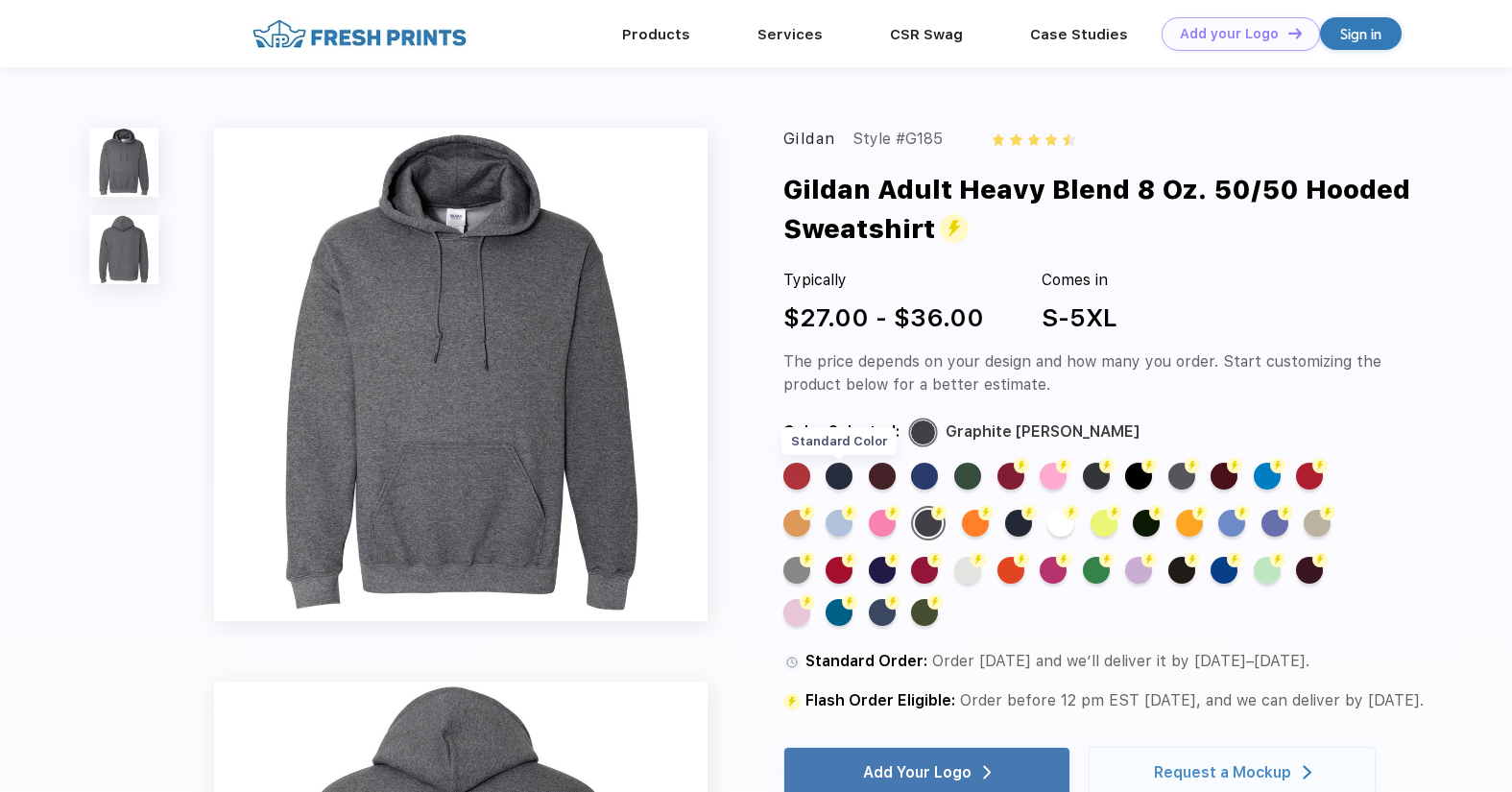
click at [841, 476] on div "Standard Color" at bounding box center [838, 475] width 27 height 27
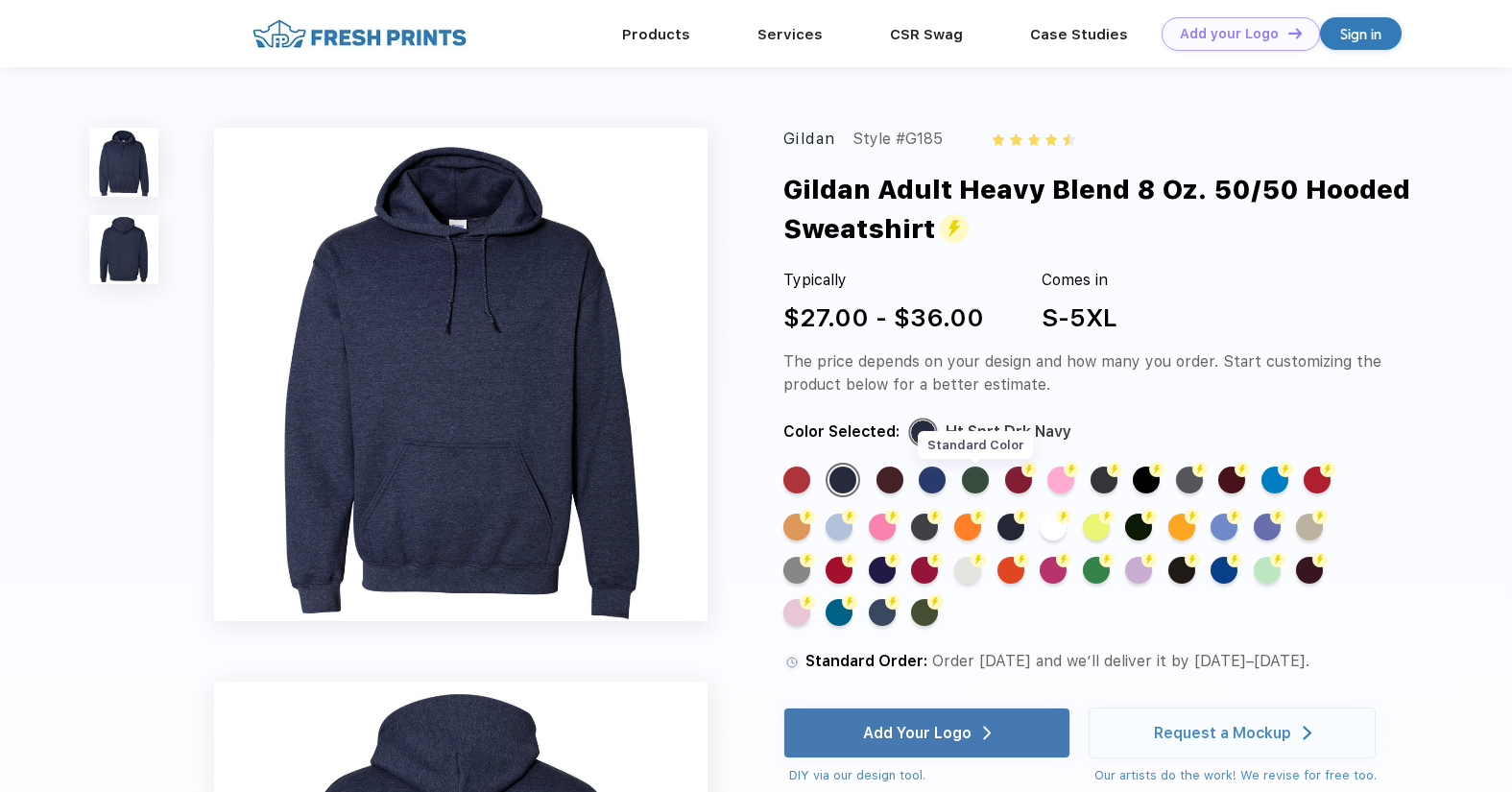
click at [984, 479] on div "Standard Color" at bounding box center [975, 479] width 27 height 27
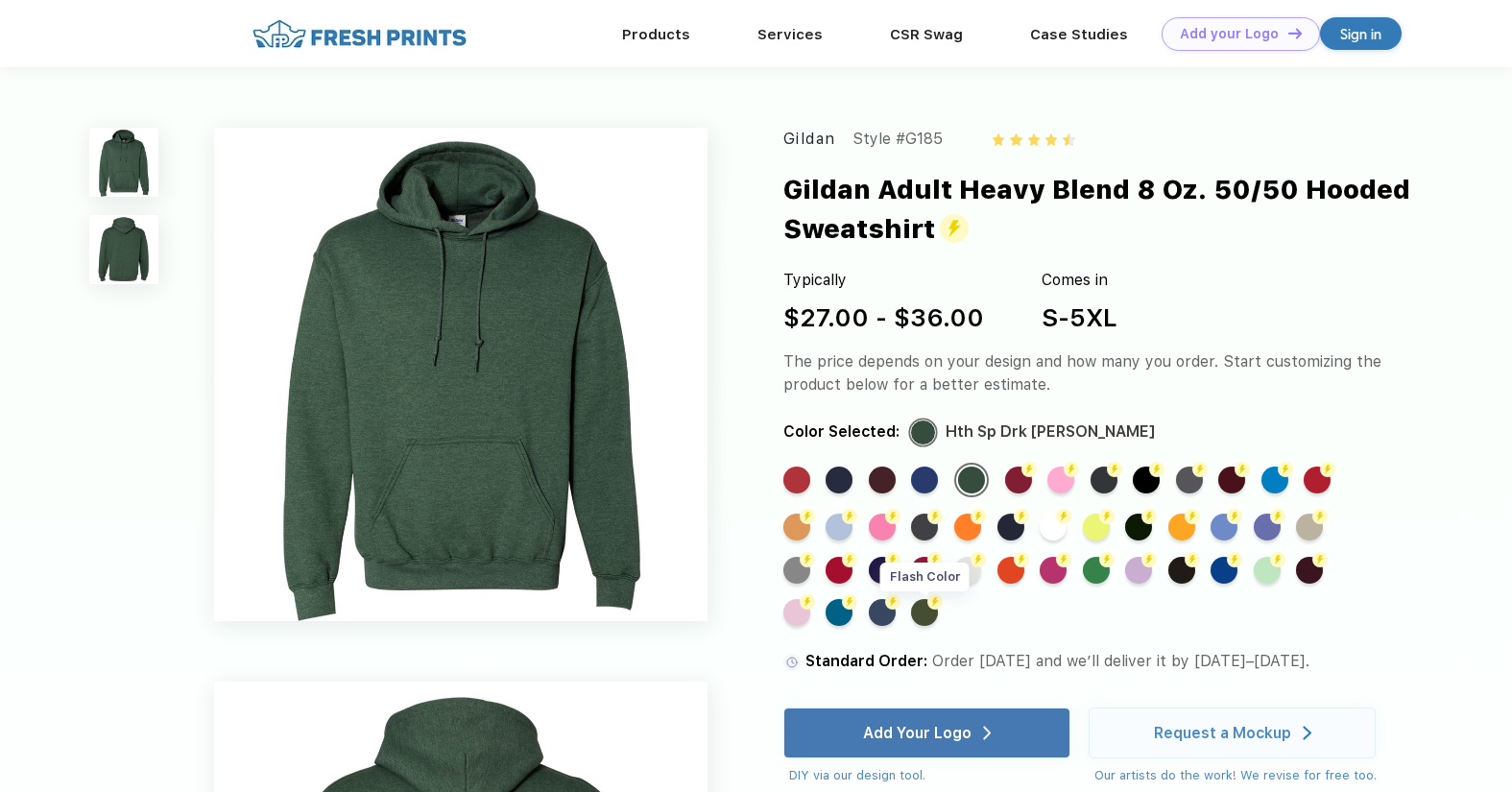
click at [928, 608] on div "Flash Color" at bounding box center [924, 612] width 27 height 27
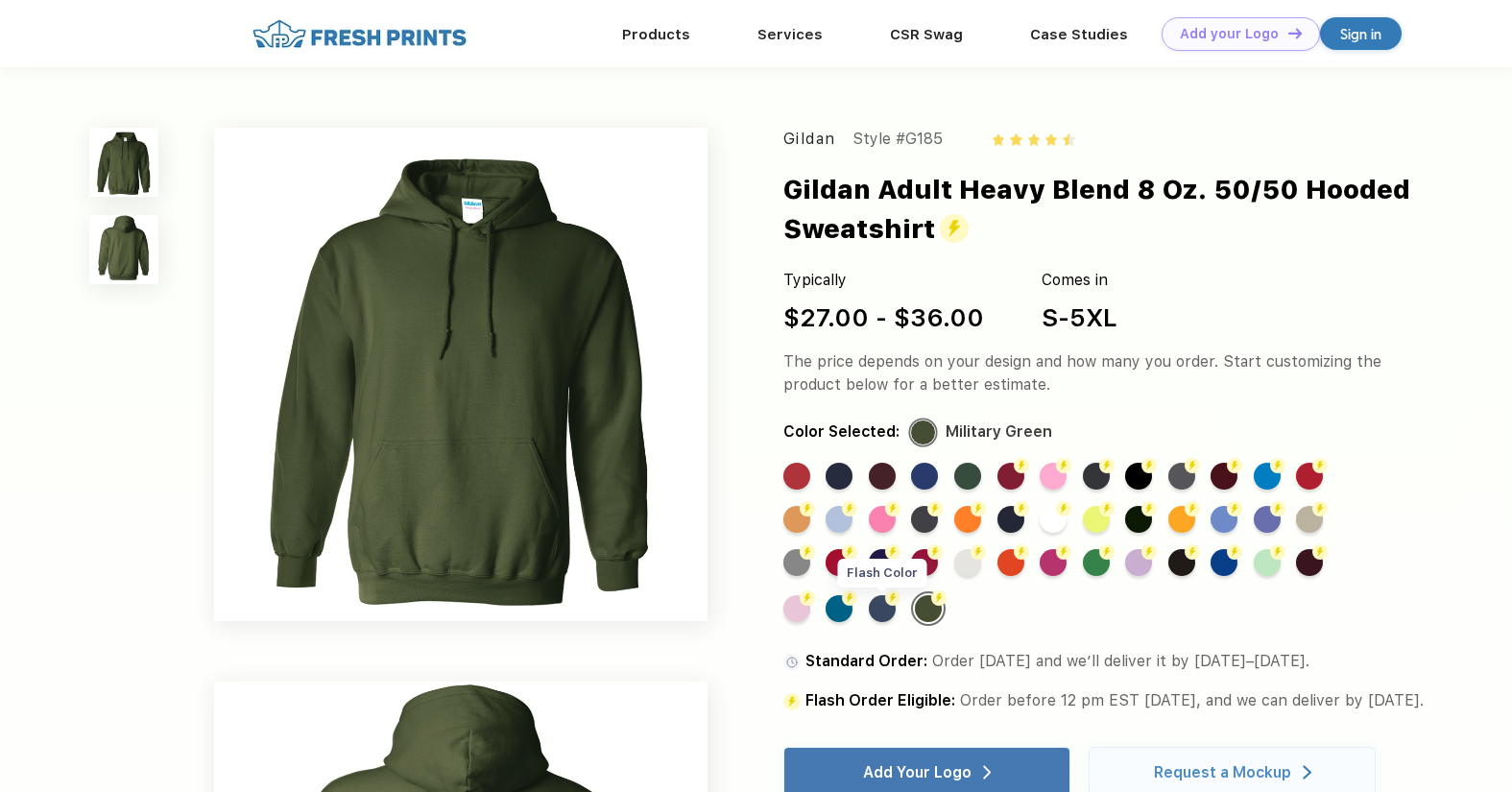
click at [878, 607] on div "Flash Color" at bounding box center [882, 608] width 27 height 27
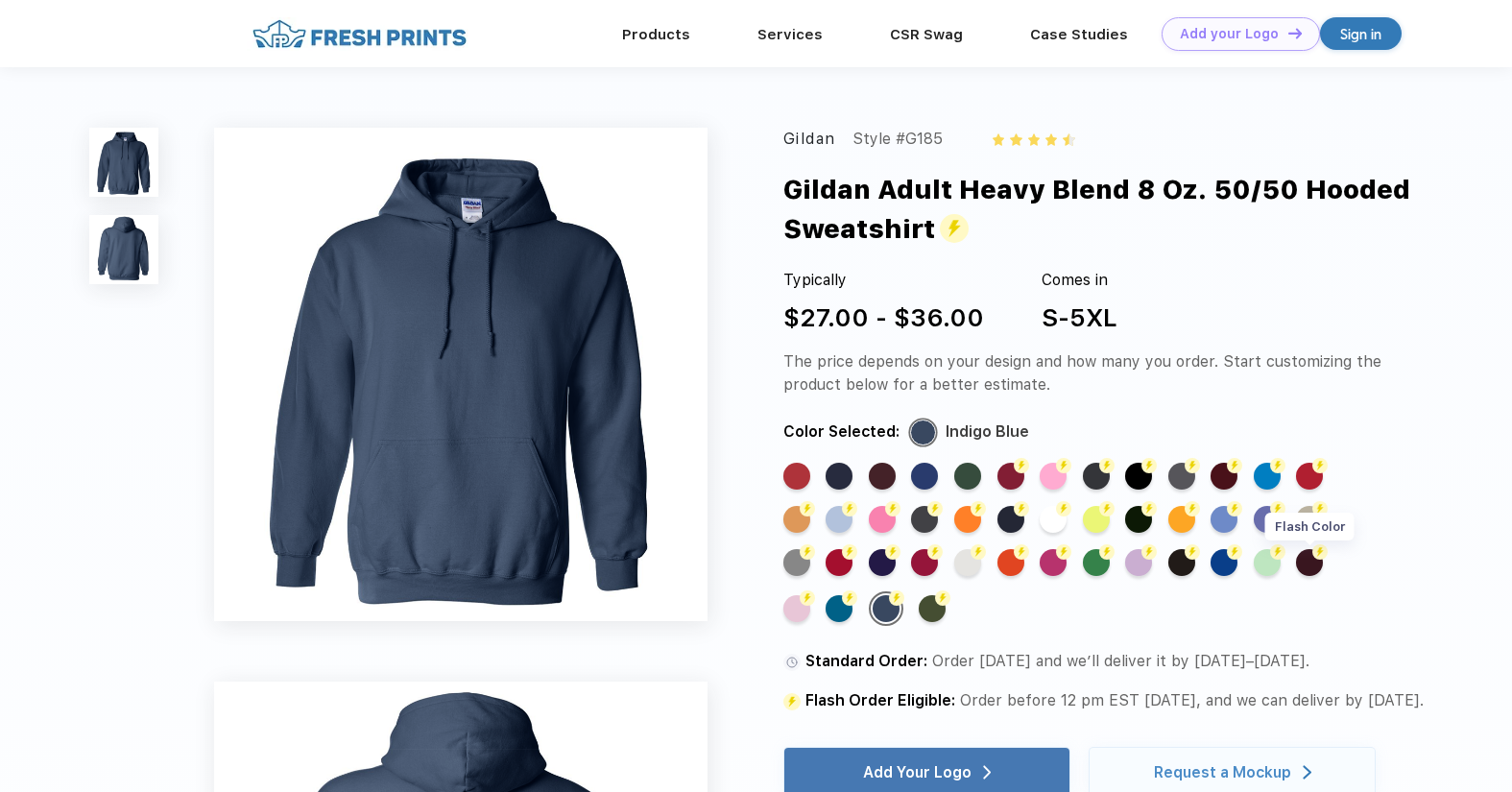
click at [1306, 564] on div "Flash Color" at bounding box center [1309, 562] width 27 height 27
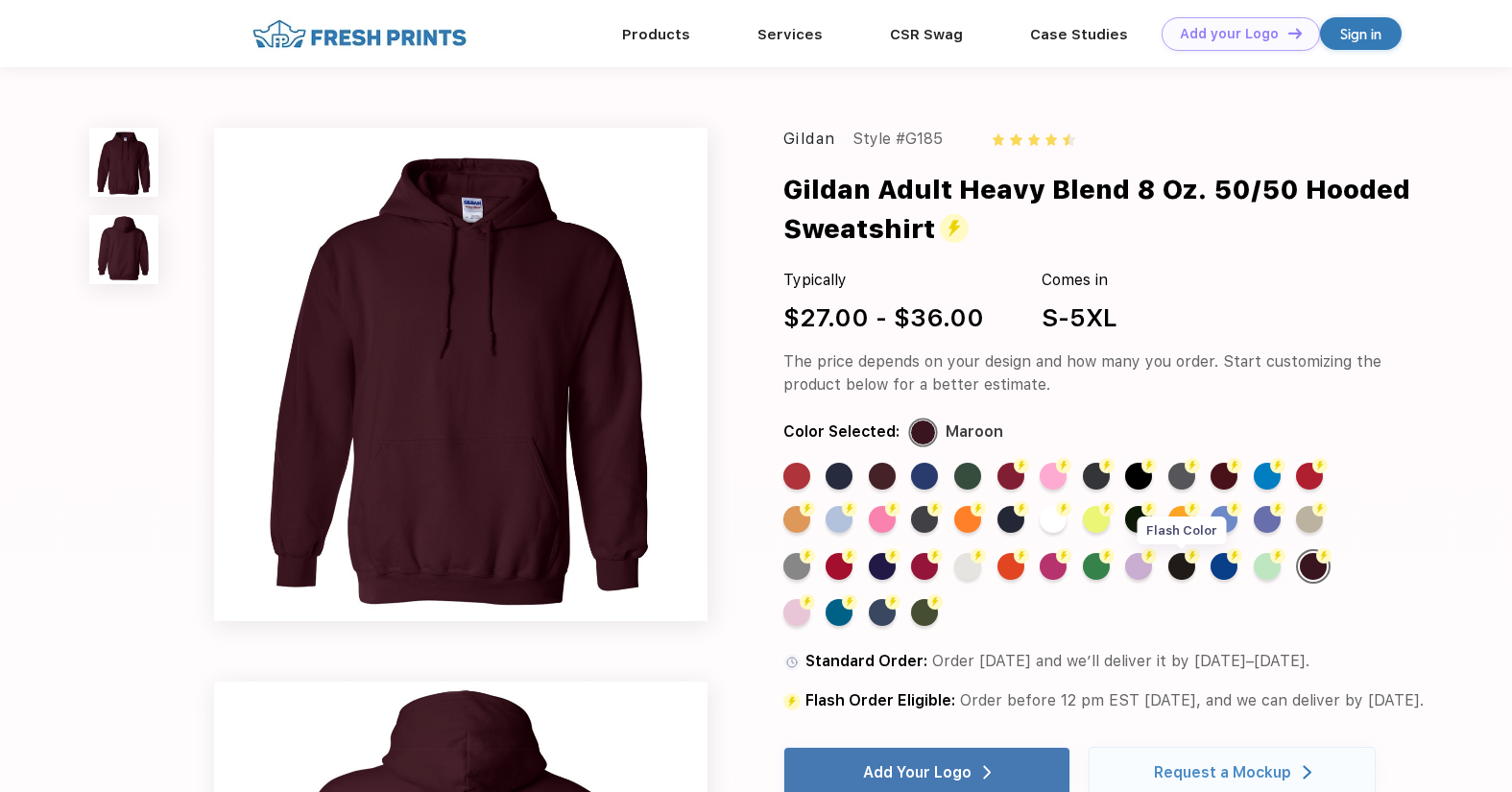
click at [1176, 569] on div "Flash Color" at bounding box center [1182, 566] width 27 height 27
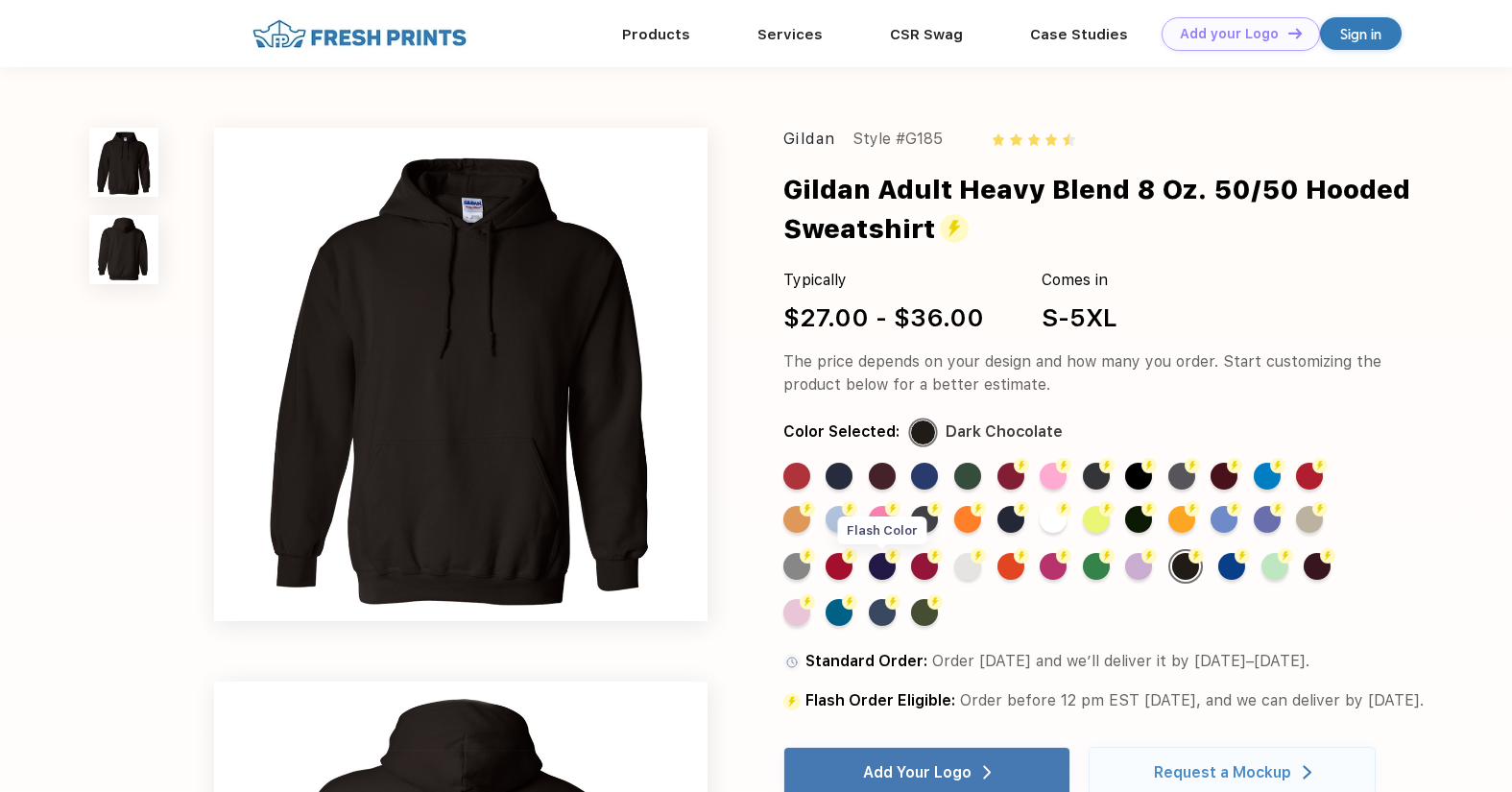
click at [898, 560] on img at bounding box center [892, 555] width 15 height 15
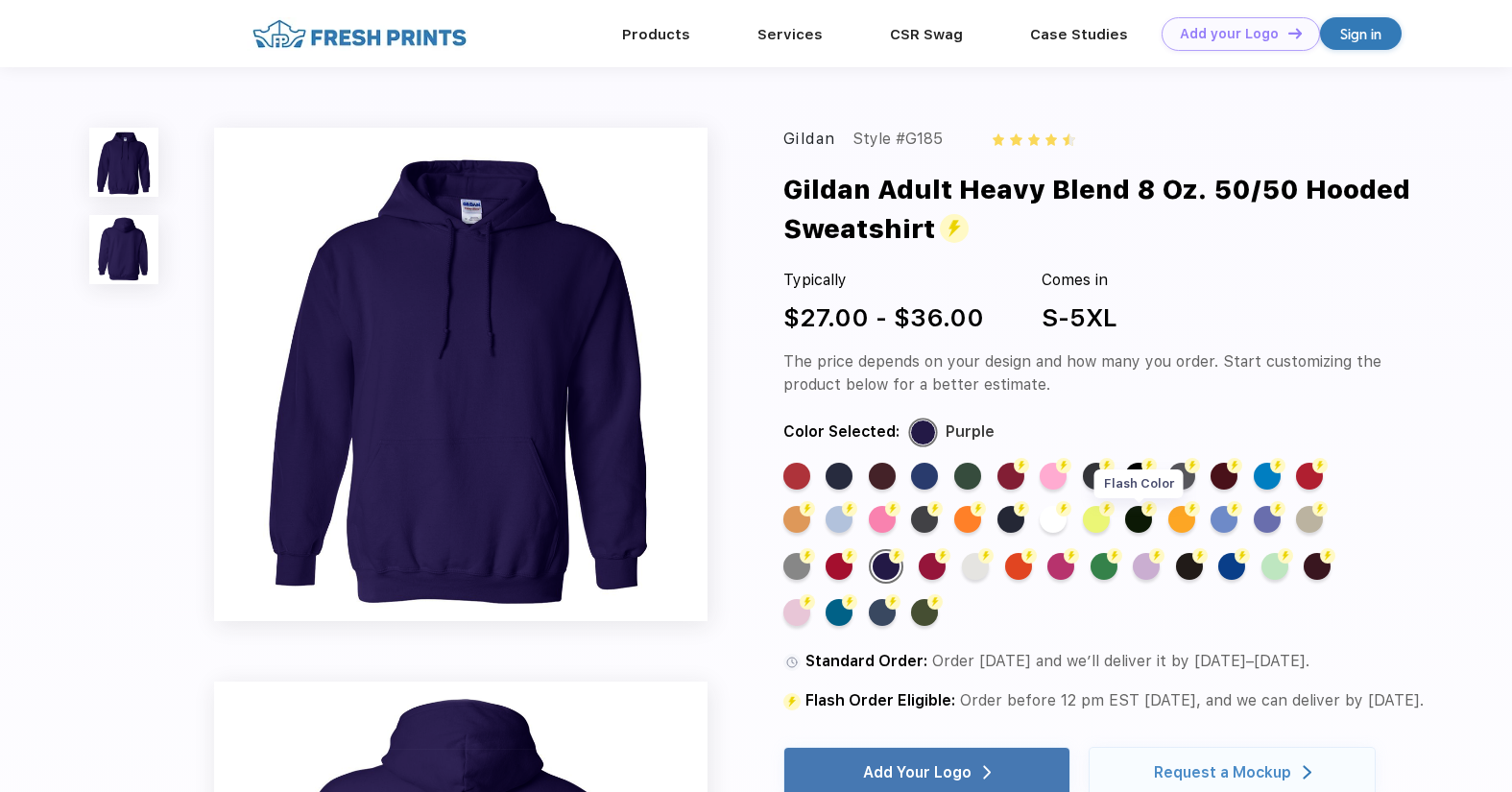
click at [1144, 521] on div "Flash Color" at bounding box center [1138, 519] width 27 height 27
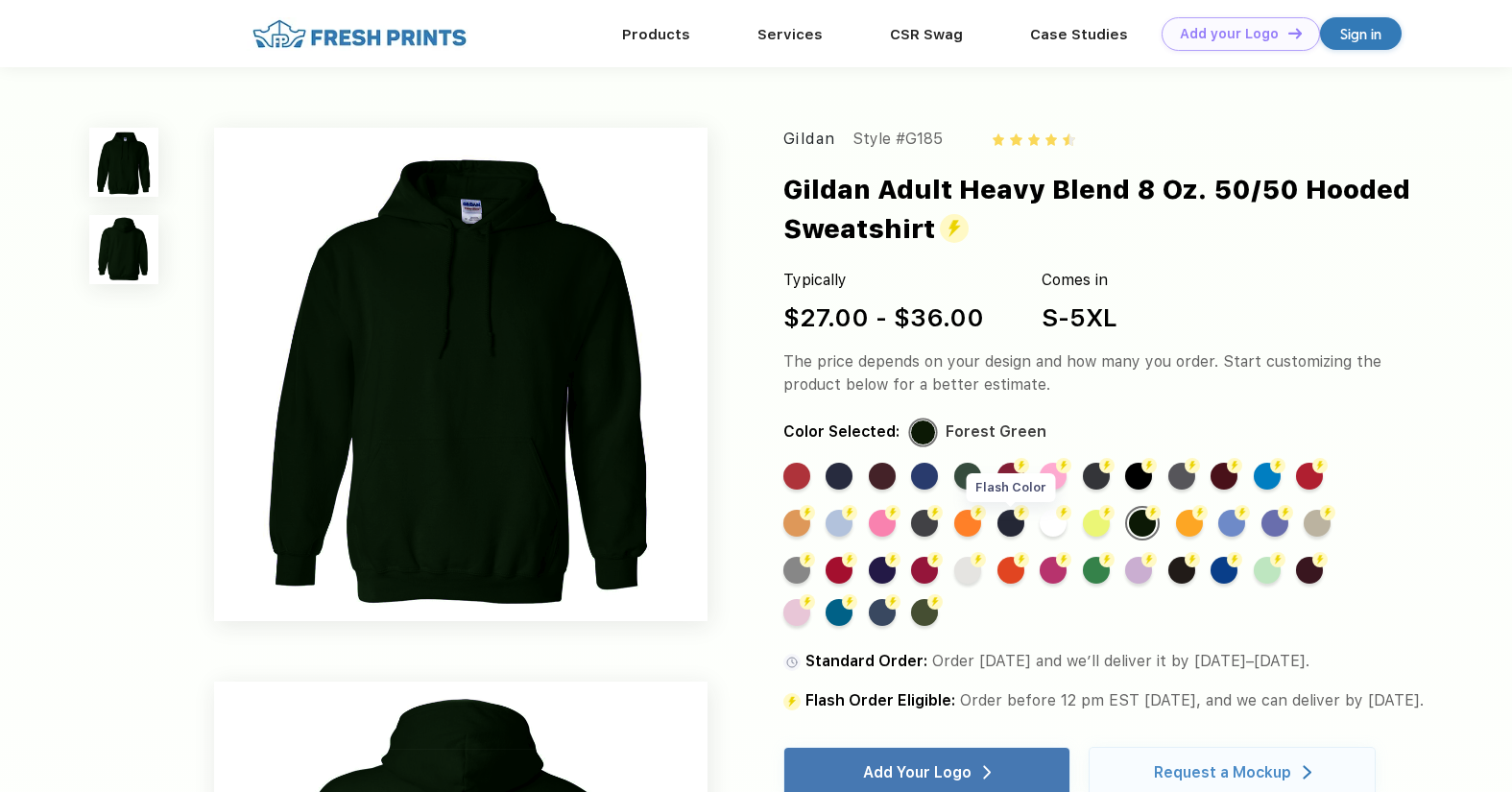
click at [1007, 526] on div "Flash Color" at bounding box center [1010, 523] width 27 height 27
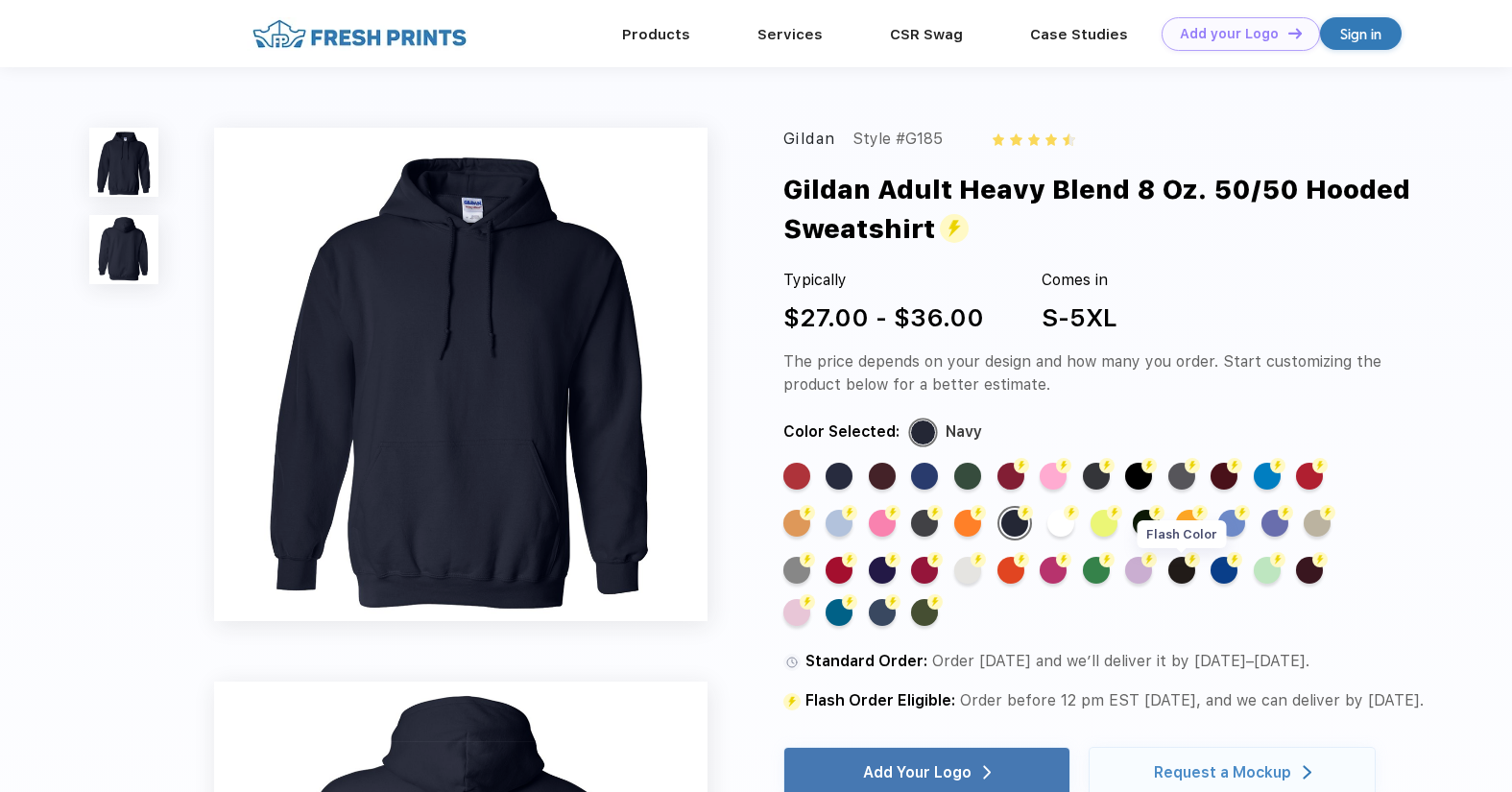
click at [1176, 569] on div "Flash Color" at bounding box center [1182, 570] width 27 height 27
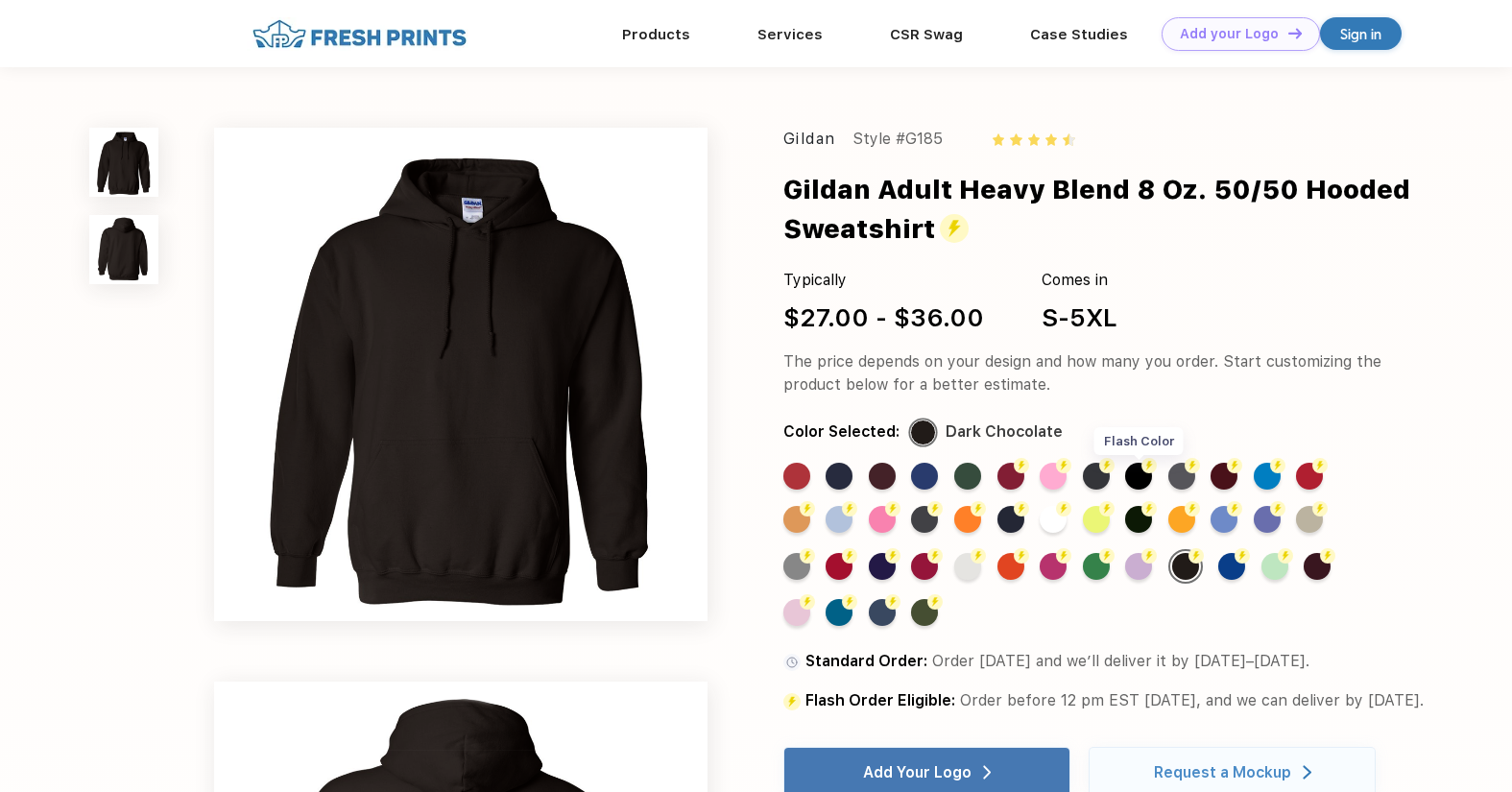
click at [1143, 478] on div "Flash Color" at bounding box center [1138, 475] width 27 height 27
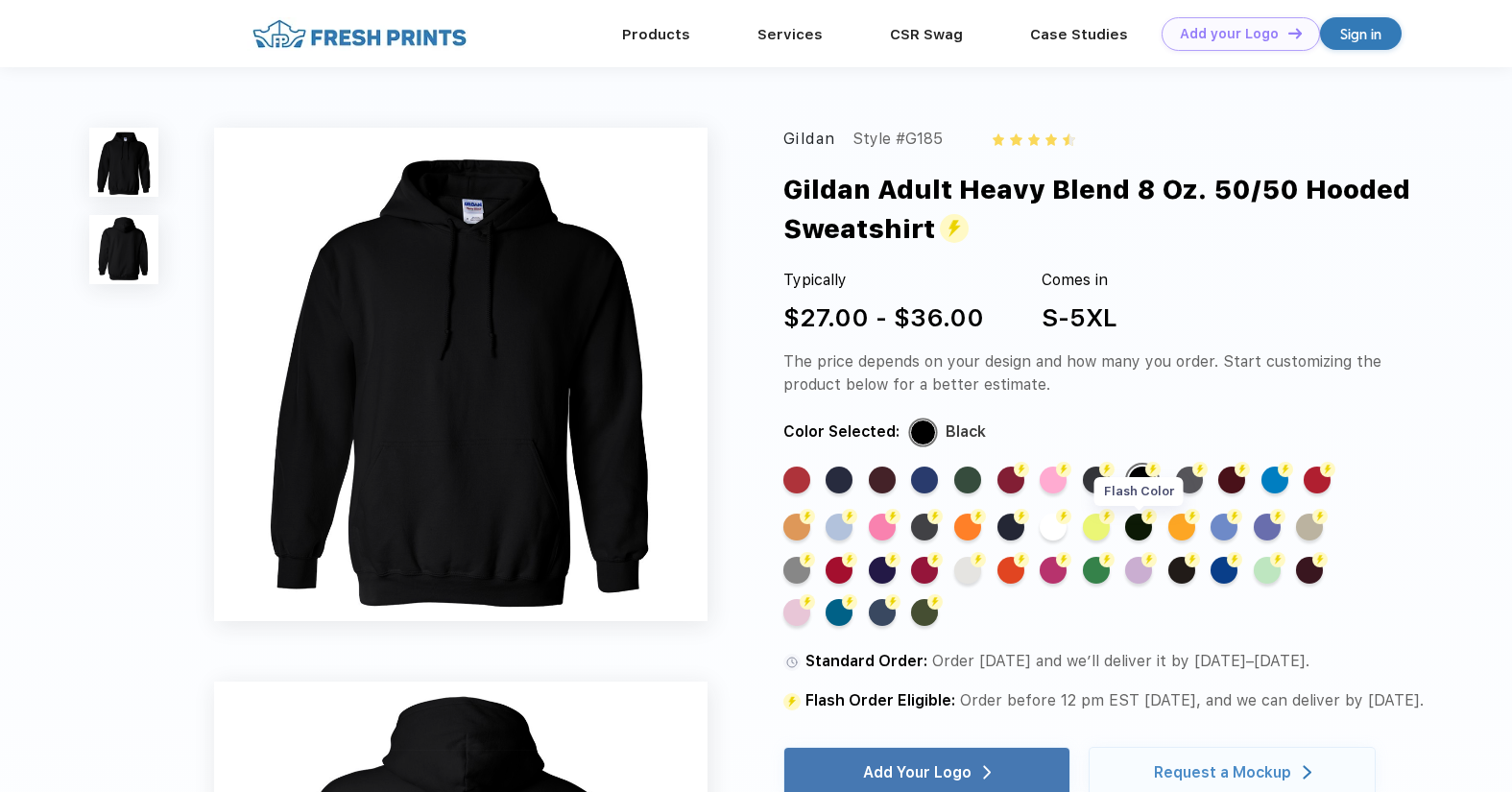
click at [1137, 523] on div "Flash Color" at bounding box center [1138, 527] width 27 height 27
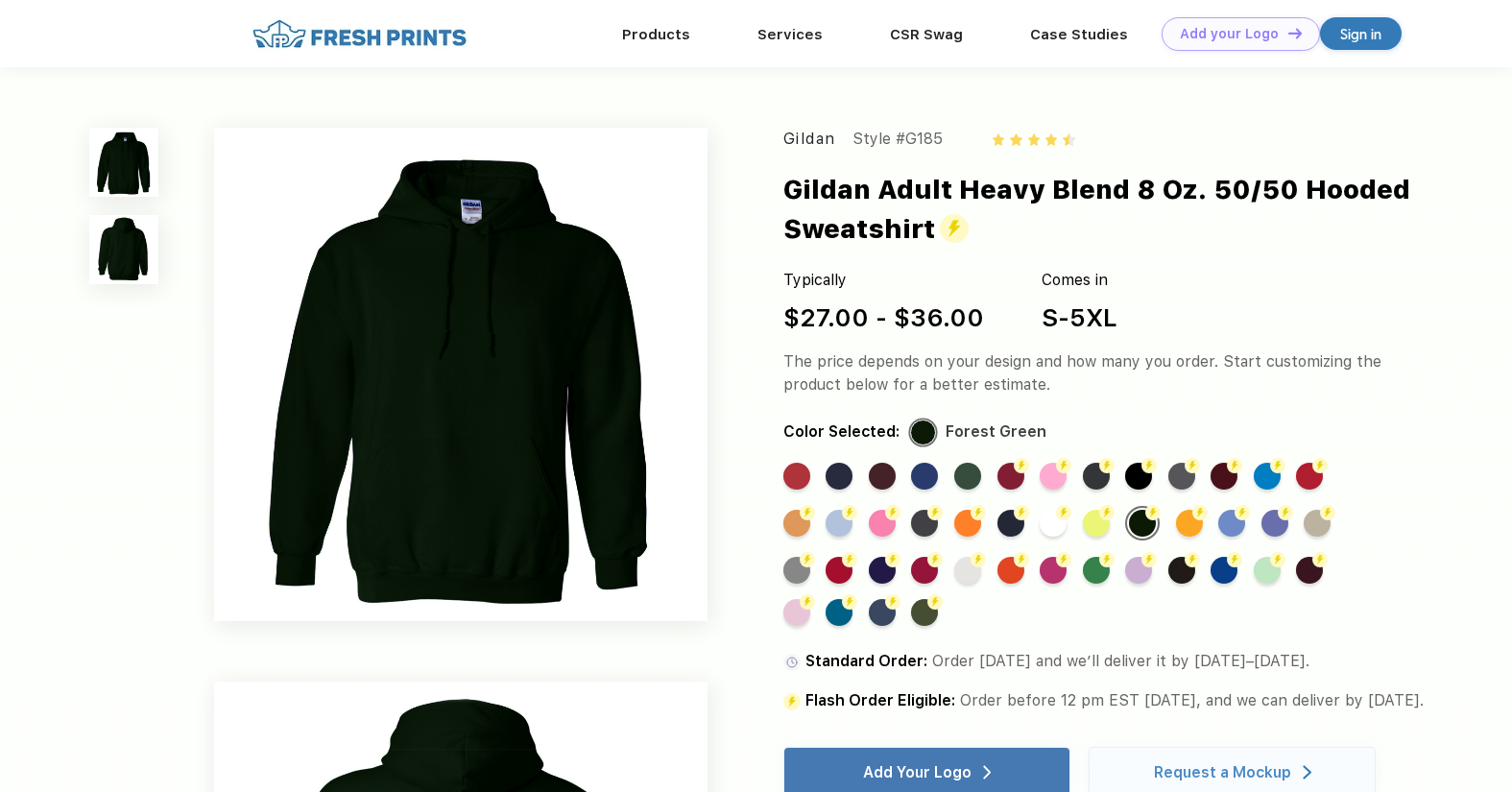
drag, startPoint x: 965, startPoint y: 473, endPoint x: 949, endPoint y: 475, distance: 16.1
click at [965, 473] on div "Standard Color" at bounding box center [967, 475] width 27 height 27
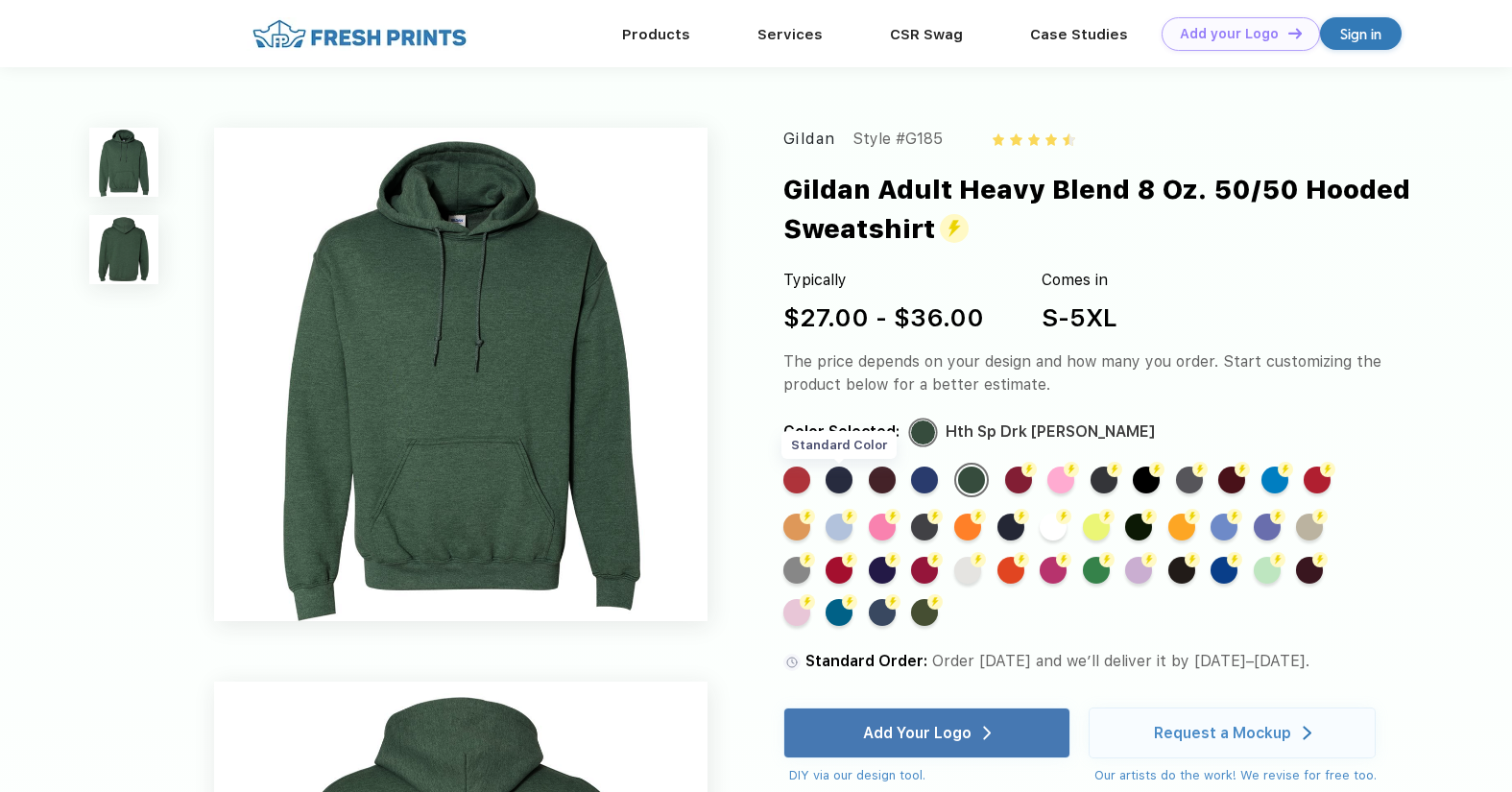
click at [849, 480] on div "Standard Color" at bounding box center [838, 479] width 27 height 27
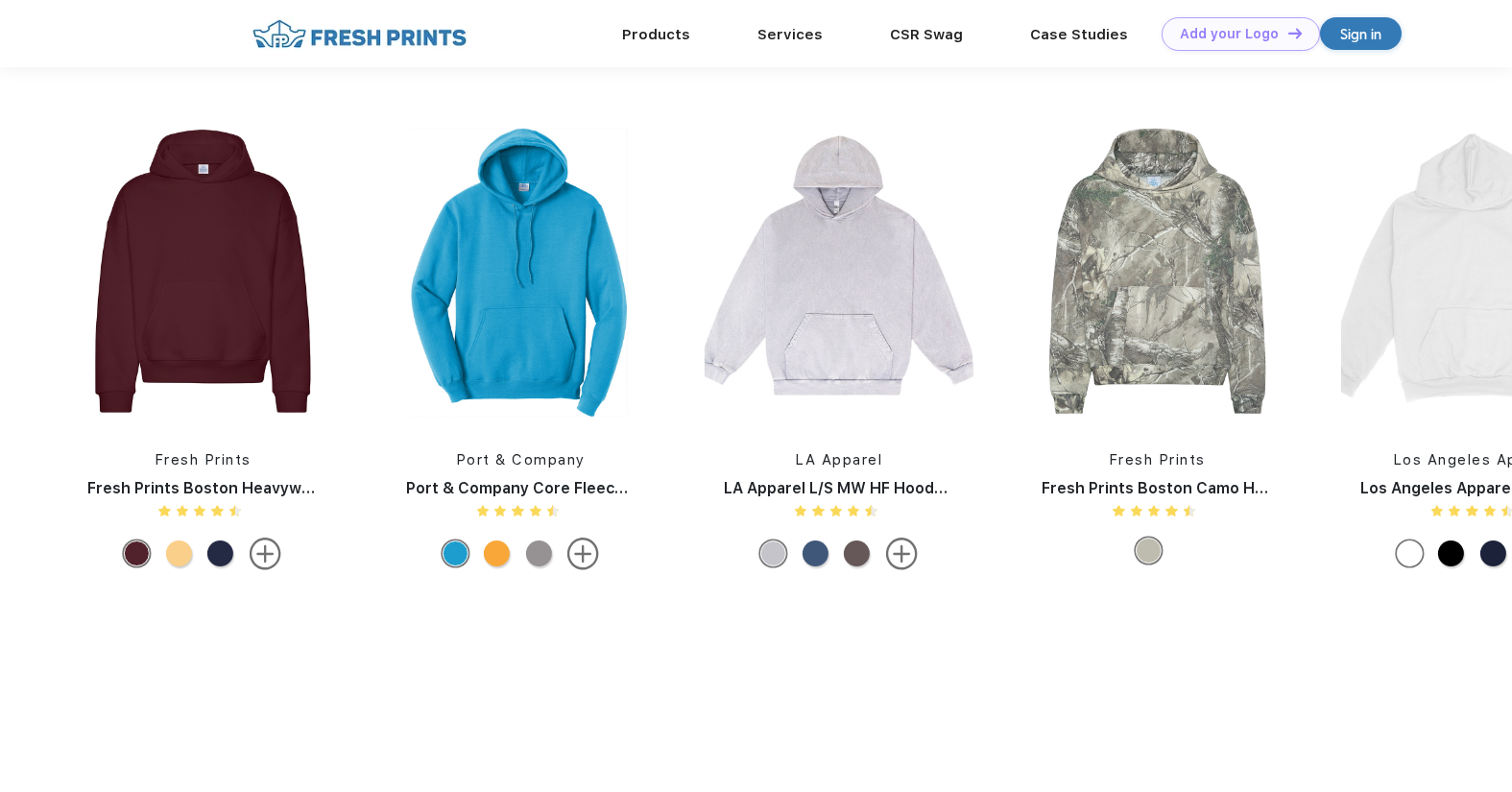
scroll to position [1668, 0]
click at [166, 274] on img at bounding box center [202, 271] width 268 height 303
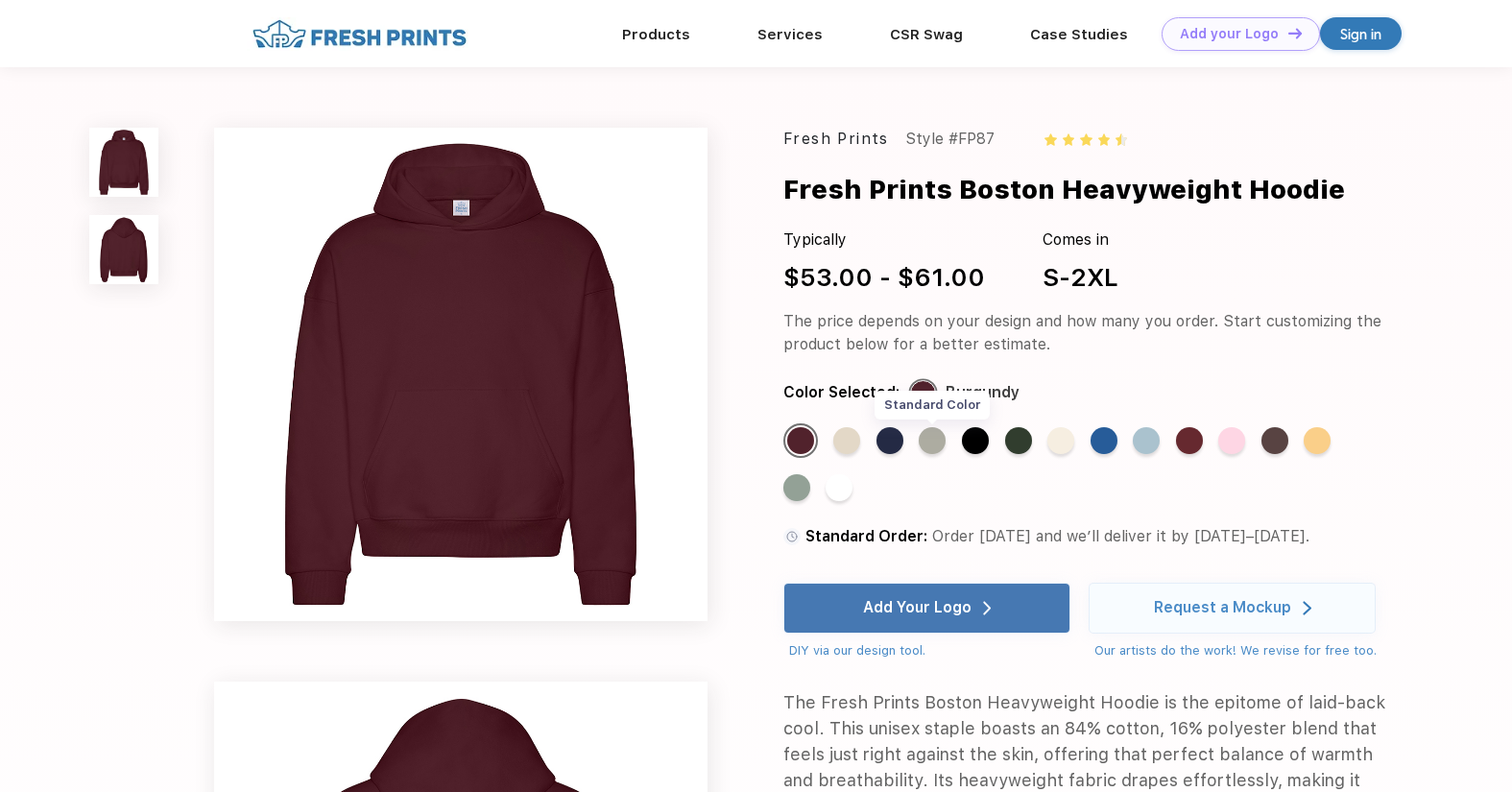
click at [935, 439] on div "Standard Color" at bounding box center [932, 441] width 27 height 27
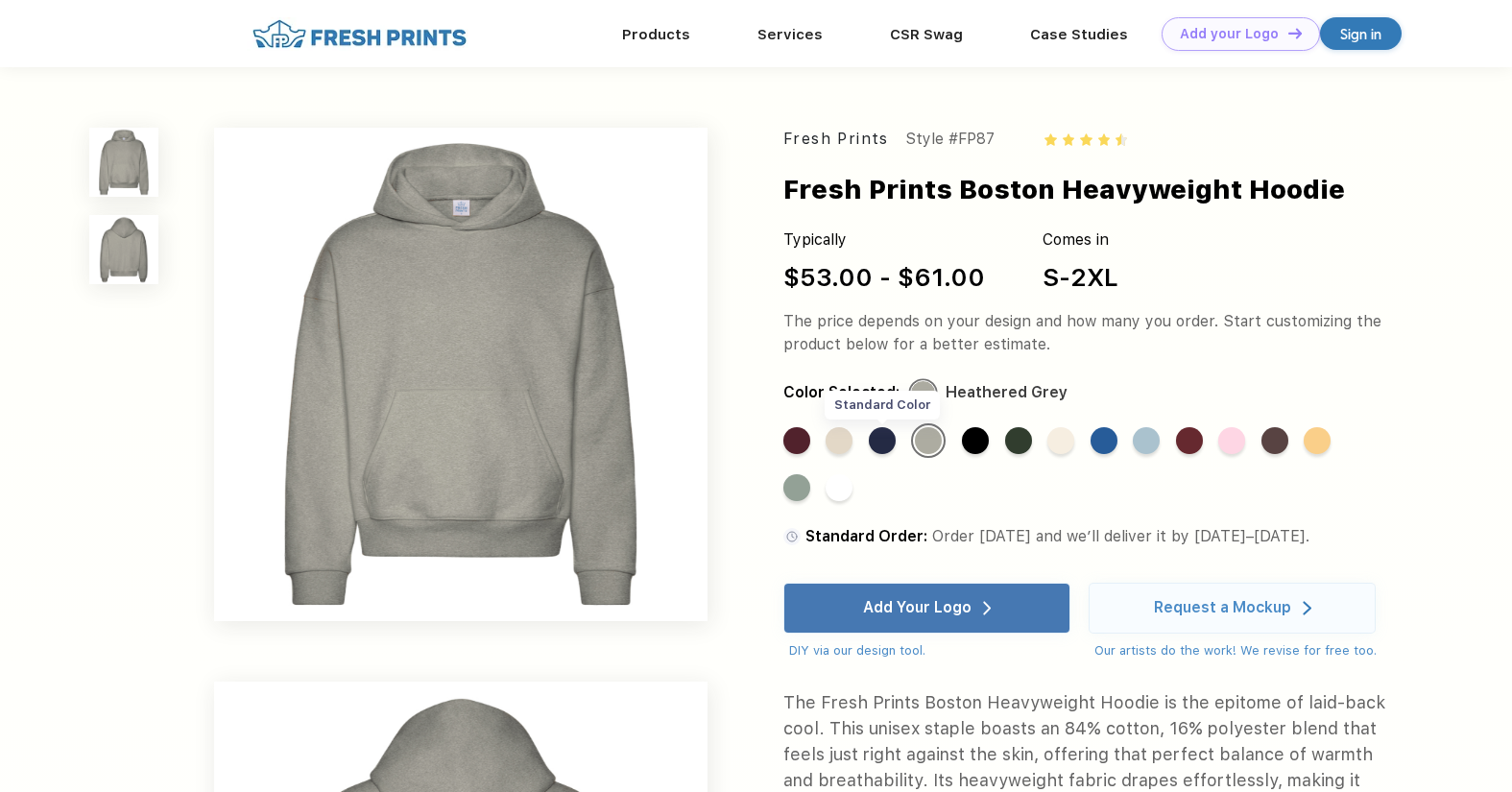
click at [880, 438] on div "Standard Color" at bounding box center [882, 441] width 27 height 27
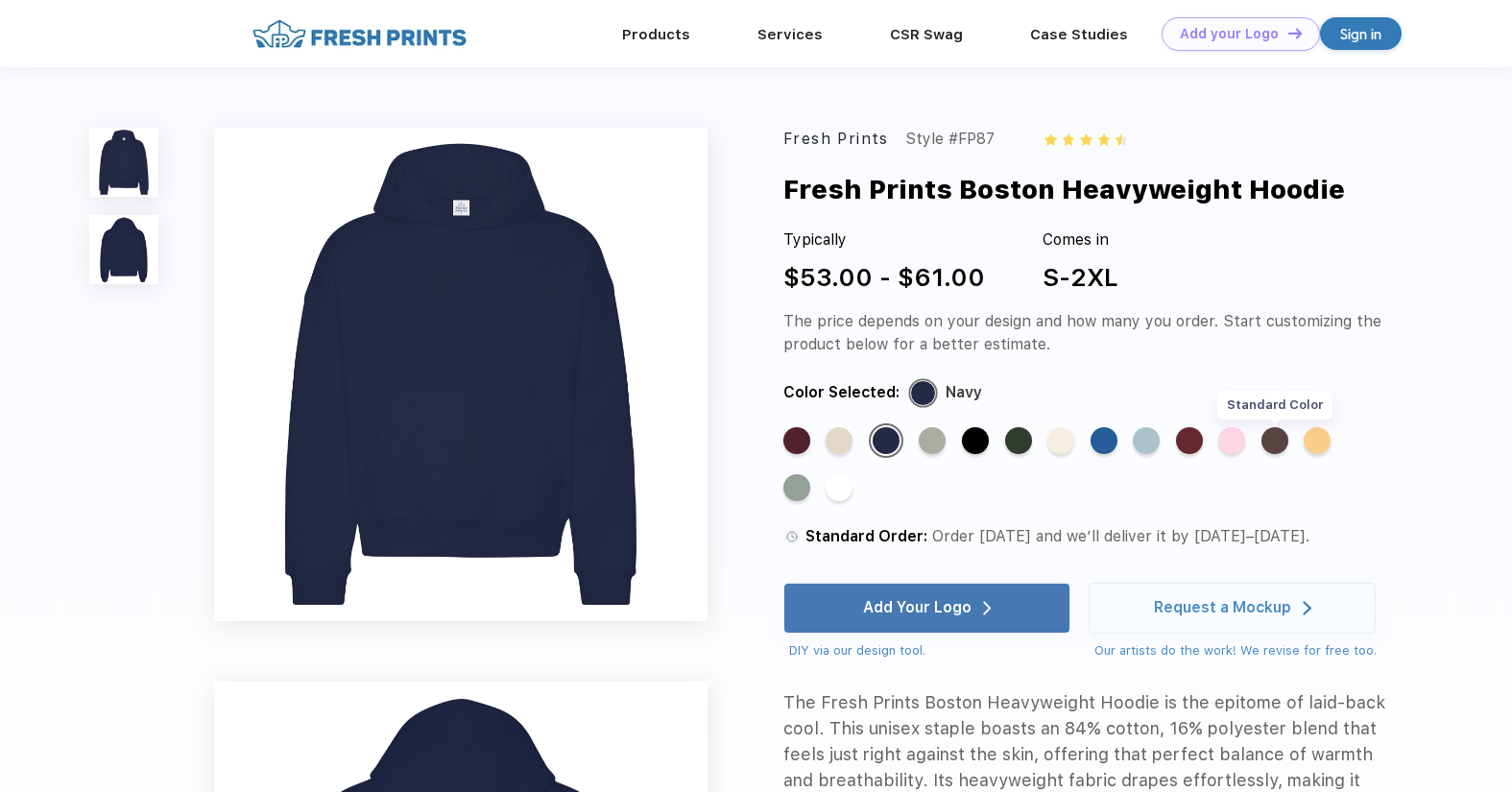
click at [1270, 441] on div "Standard Color" at bounding box center [1274, 441] width 27 height 27
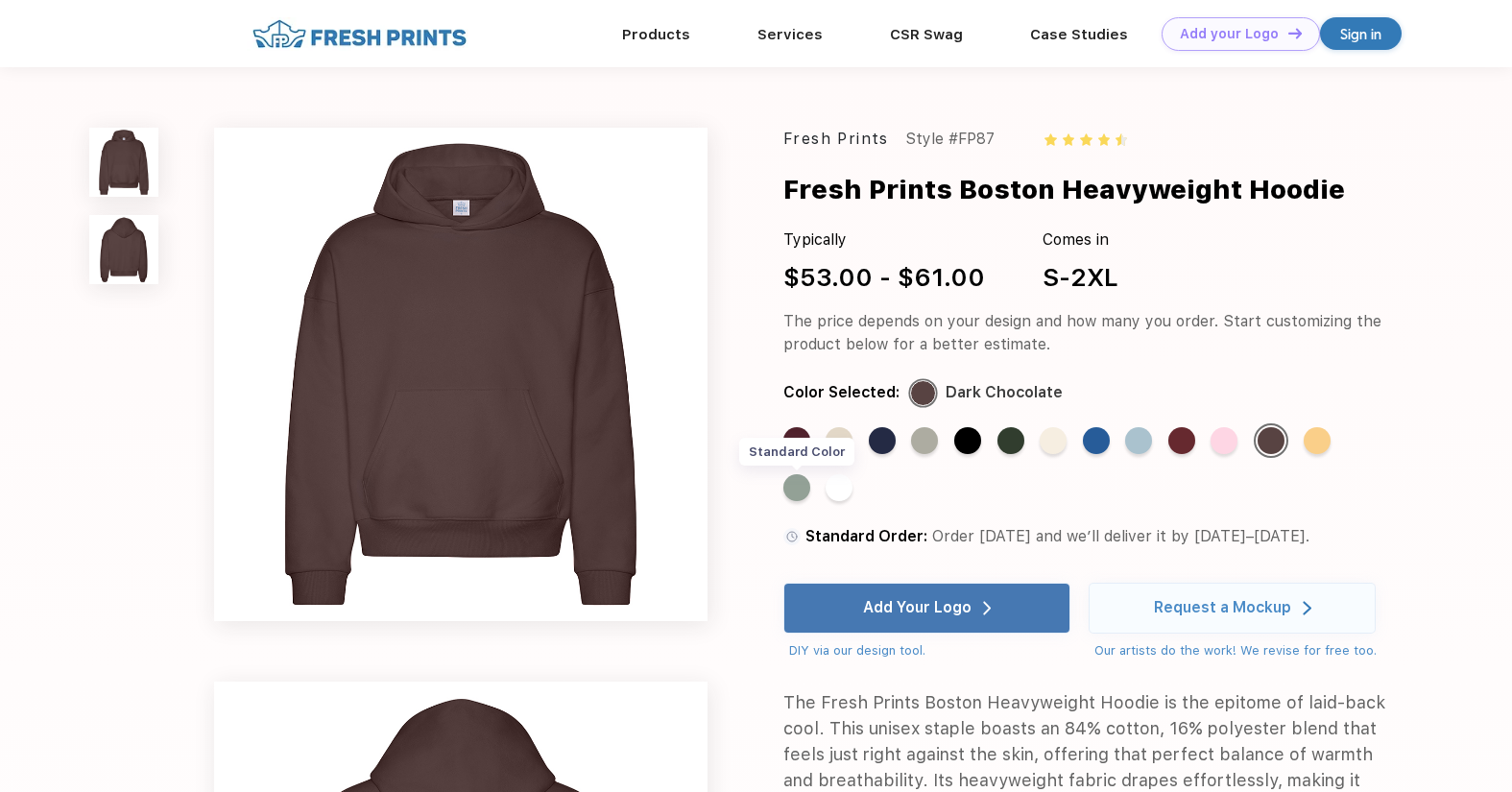
click at [788, 488] on div "Standard Color" at bounding box center [797, 487] width 27 height 27
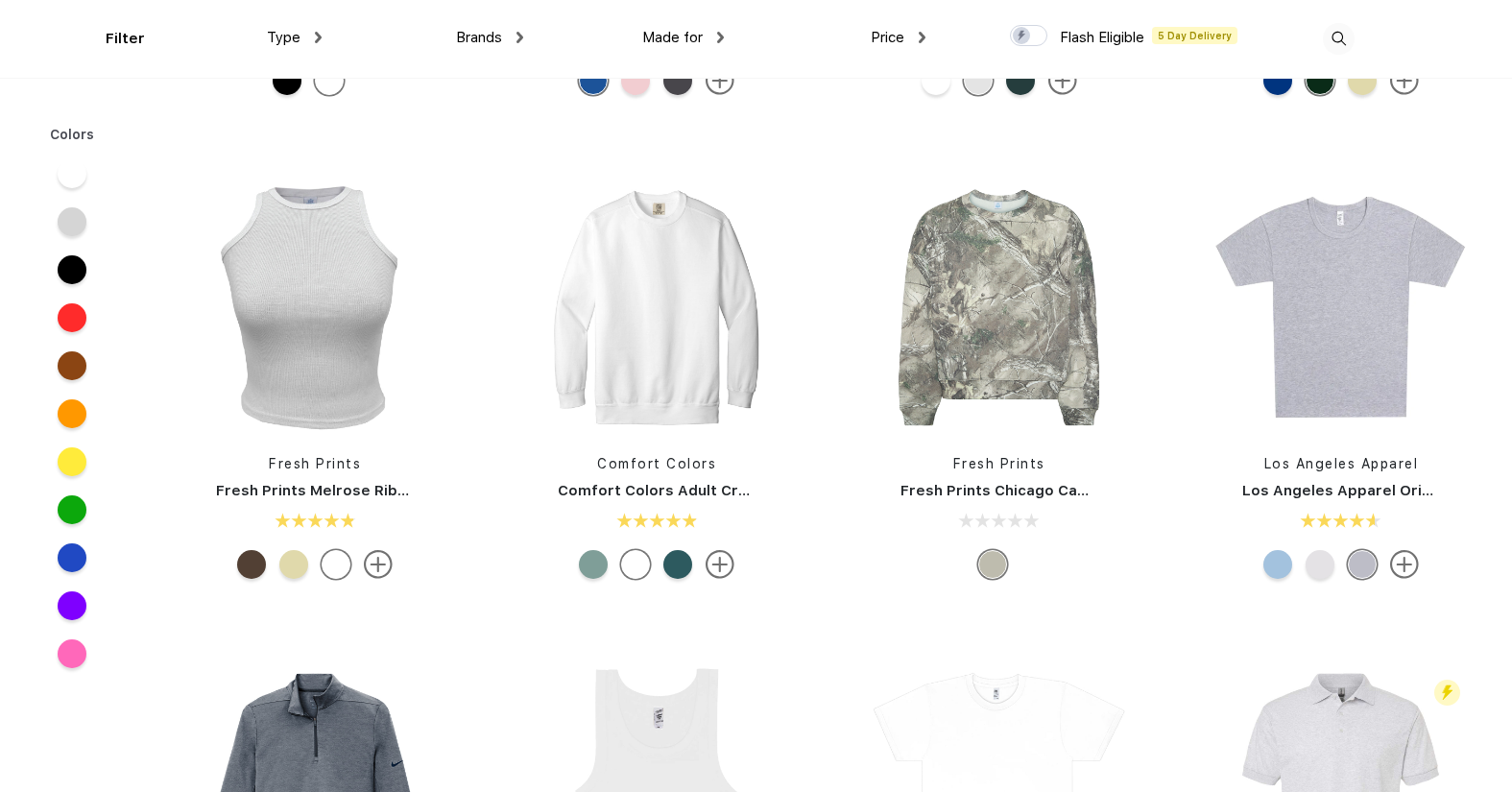
scroll to position [6243, 0]
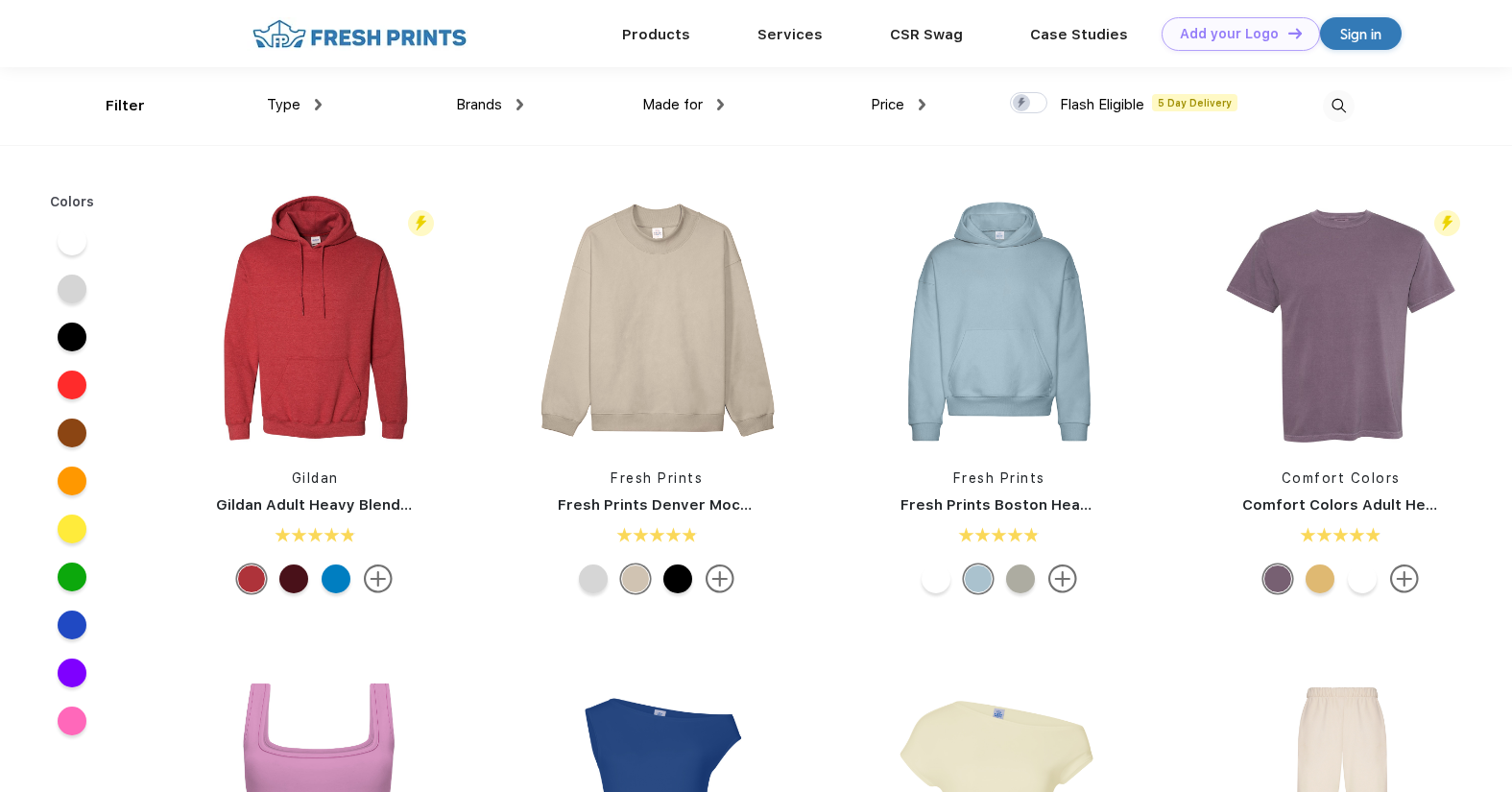
click at [1337, 106] on img at bounding box center [1338, 106] width 32 height 32
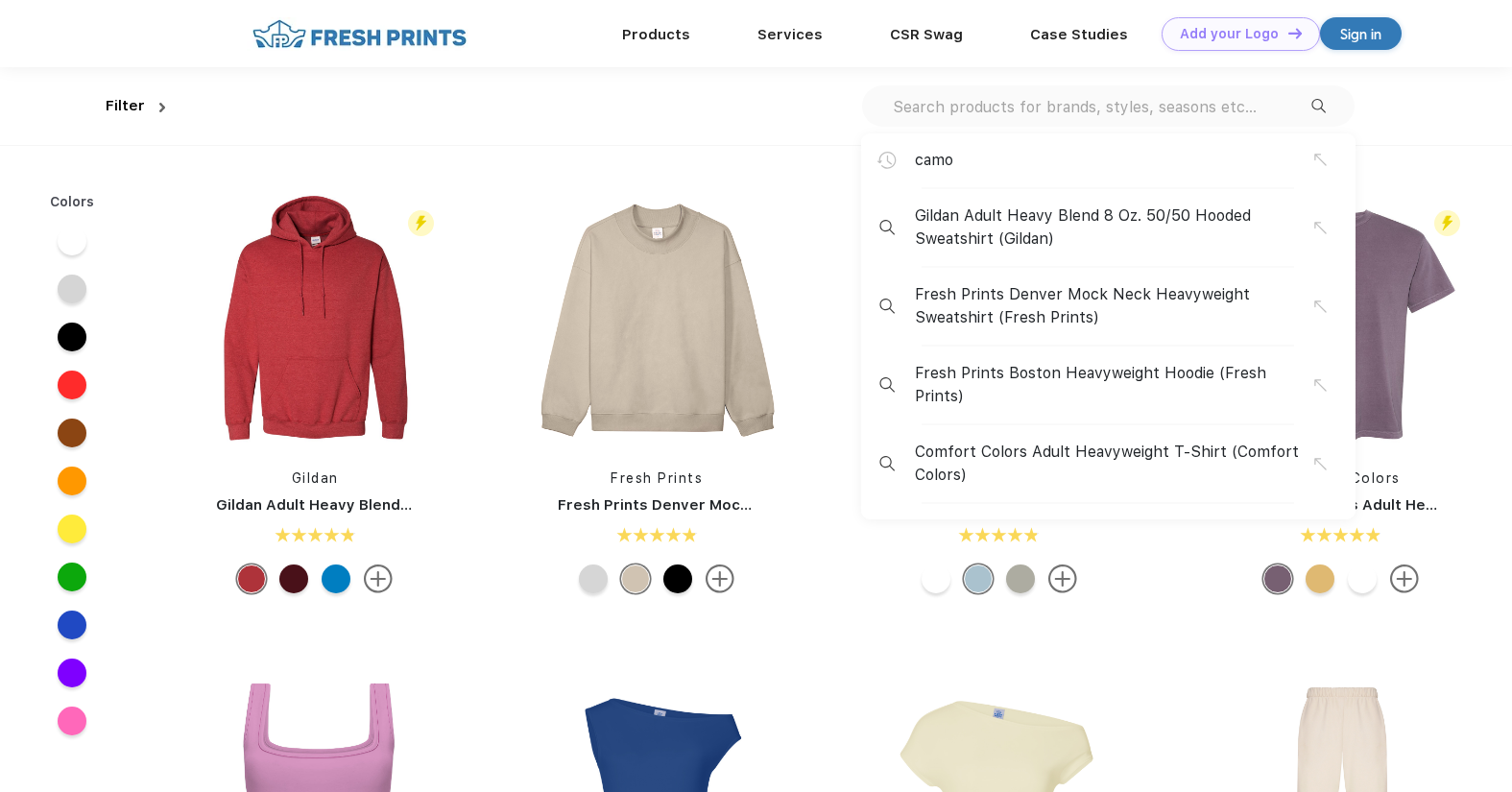
scroll to position [1, 0]
click at [1067, 114] on input "text" at bounding box center [1101, 105] width 421 height 21
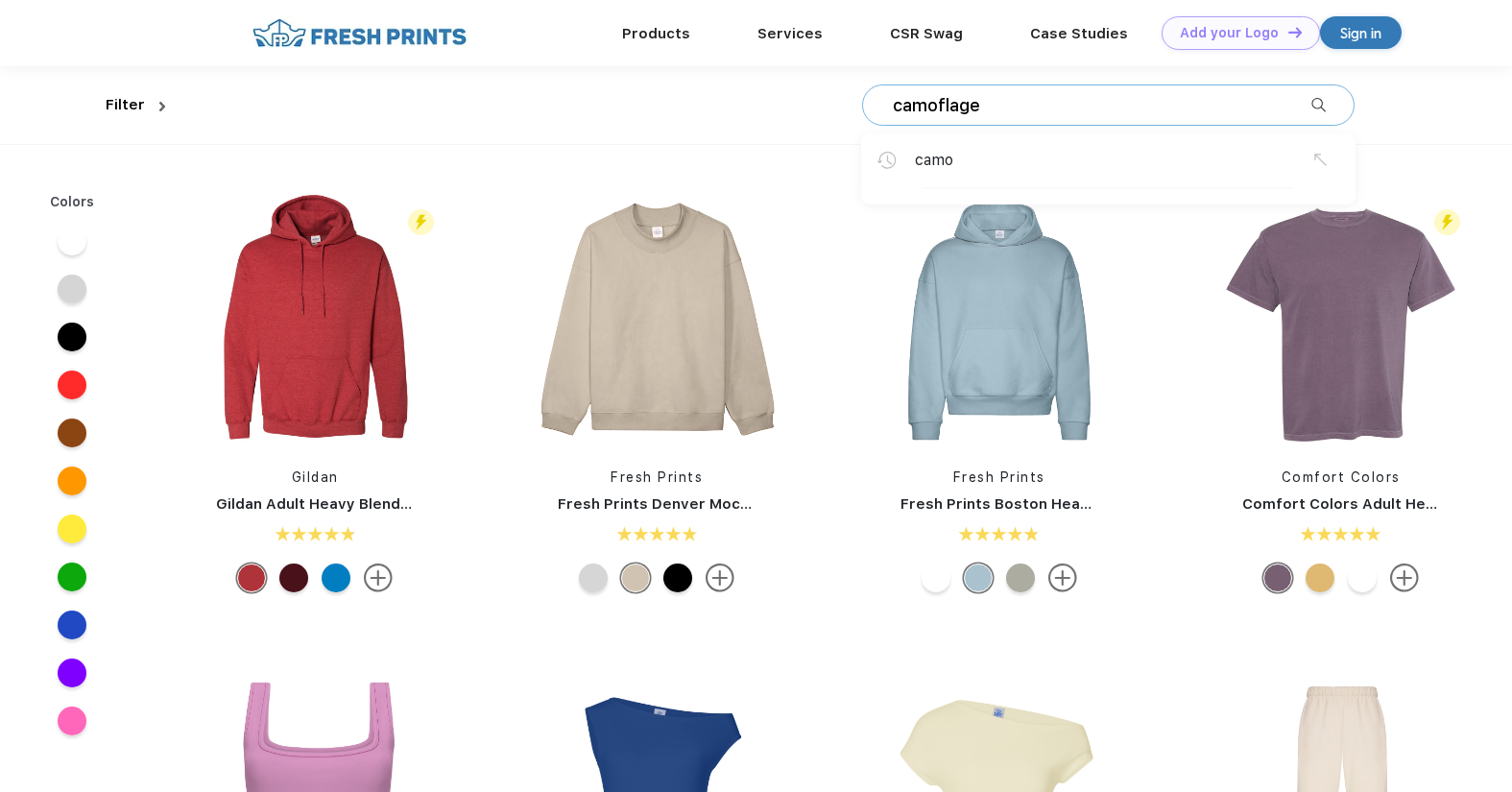
type input "camoflage"
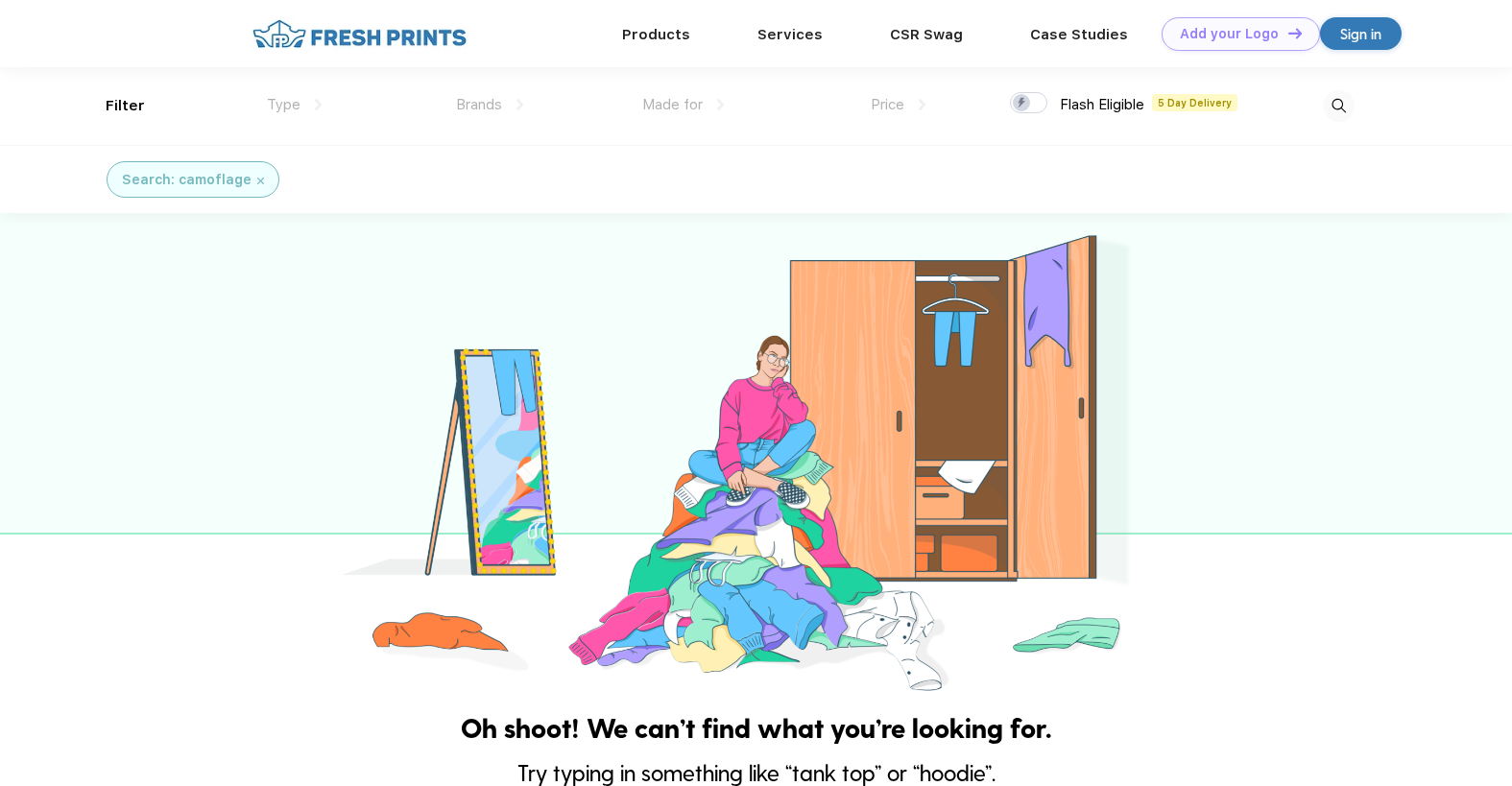
scroll to position [1, 0]
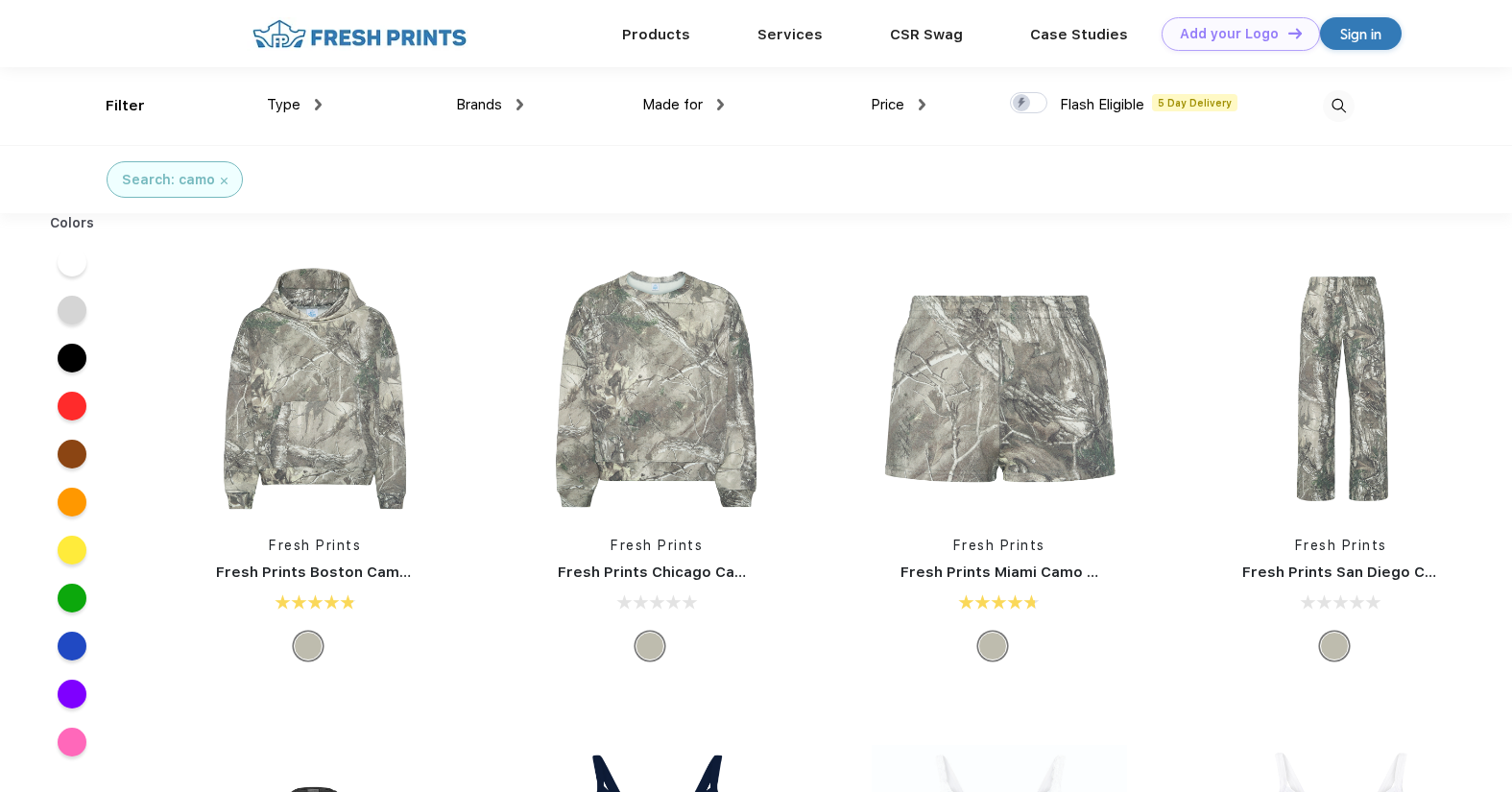
click at [222, 182] on img at bounding box center [224, 181] width 7 height 7
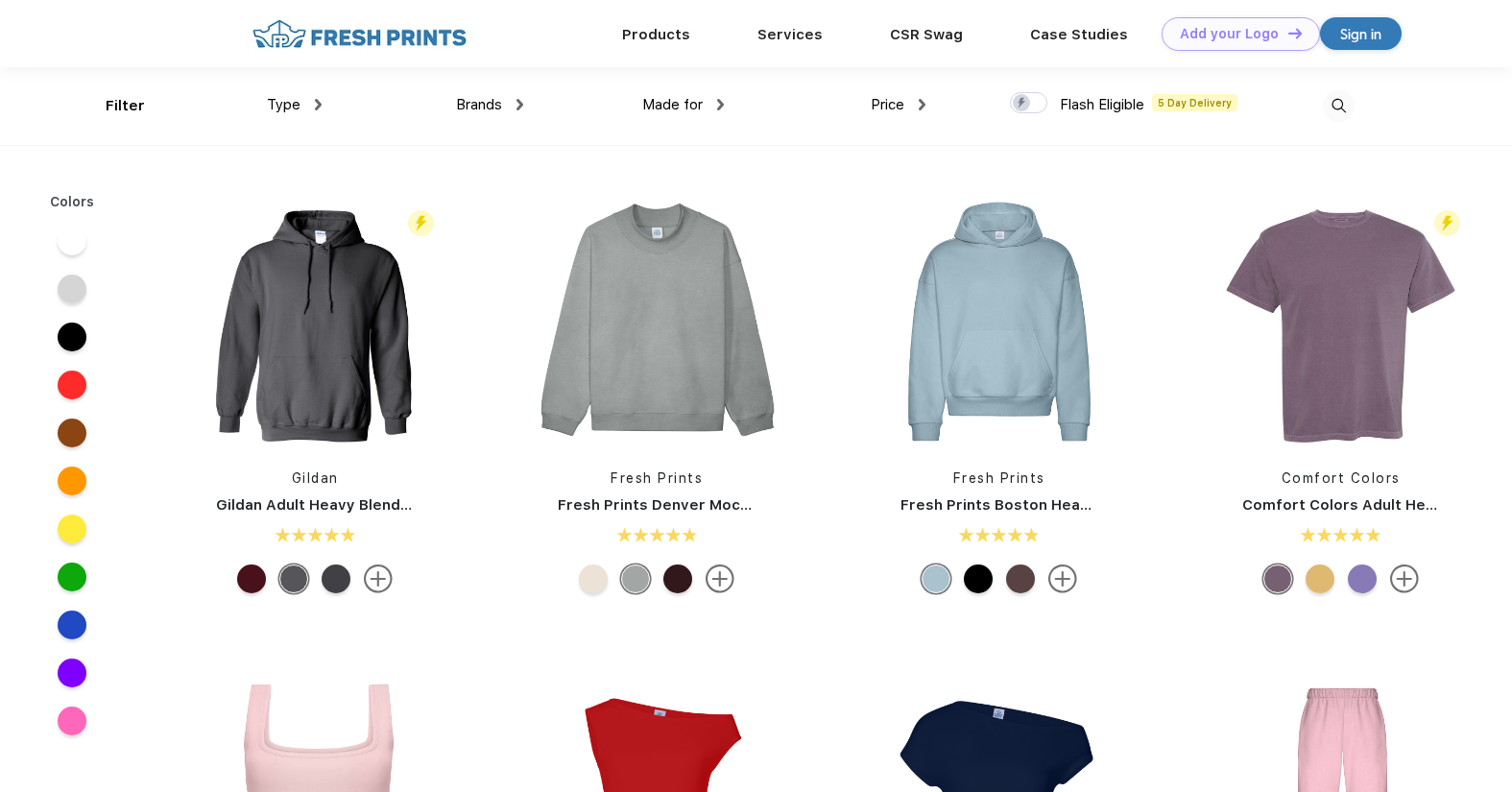
click at [482, 106] on span "Brands" at bounding box center [479, 104] width 46 height 17
click at [517, 102] on img at bounding box center [520, 105] width 7 height 12
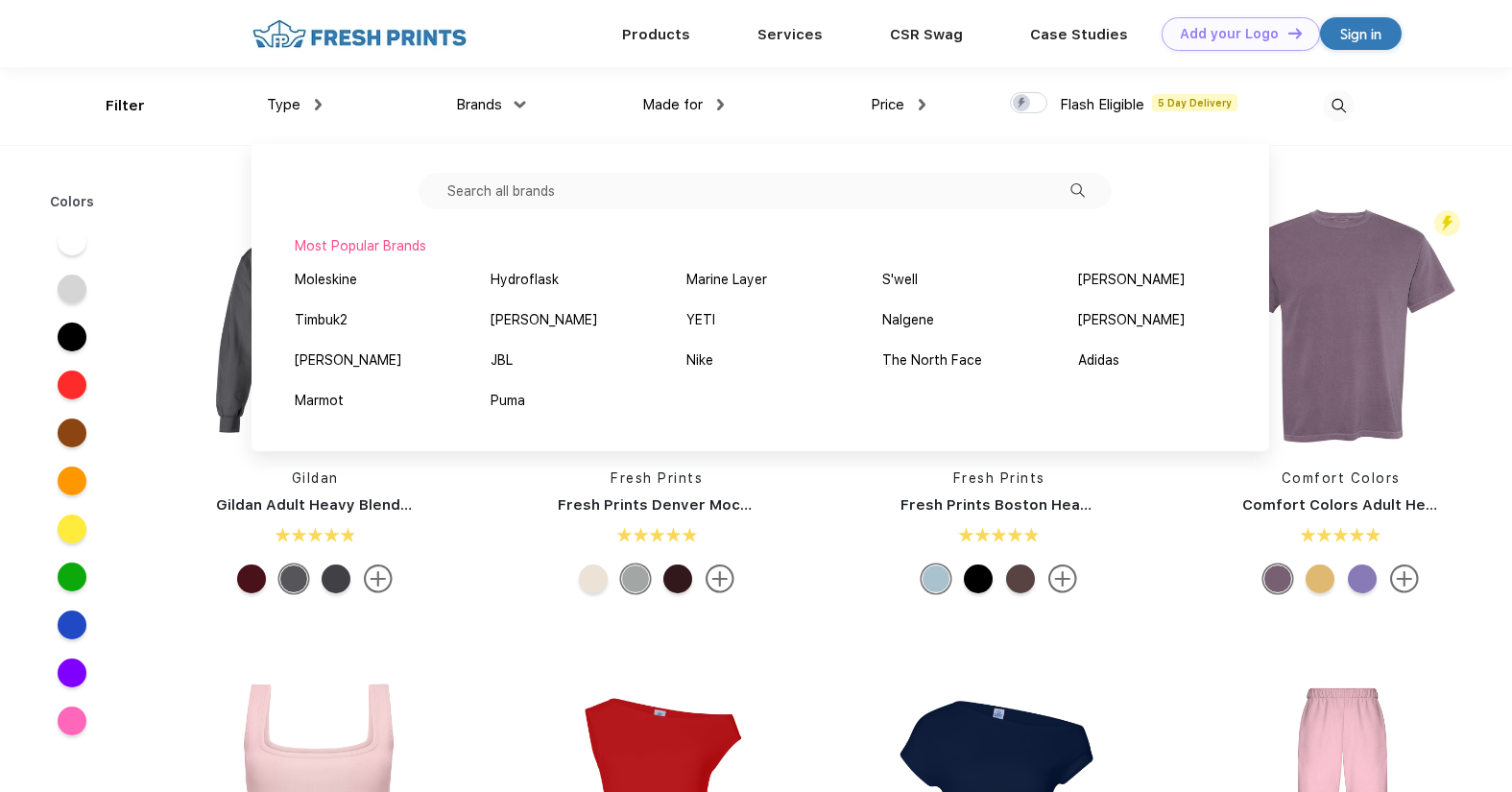
click at [534, 189] on input "text" at bounding box center [765, 191] width 693 height 37
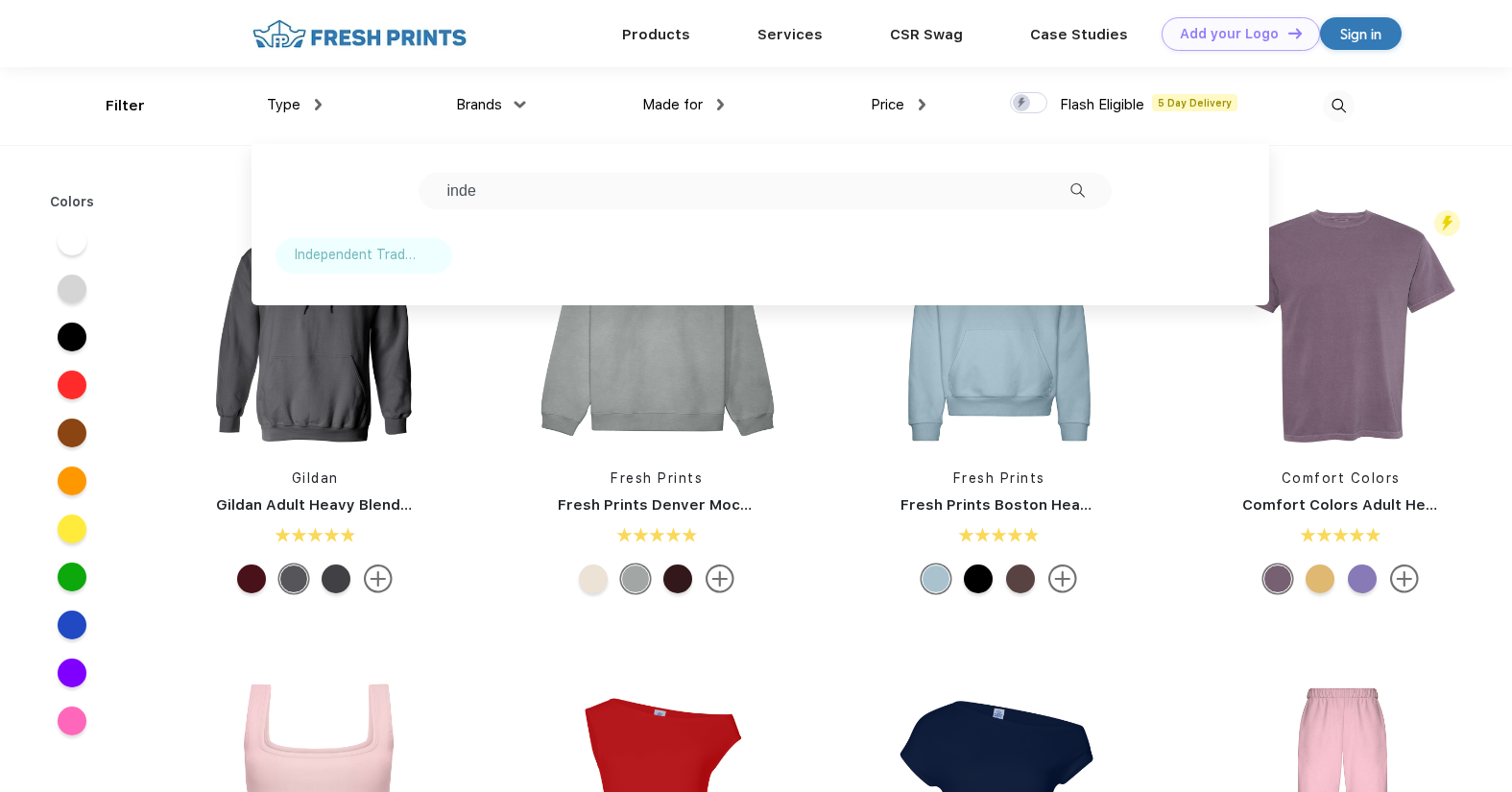
type input "inde"
click at [349, 250] on div "Independent Trading Co." at bounding box center [355, 255] width 122 height 20
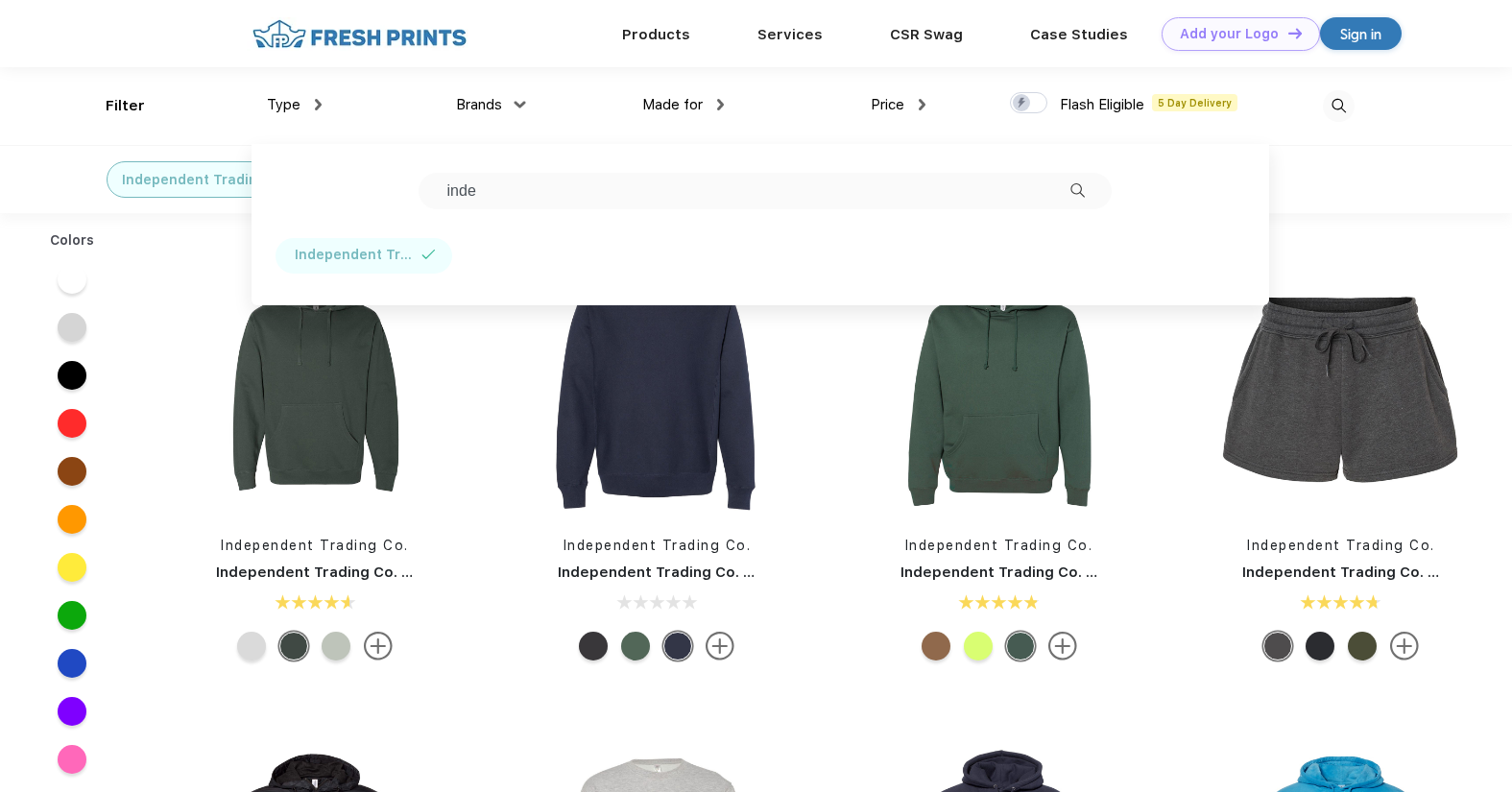
click at [476, 370] on div "Independent Trading Co. Independent Trading Co. Midweight Hooded Sweatshirt" at bounding box center [315, 464] width 341 height 407
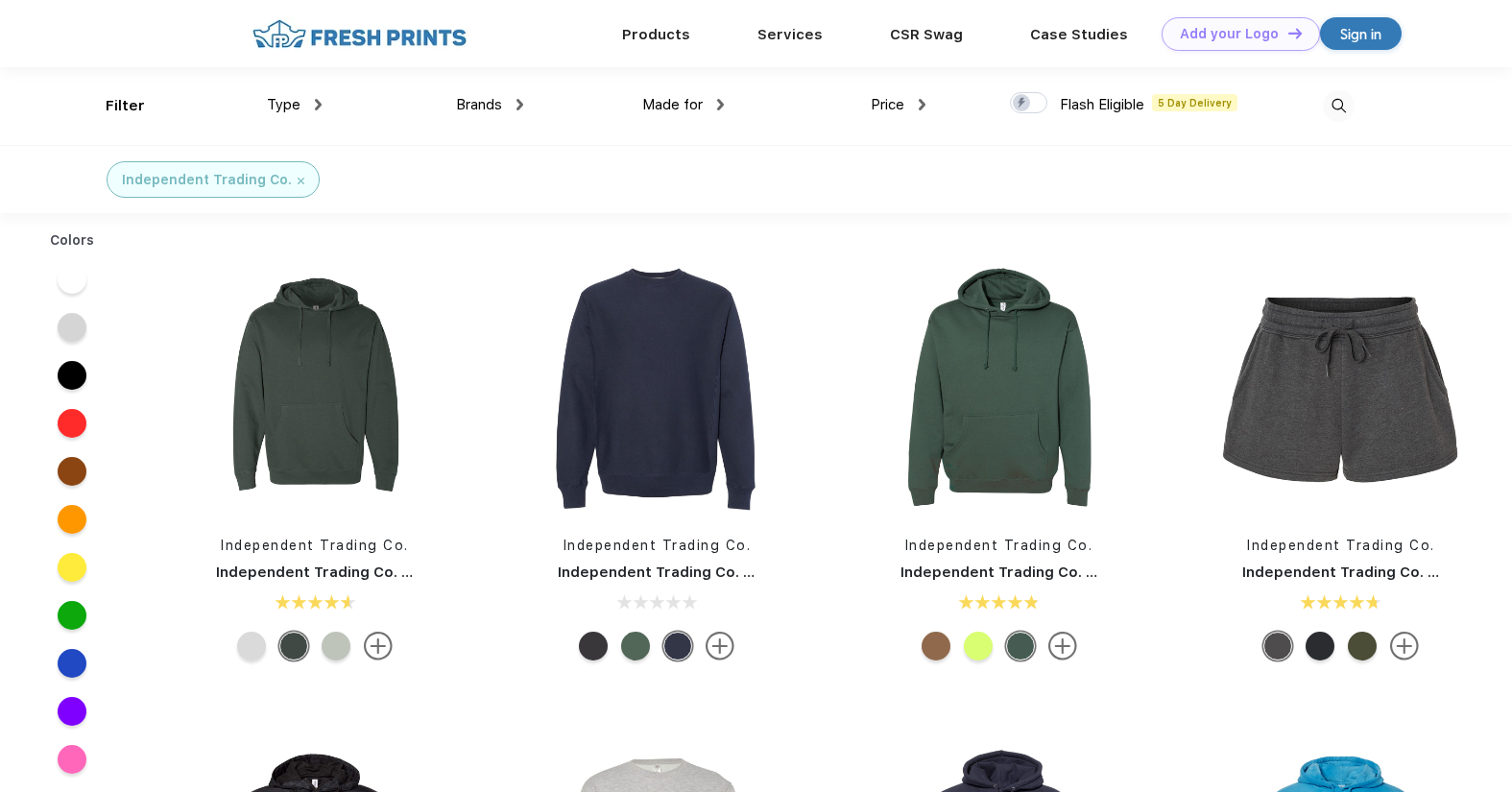
click at [67, 320] on div at bounding box center [71, 327] width 29 height 29
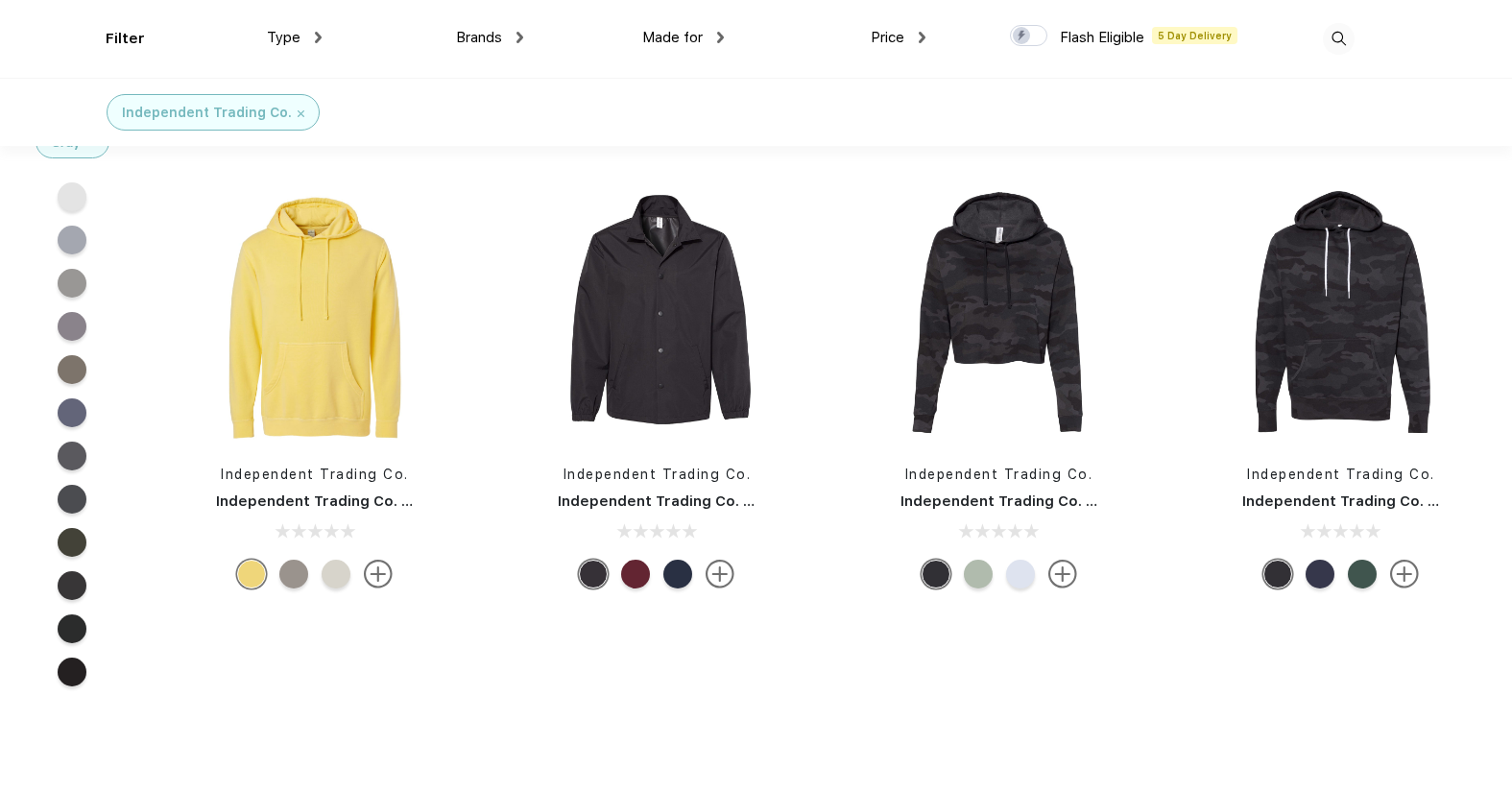
scroll to position [1414, 0]
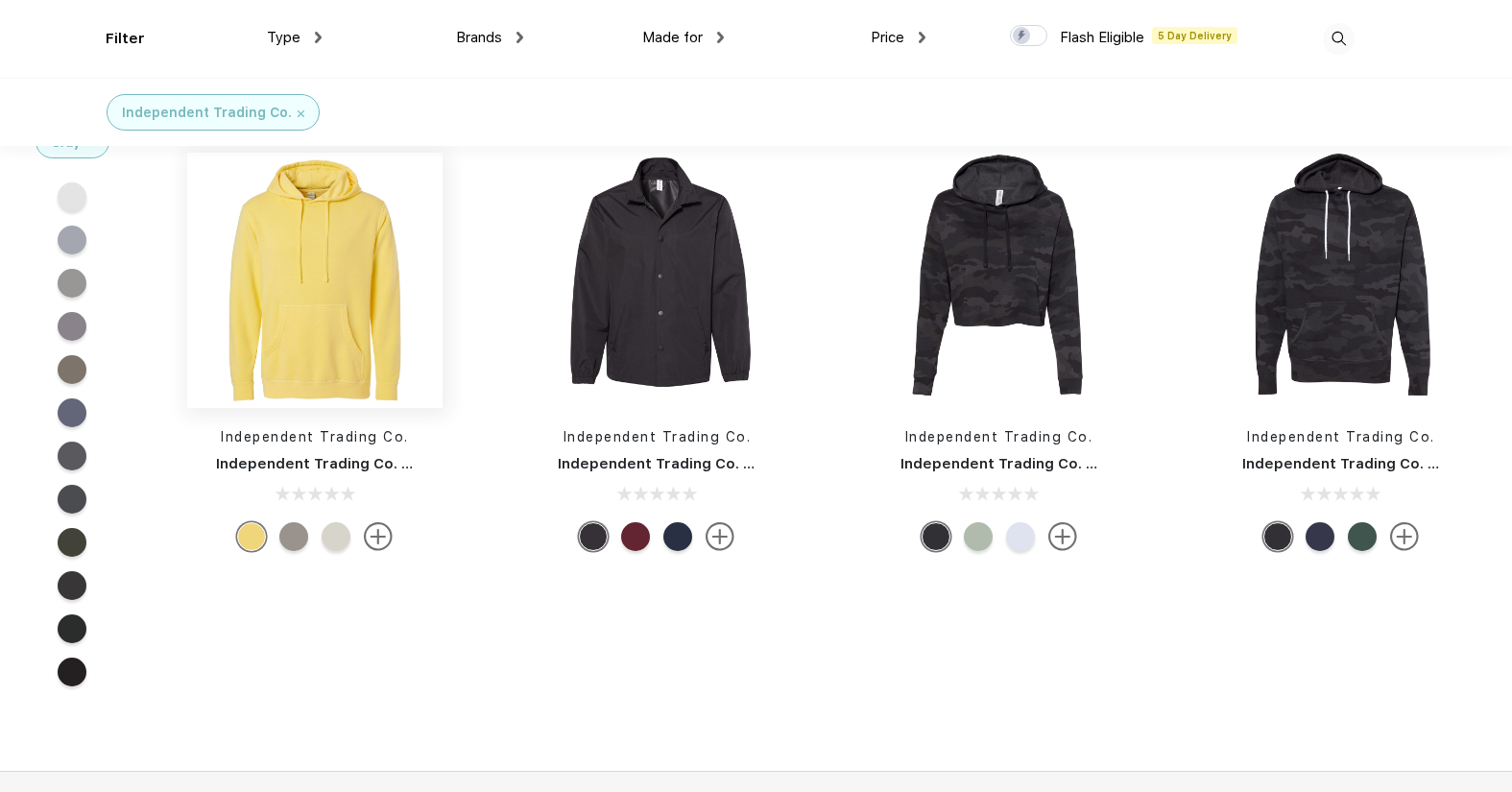
click at [305, 354] on img at bounding box center [315, 280] width 255 height 255
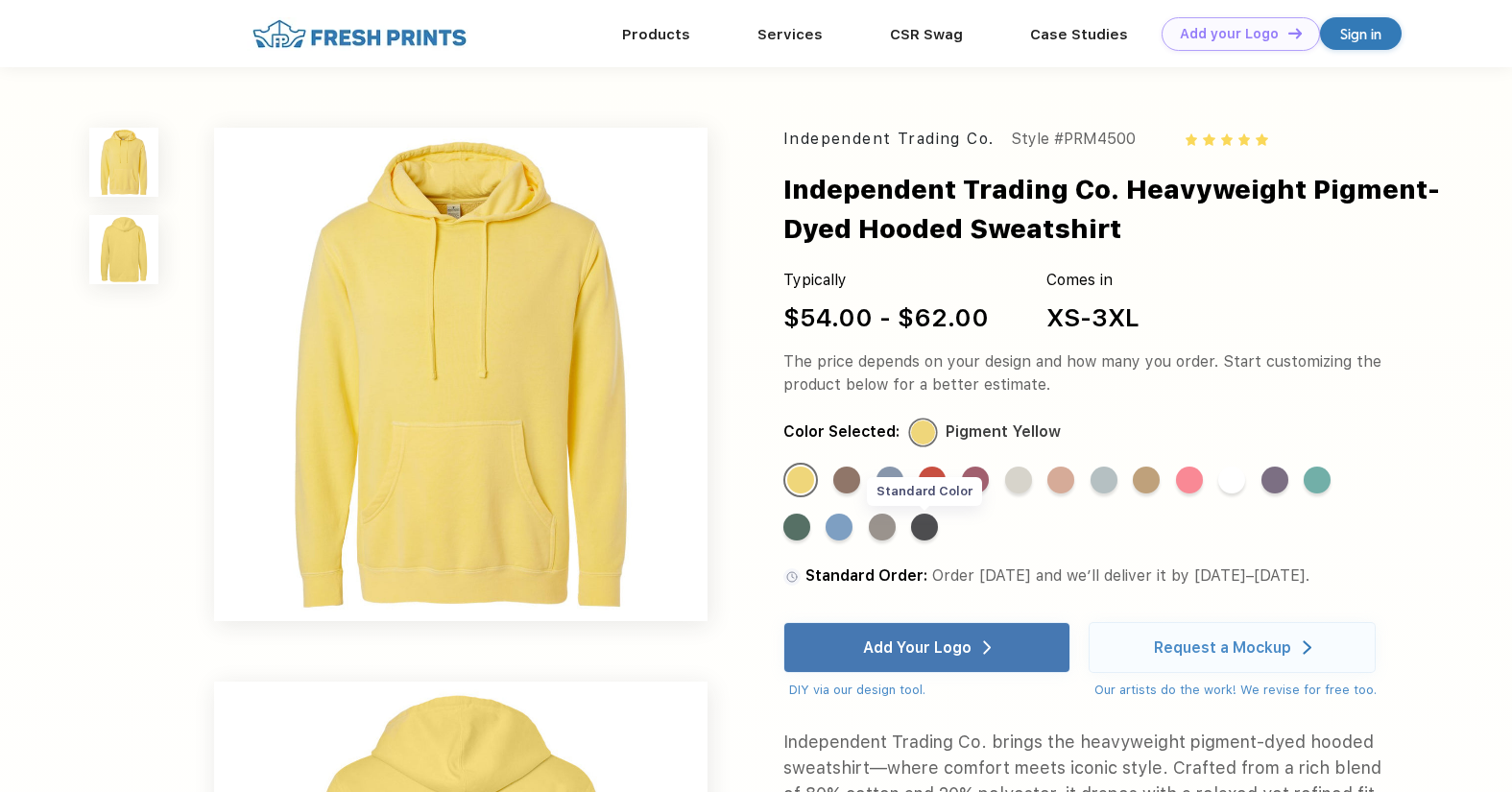
click at [925, 530] on div "Standard Color" at bounding box center [924, 527] width 27 height 27
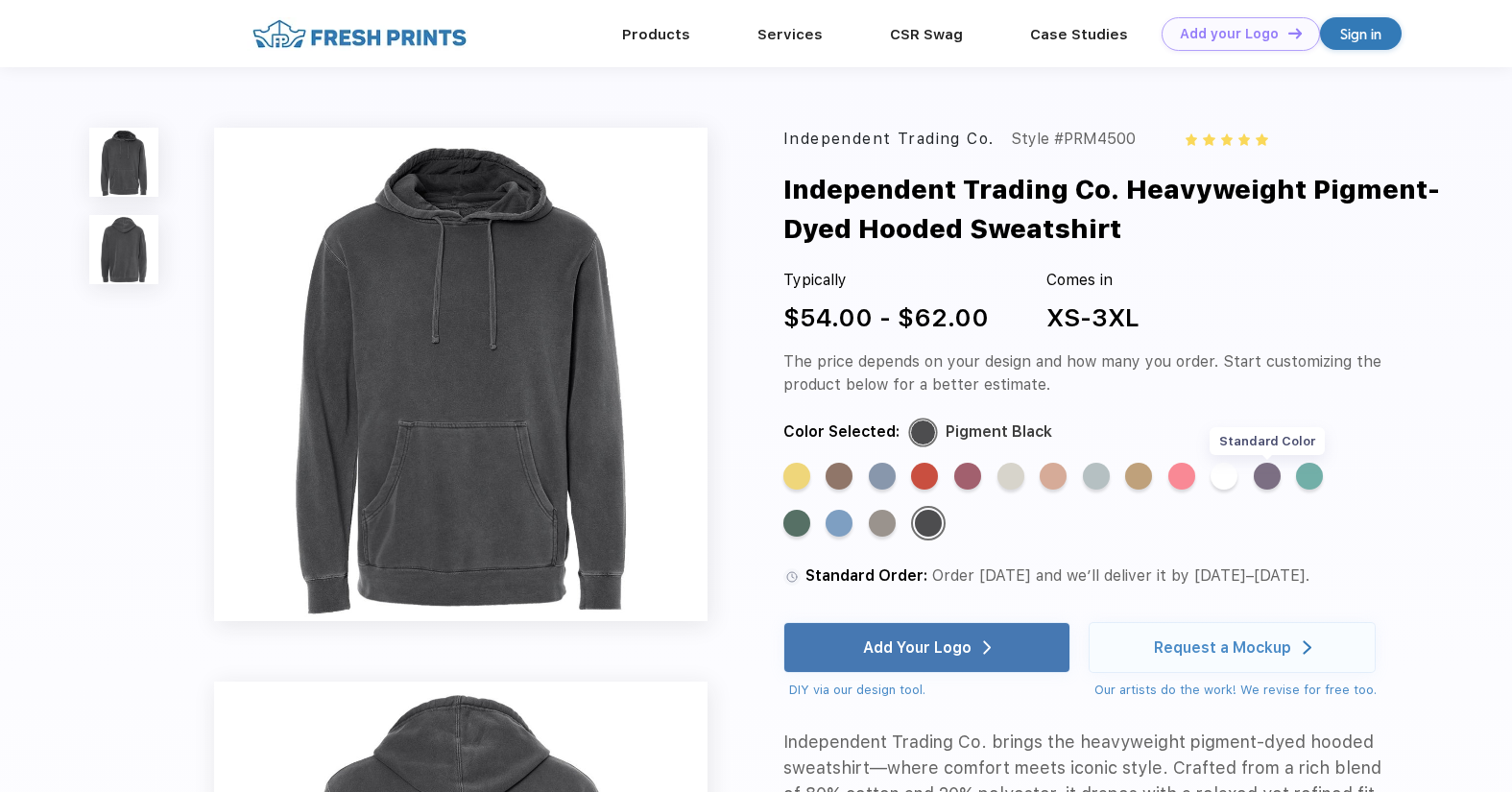
click at [1277, 479] on div "Standard Color" at bounding box center [1267, 475] width 27 height 27
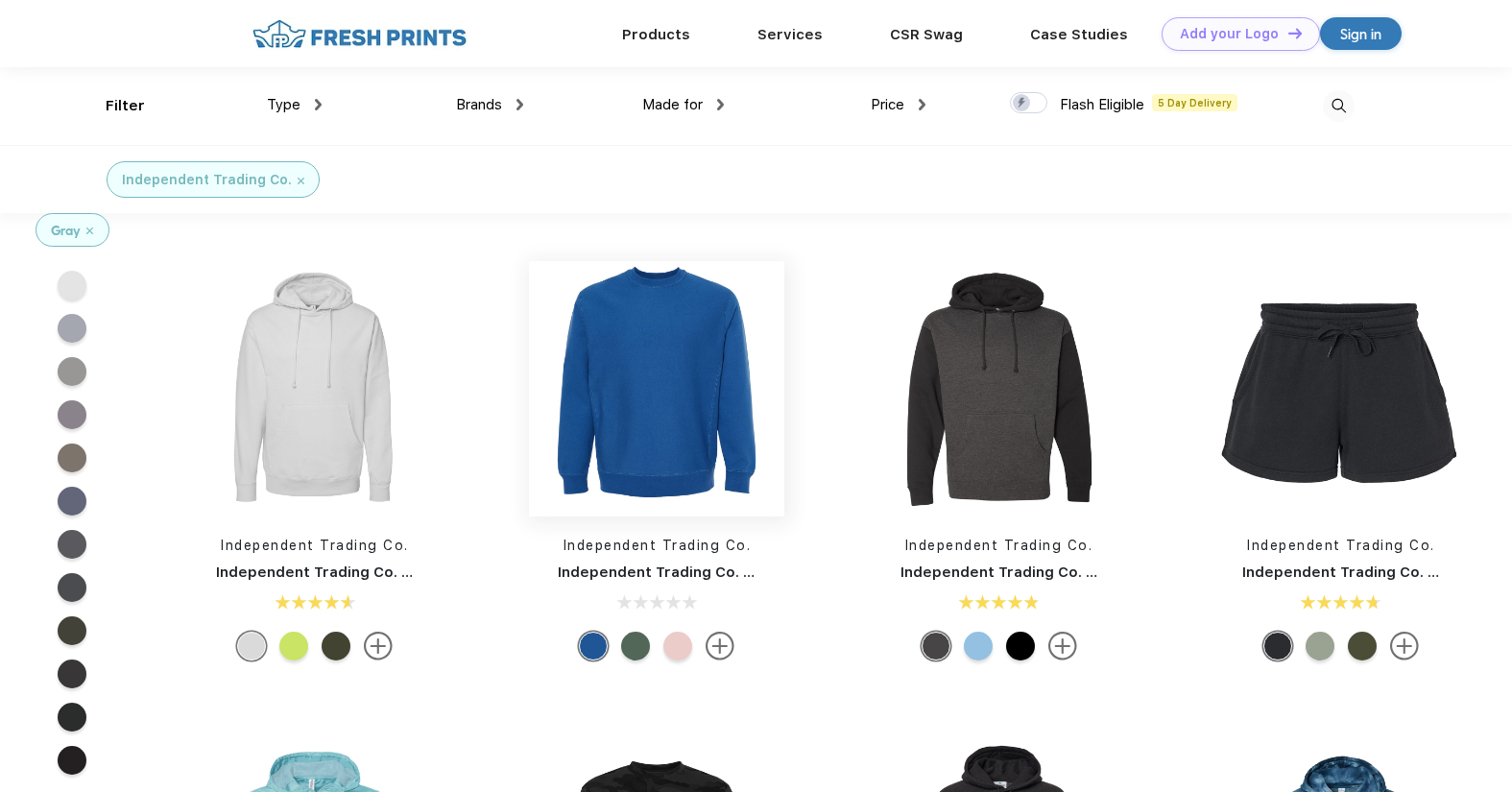
scroll to position [1, 0]
click at [316, 448] on img at bounding box center [315, 387] width 255 height 255
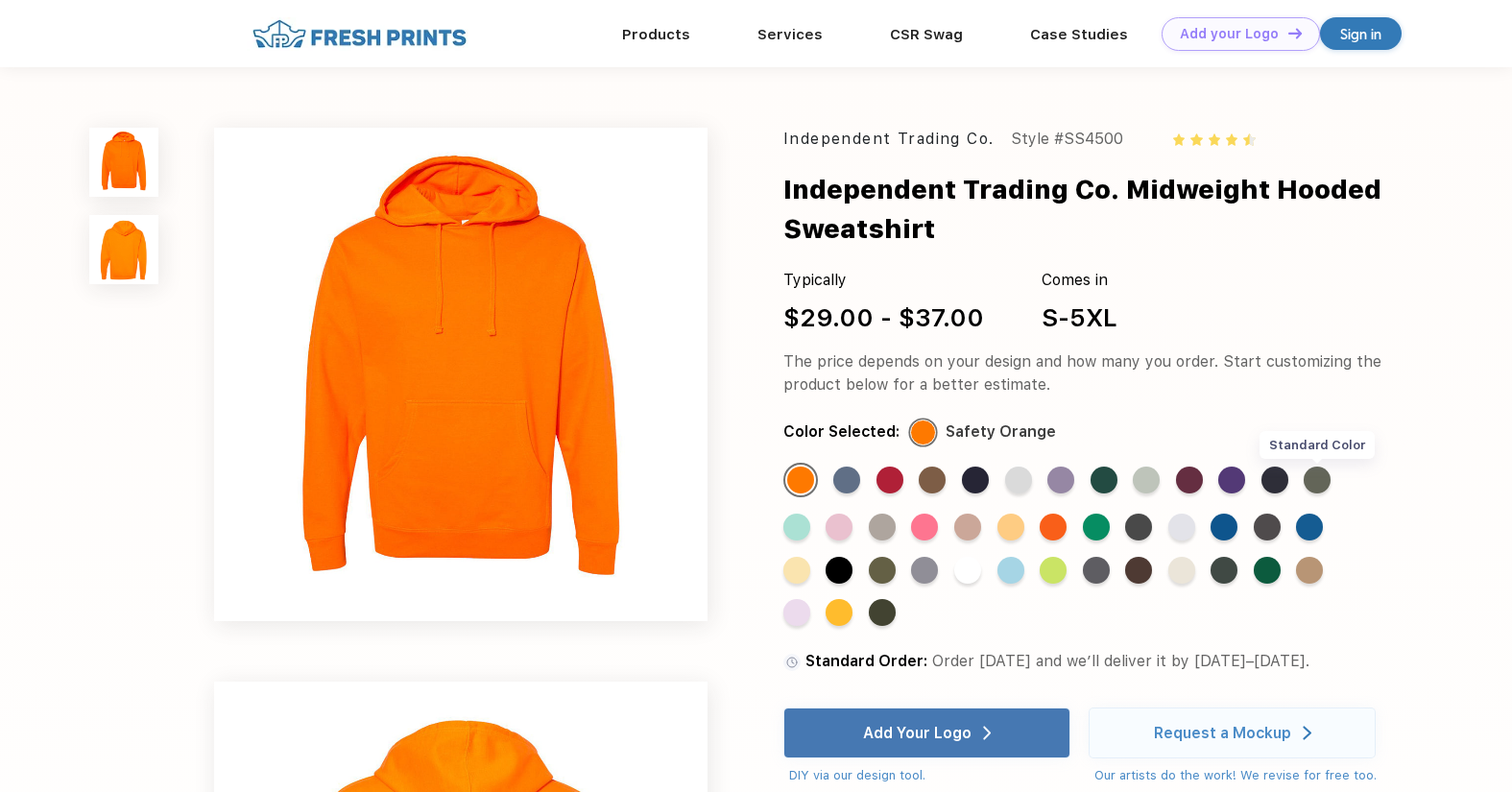
click at [1318, 473] on div "Standard Color" at bounding box center [1317, 479] width 27 height 27
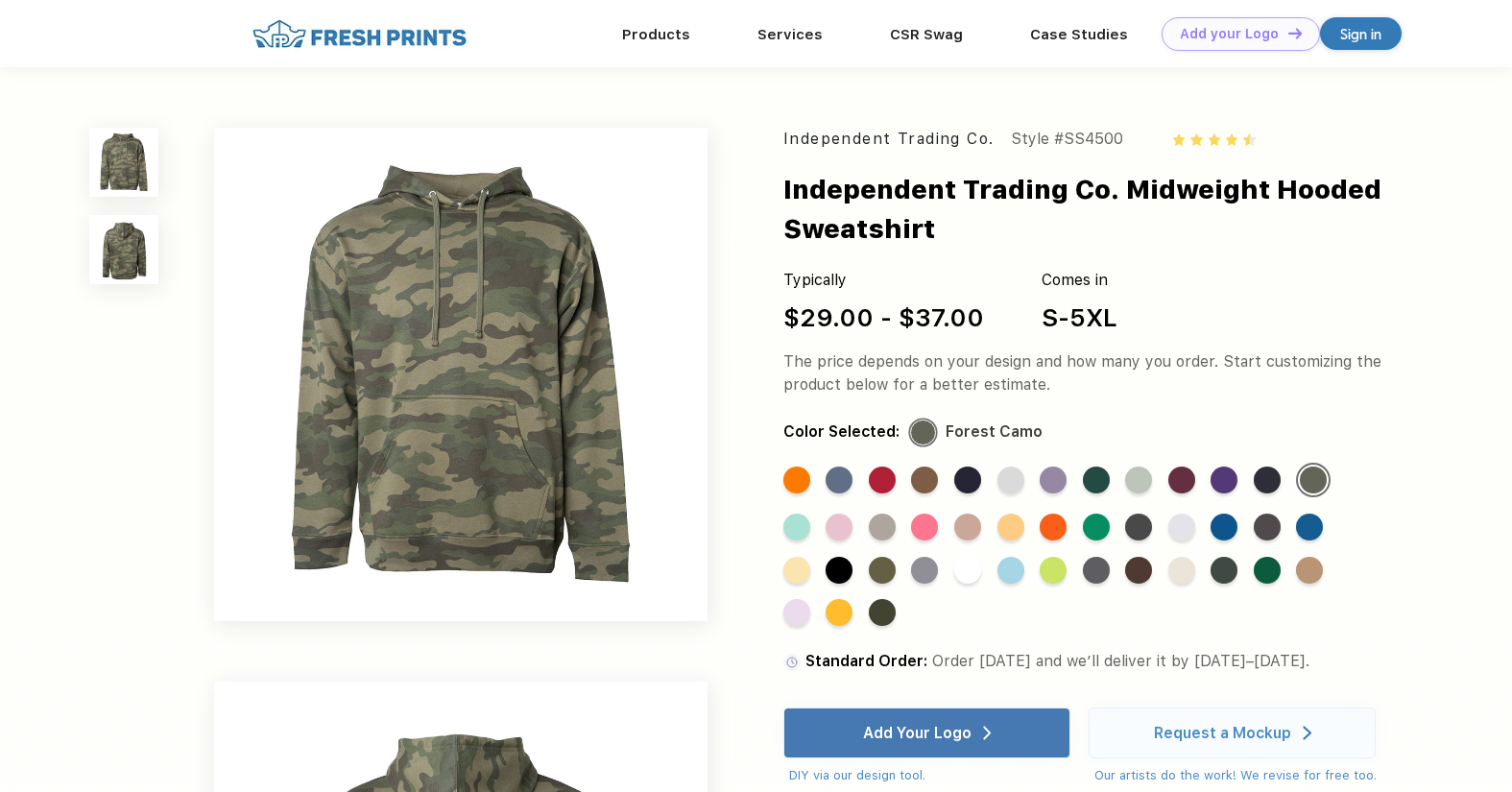
drag, startPoint x: 1267, startPoint y: 477, endPoint x: 1258, endPoint y: 478, distance: 9.1
click at [1267, 477] on div "Standard Color" at bounding box center [1267, 479] width 27 height 27
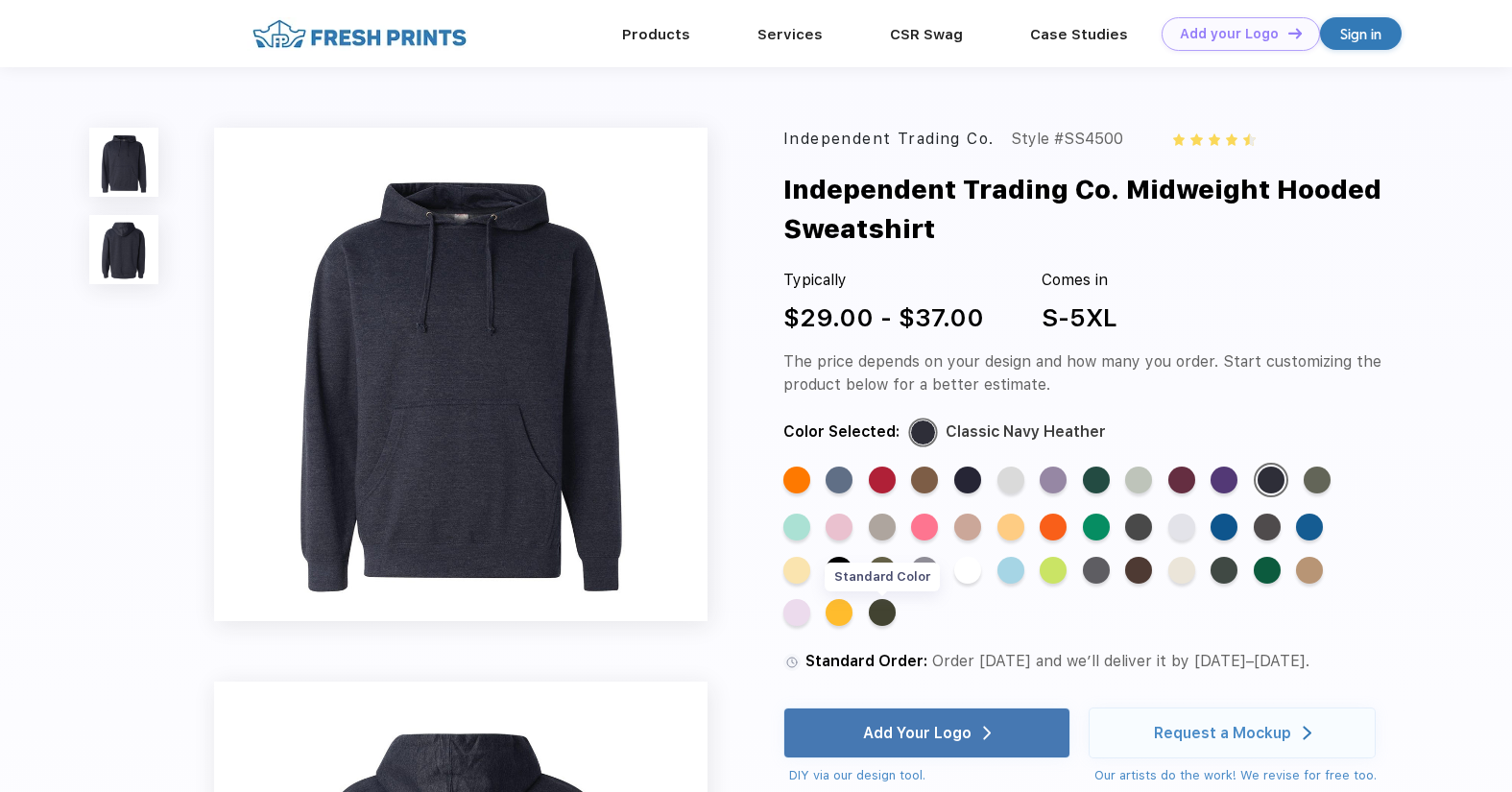
click at [894, 610] on div "Standard Color" at bounding box center [882, 612] width 27 height 27
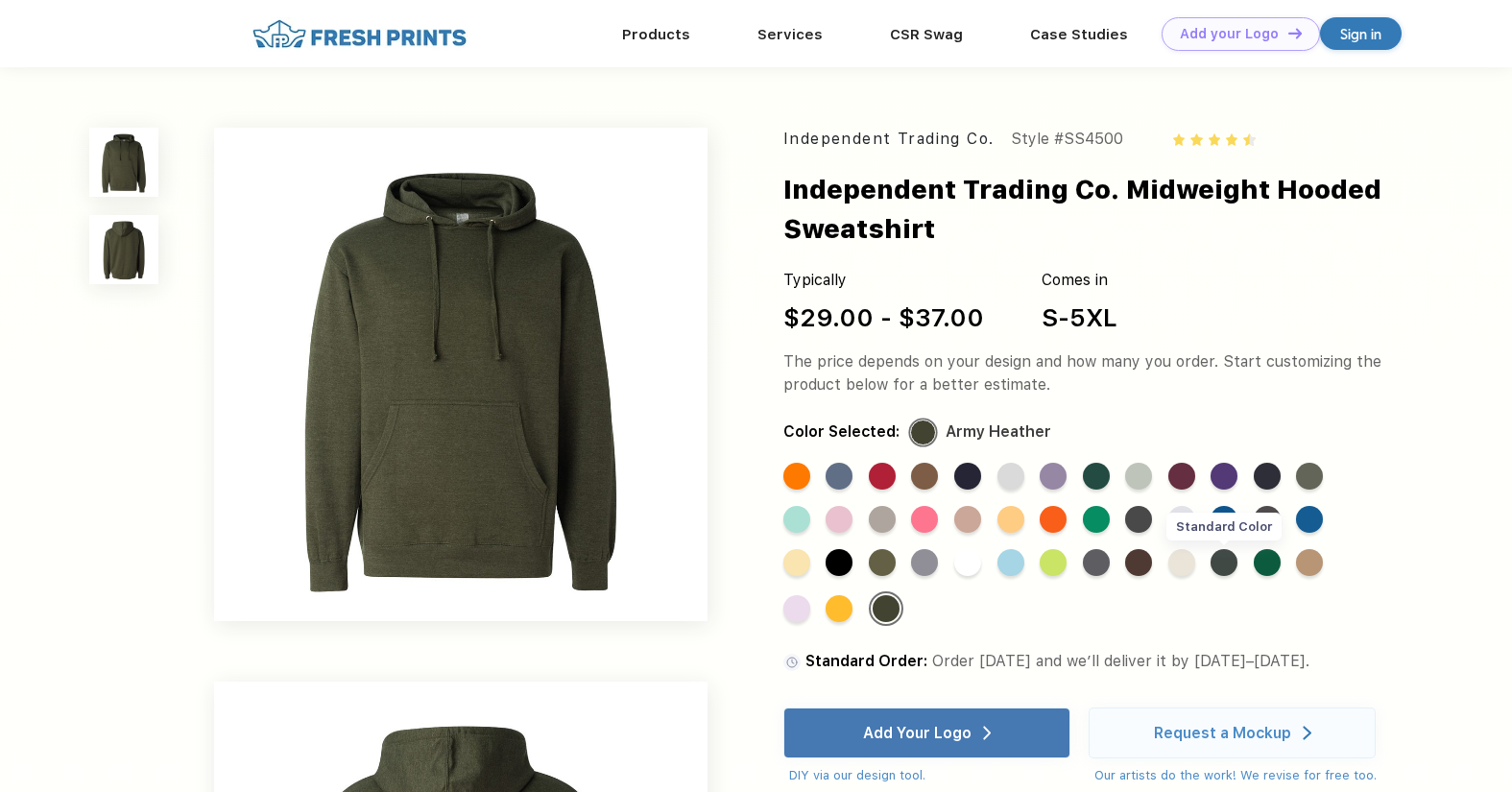
click at [1223, 565] on div "Standard Color" at bounding box center [1223, 562] width 27 height 27
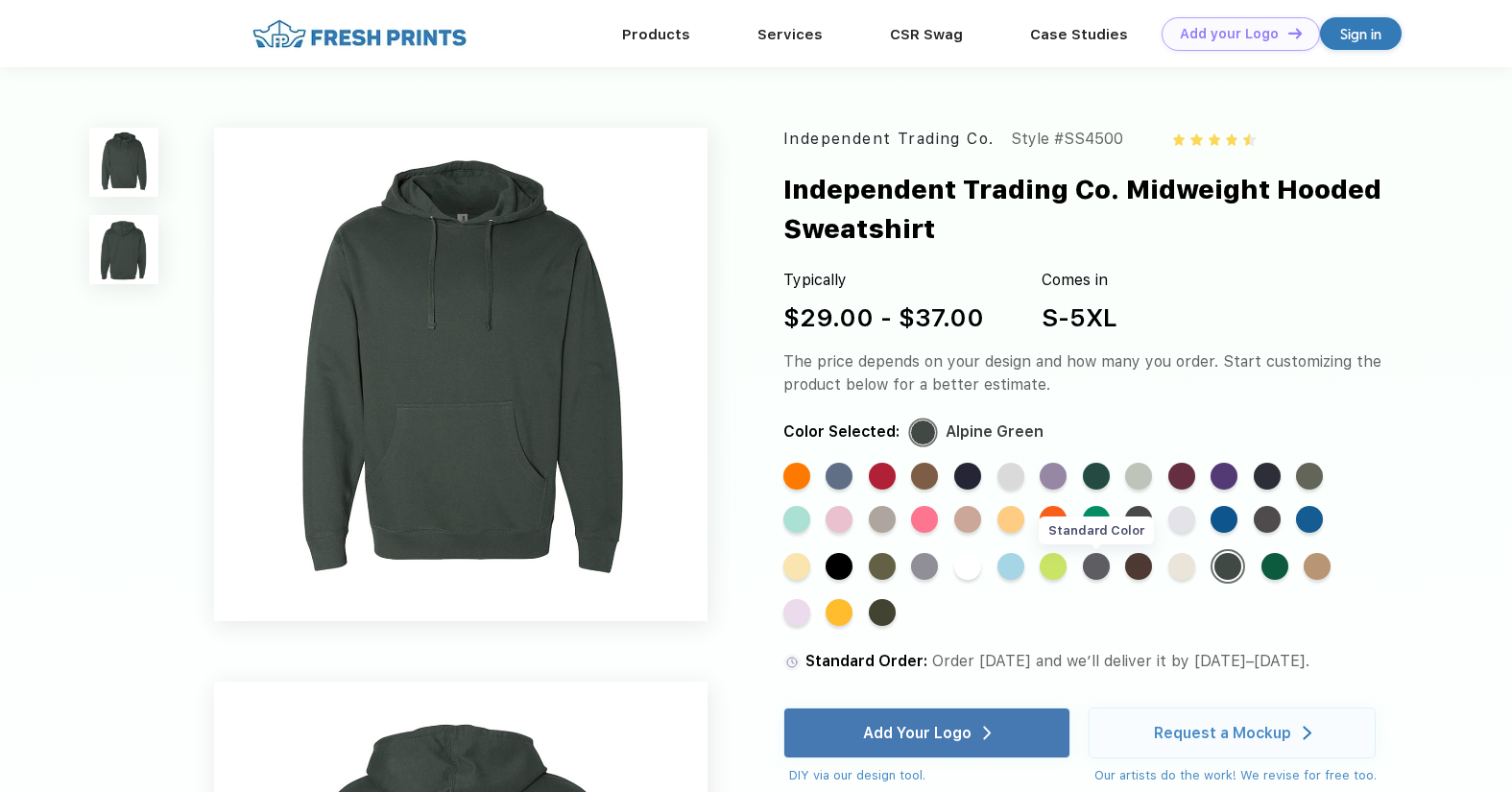
click at [1097, 568] on div "Standard Color" at bounding box center [1095, 566] width 27 height 27
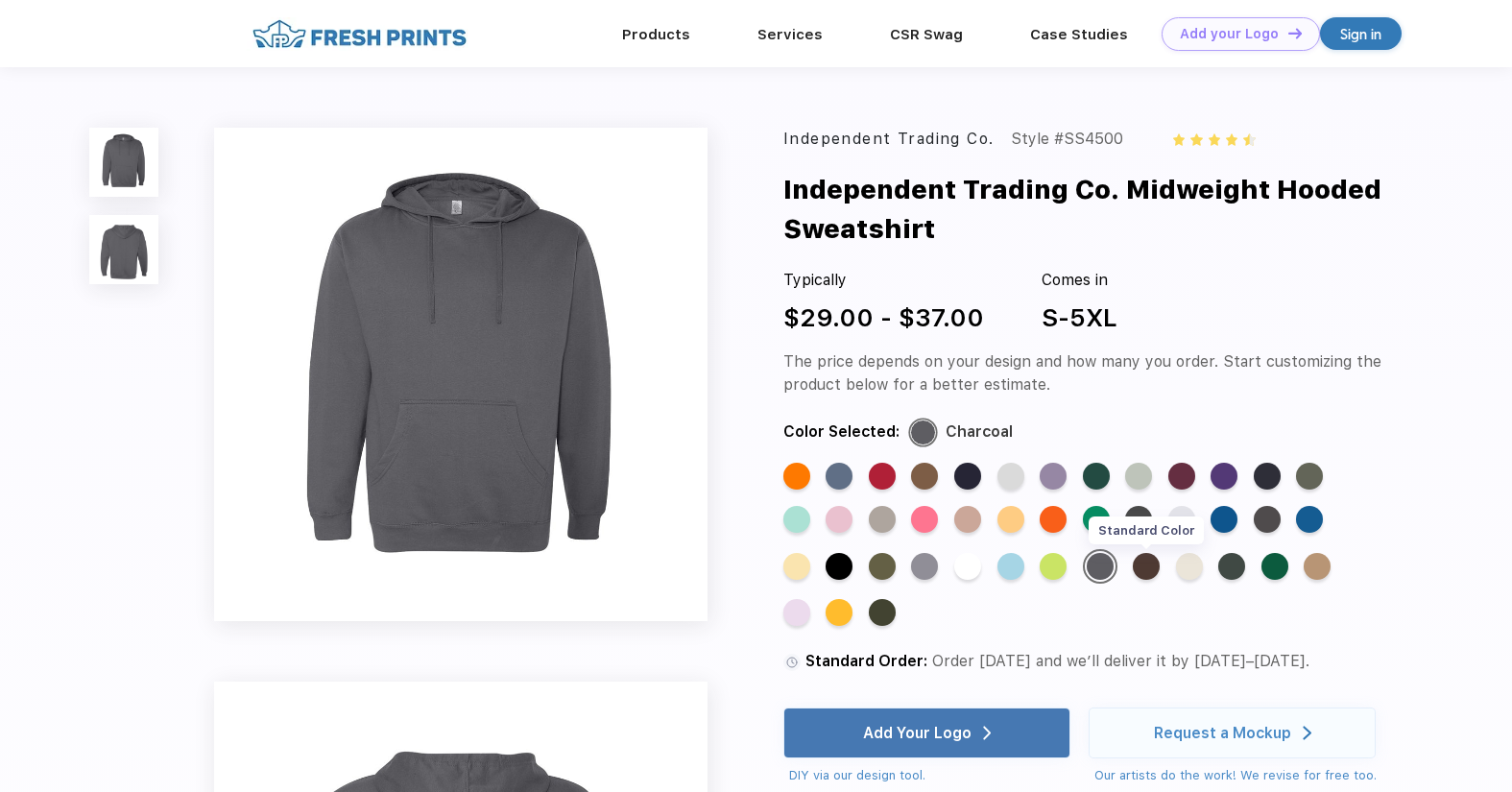
click at [1159, 566] on div "Standard Color" at bounding box center [1146, 566] width 27 height 27
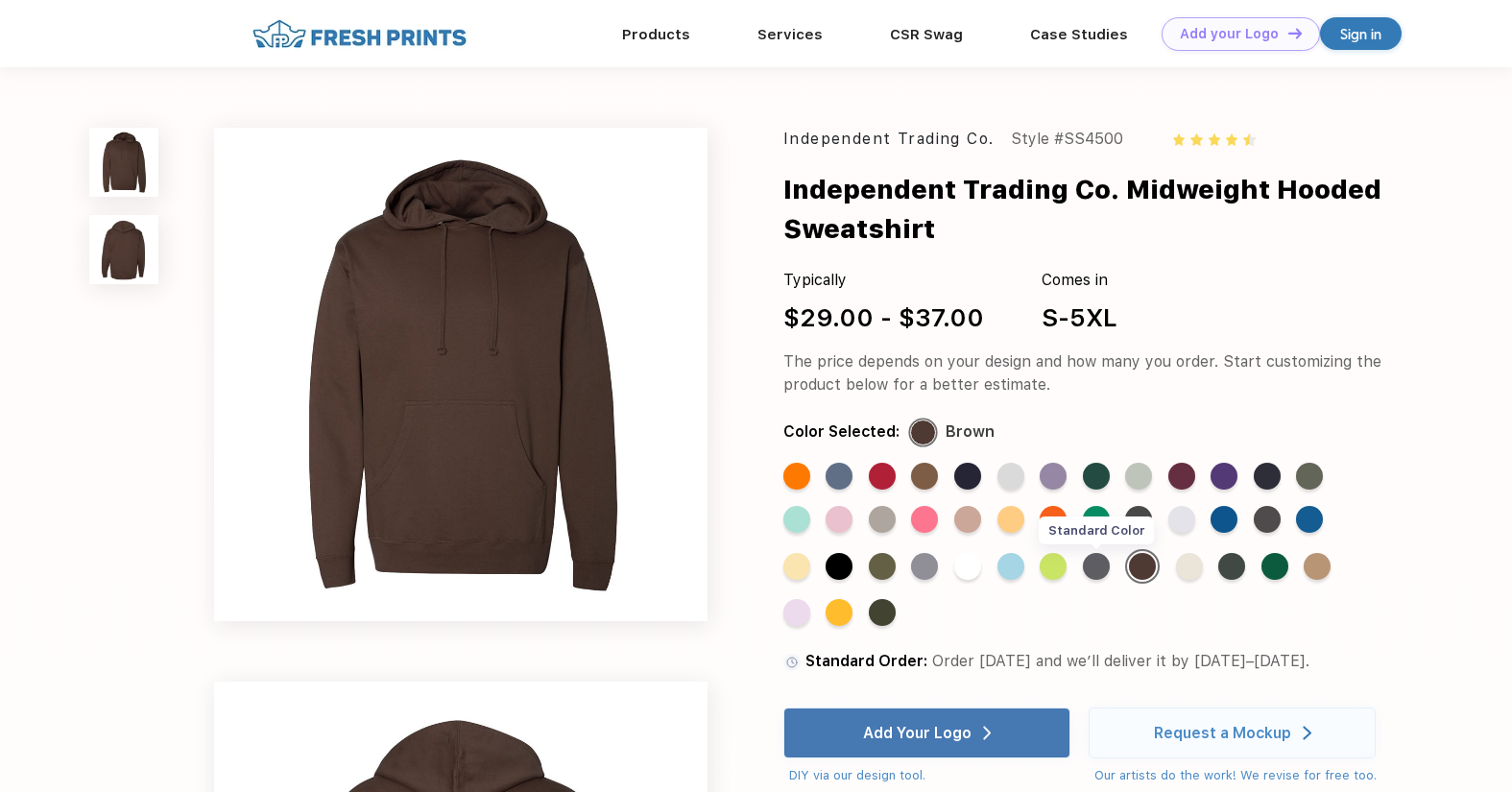
click at [1101, 568] on div "Standard Color" at bounding box center [1095, 566] width 27 height 27
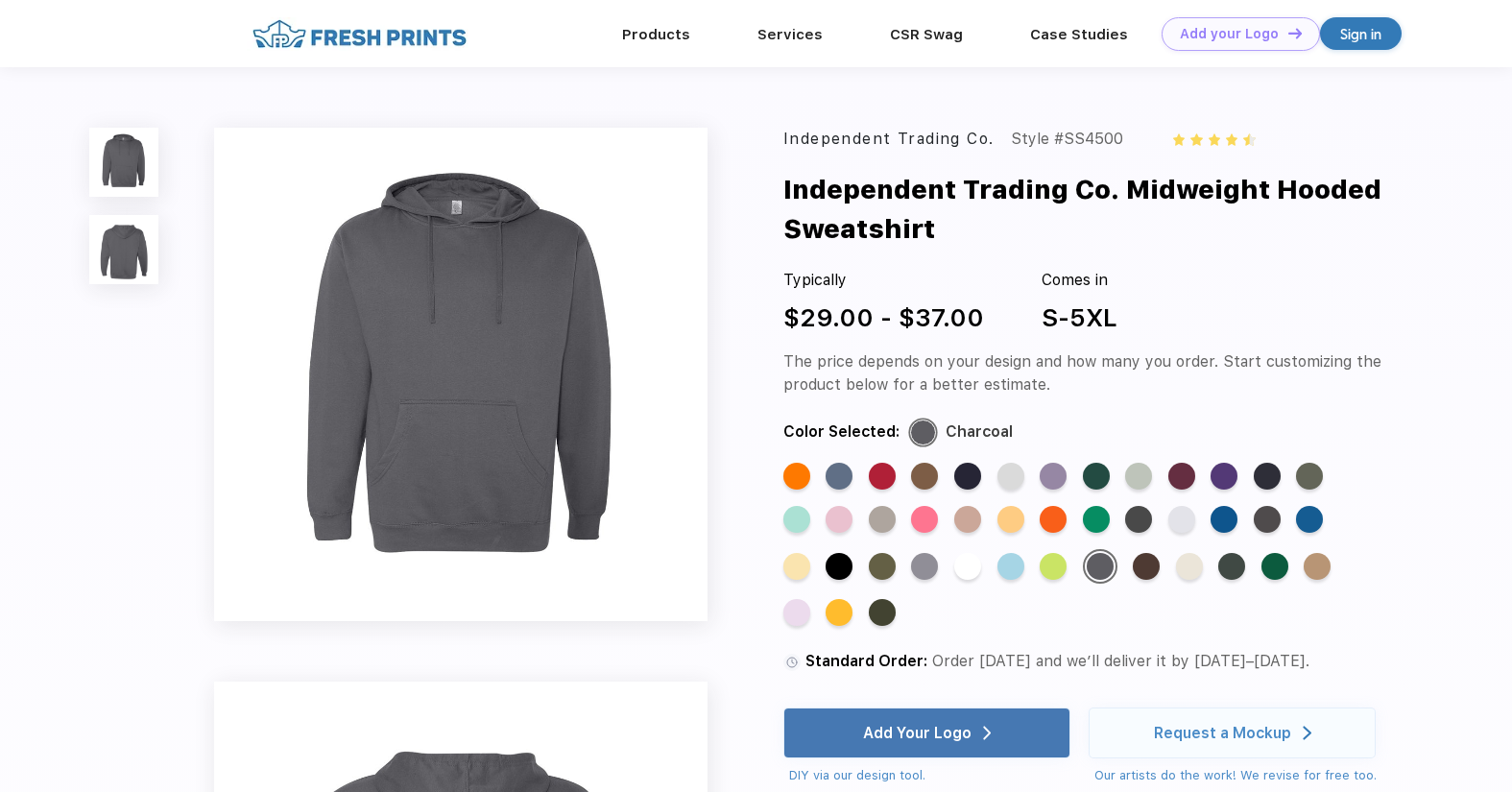
click at [123, 242] on img at bounding box center [124, 250] width 69 height 69
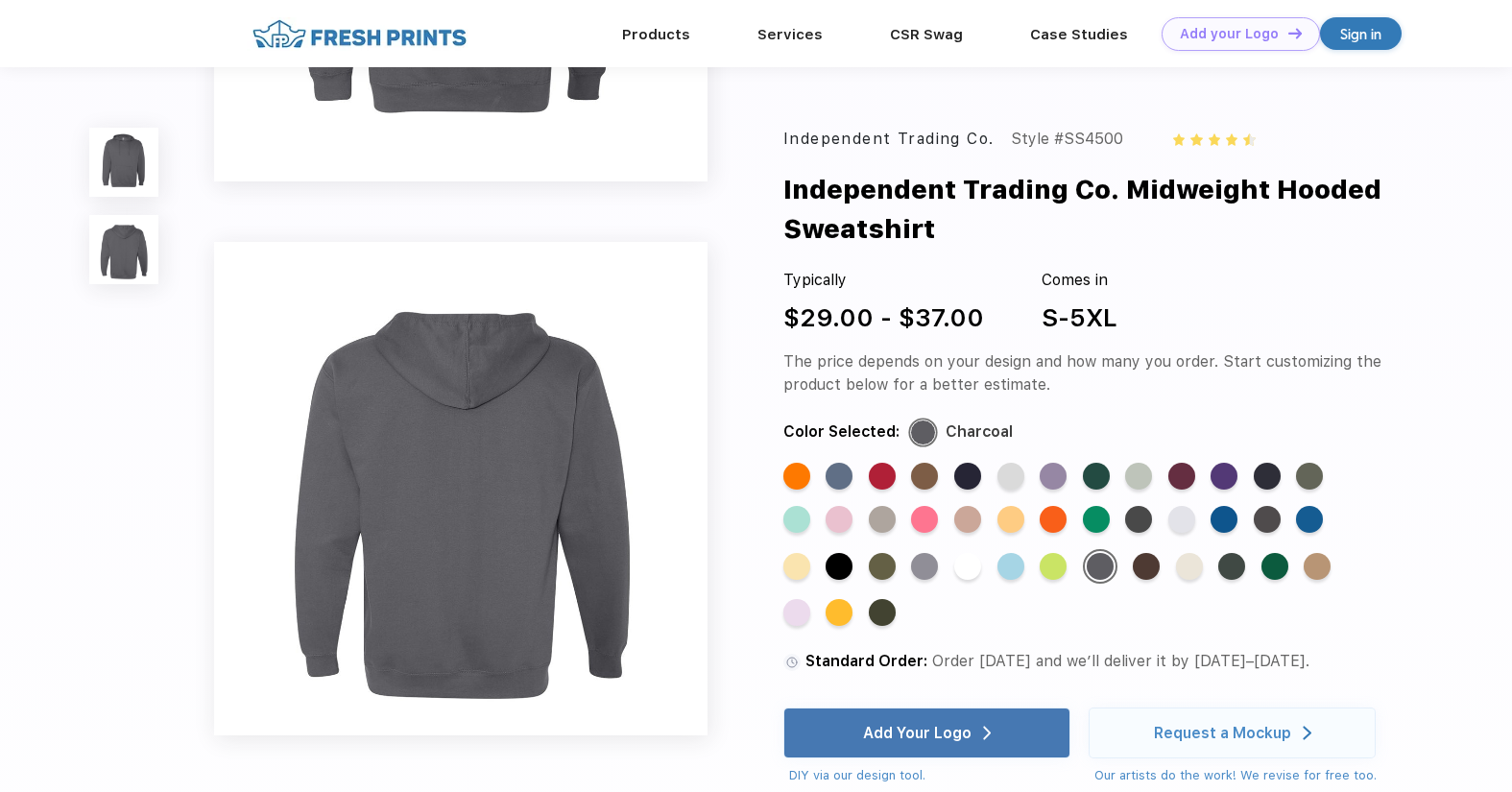
scroll to position [483, 0]
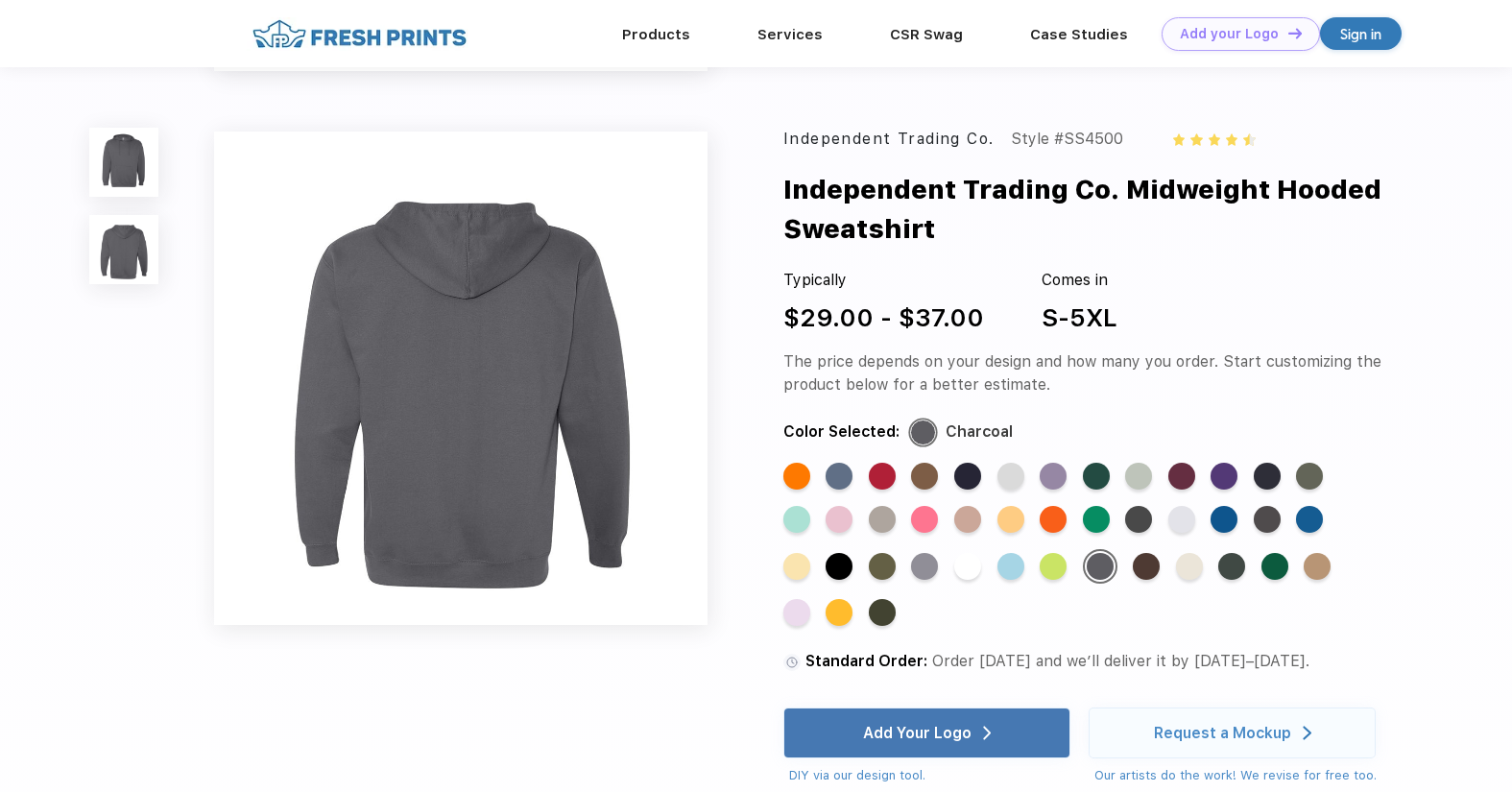
click at [113, 174] on img at bounding box center [124, 163] width 69 height 69
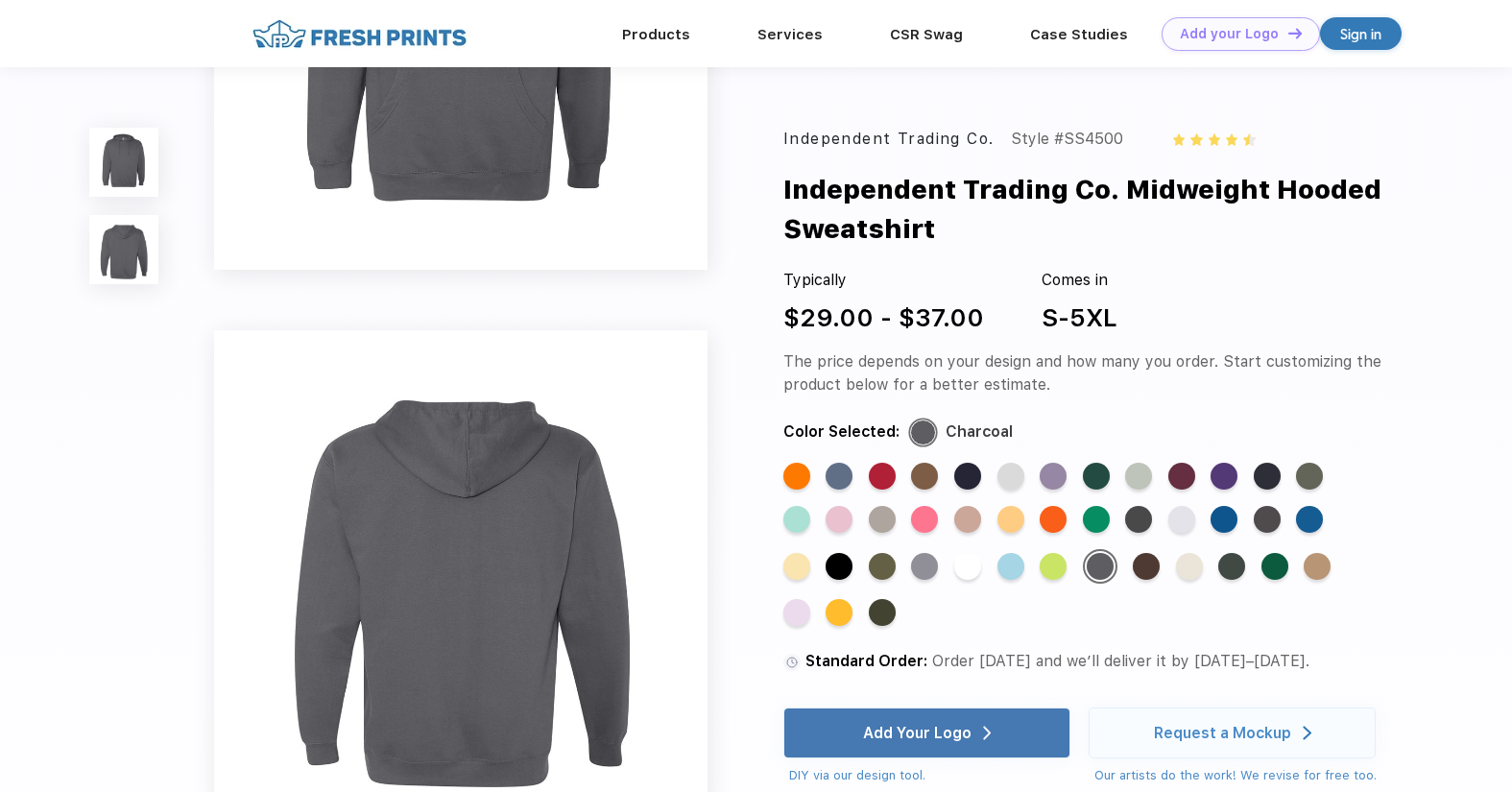
scroll to position [284, 0]
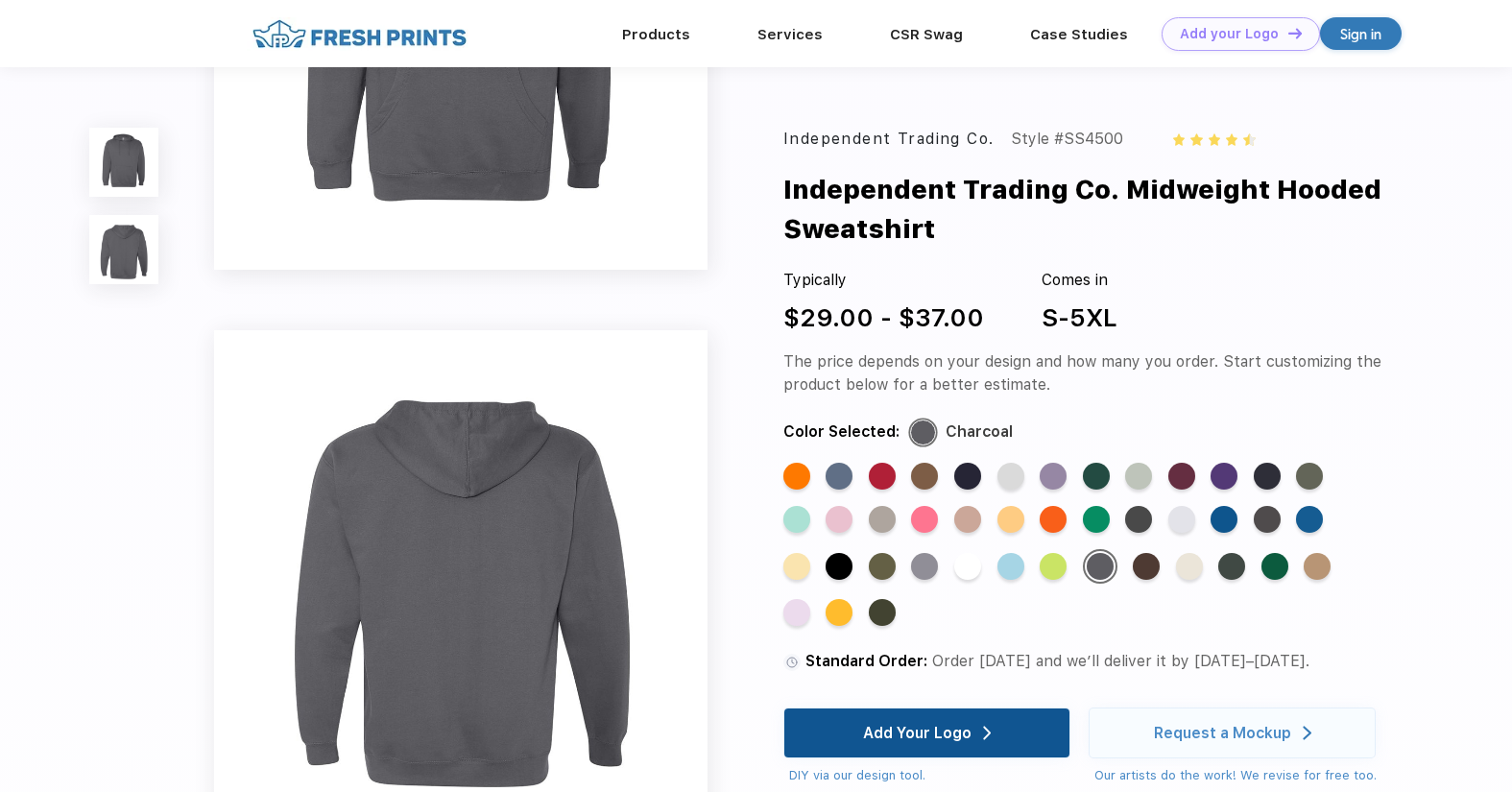
click at [921, 739] on div "Add Your Logo" at bounding box center [917, 733] width 108 height 19
